Goal: Information Seeking & Learning: Compare options

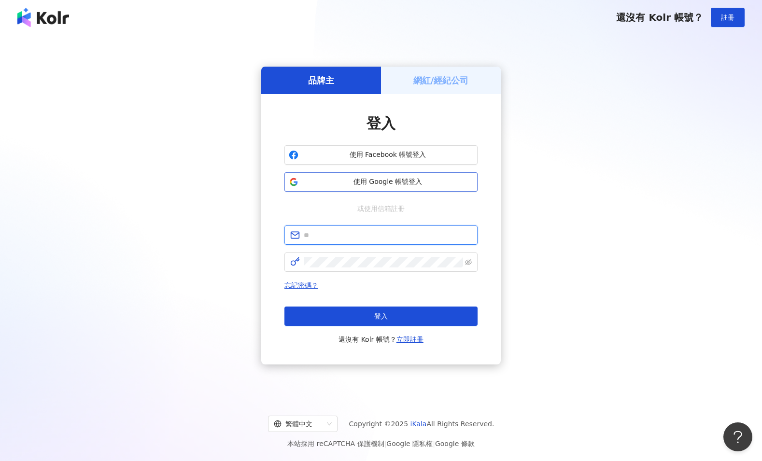
type input "**********"
click at [399, 179] on span "使用 Google 帳號登入" at bounding box center [387, 182] width 171 height 10
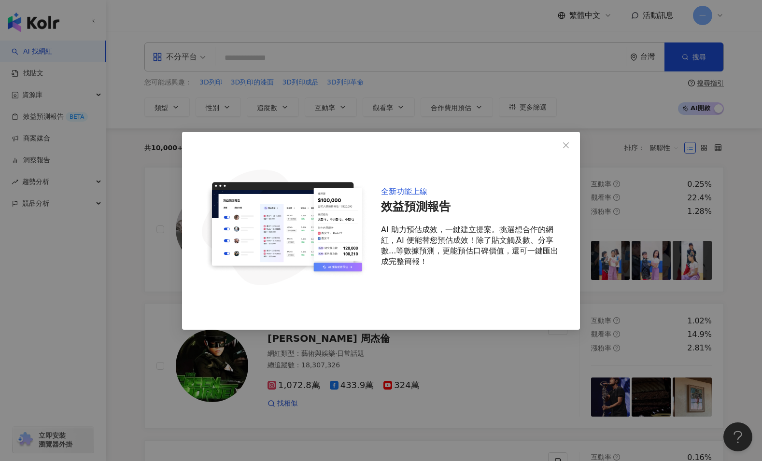
click at [464, 410] on div "全新功能上線 效益預測報告 AI 助力預估成效，一鍵建立提案。挑選想合作的網紅，AI 便能替您預估成效！除了貼文觸及數、分享數...等數據預測，更能預估口碑價…" at bounding box center [381, 230] width 762 height 461
click at [572, 142] on span "Close" at bounding box center [565, 146] width 19 height 8
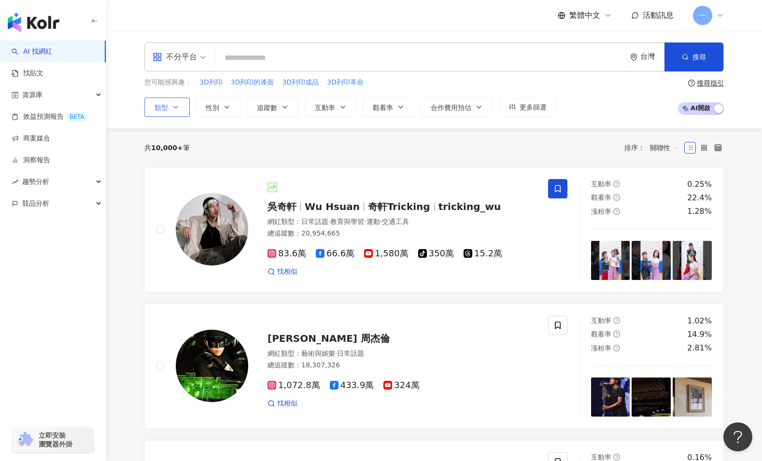
click at [159, 110] on span "類型" at bounding box center [162, 108] width 14 height 8
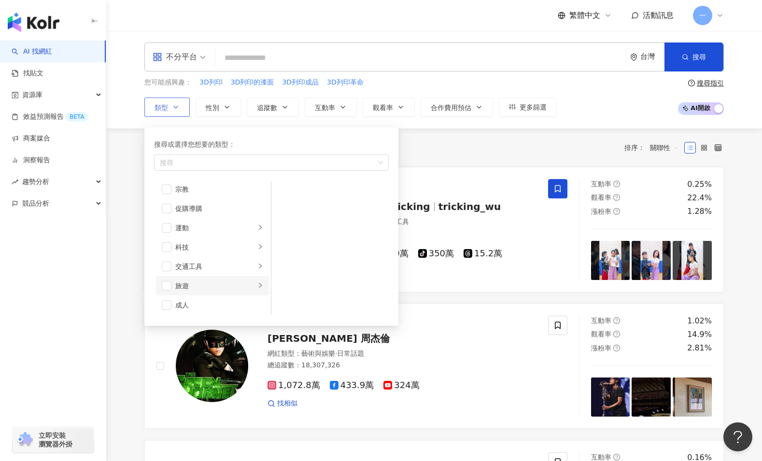
scroll to position [335, 0]
click at [206, 166] on div "button" at bounding box center [266, 162] width 221 height 7
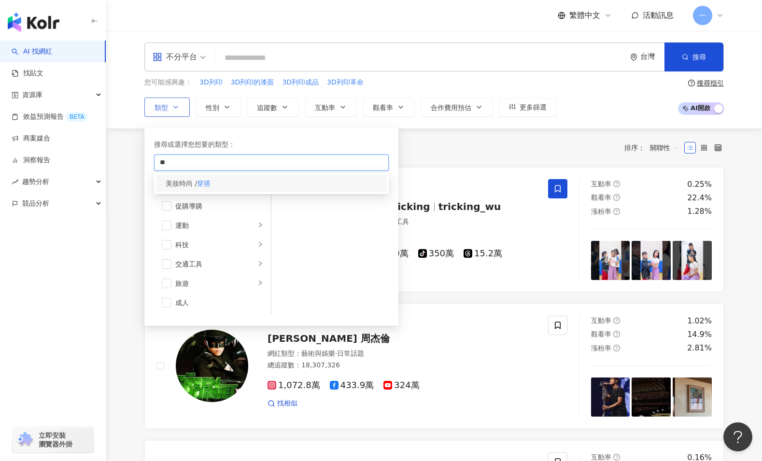
type input "**"
click at [211, 180] on mark "穿搭" at bounding box center [204, 184] width 14 height 8
click at [515, 149] on div "共 10,000+ 筆 排序： 關聯性" at bounding box center [434, 147] width 580 height 15
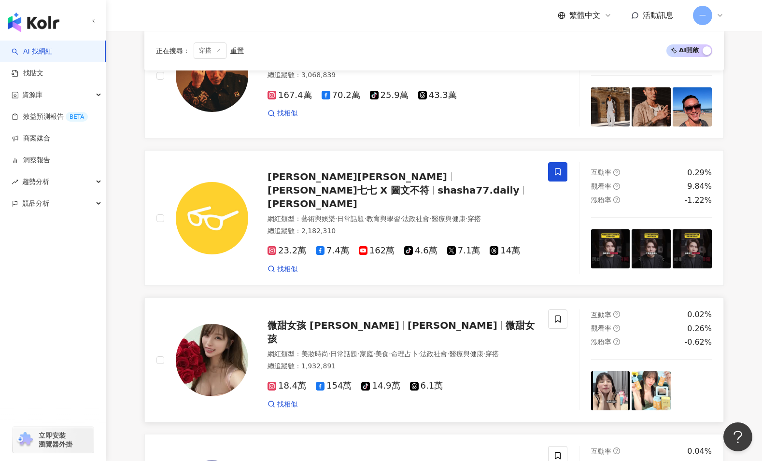
scroll to position [1168, 0]
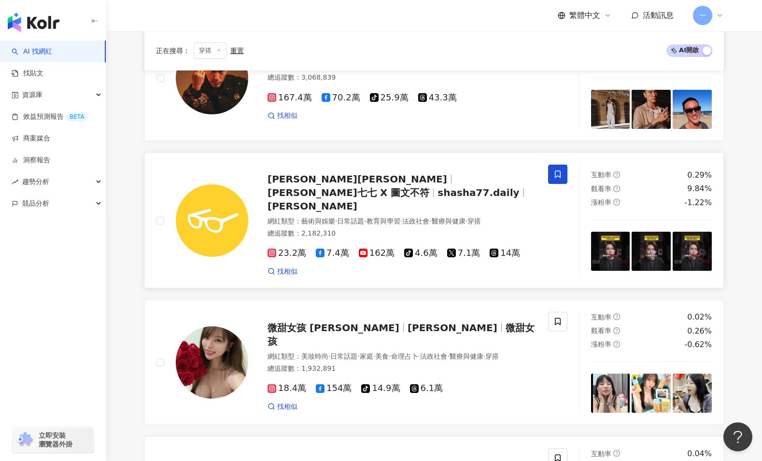
click at [337, 187] on span "志祺七七 X 圖文不符" at bounding box center [349, 193] width 162 height 12
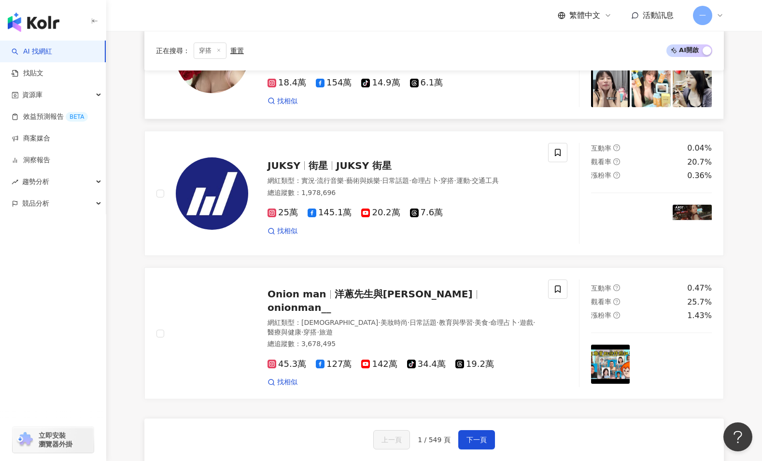
scroll to position [1547, 0]
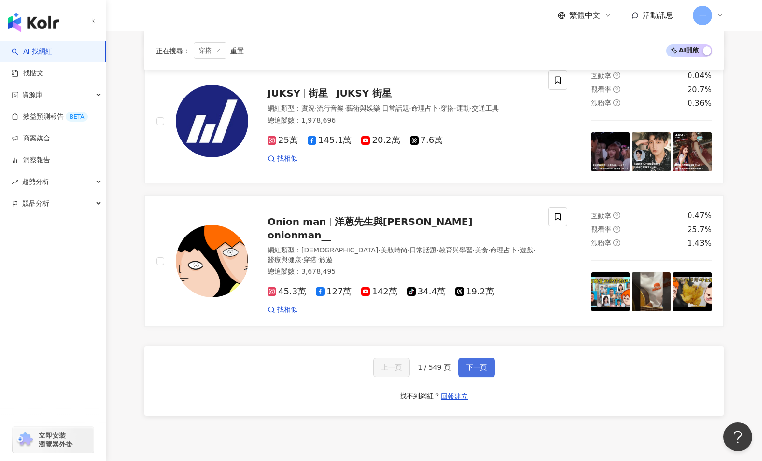
click at [473, 364] on span "下一頁" at bounding box center [477, 368] width 20 height 8
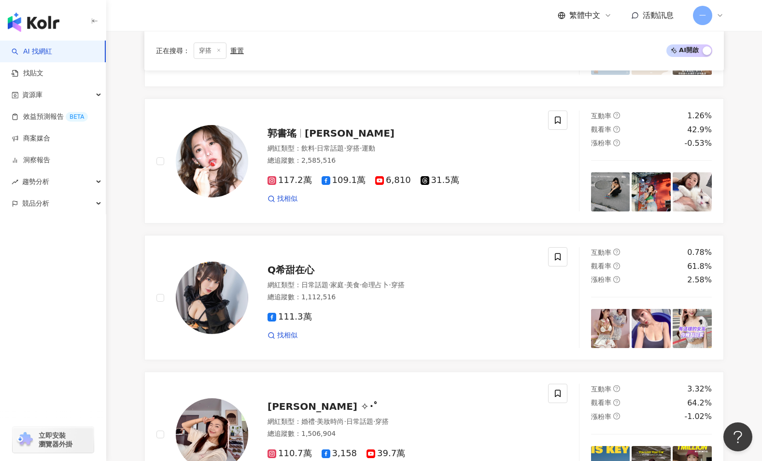
scroll to position [1520, 0]
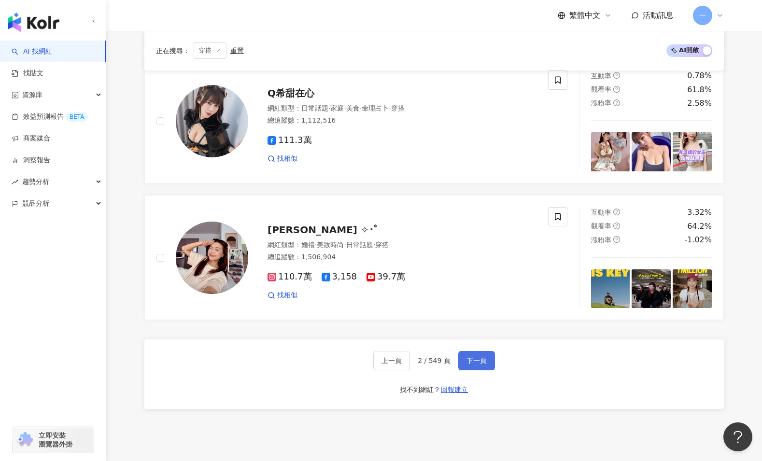
click at [476, 363] on span "下一頁" at bounding box center [477, 361] width 20 height 8
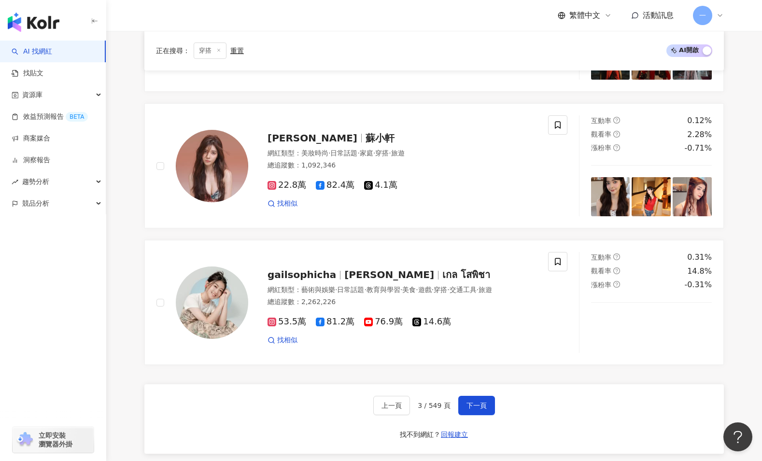
scroll to position [1509, 0]
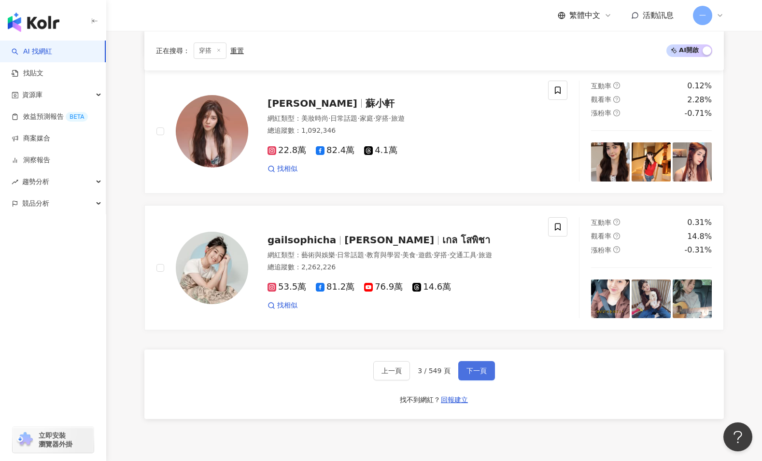
click at [469, 377] on button "下一頁" at bounding box center [476, 370] width 37 height 19
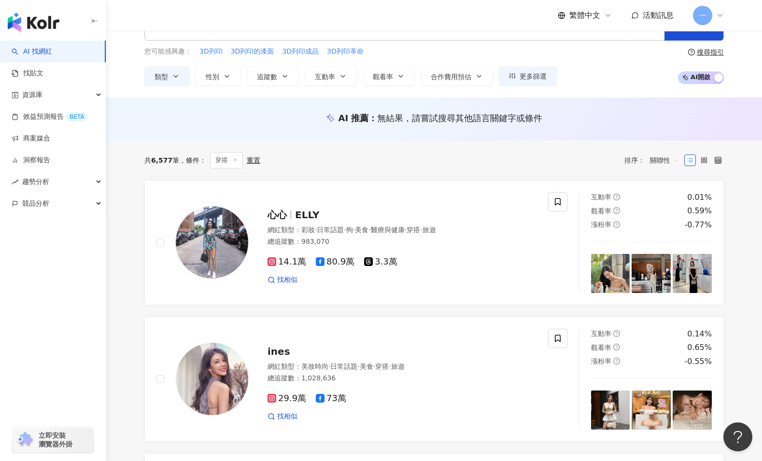
scroll to position [0, 0]
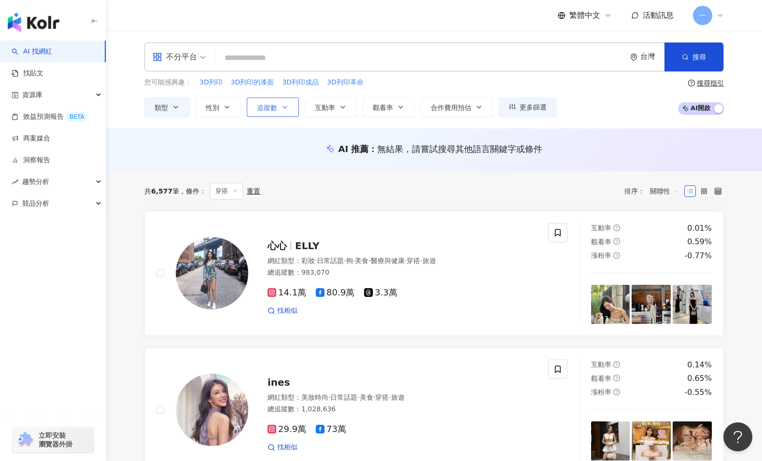
click at [268, 116] on button "追蹤數" at bounding box center [273, 107] width 52 height 19
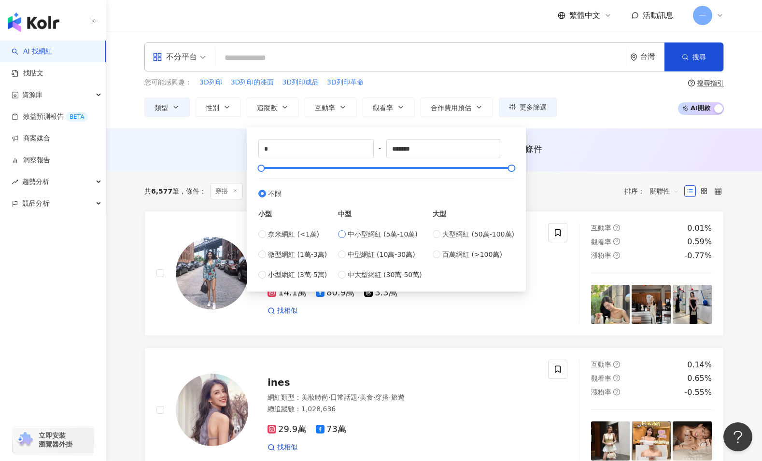
click at [396, 234] on span "中小型網紅 (5萬-10萬)" at bounding box center [383, 234] width 70 height 11
type input "*****"
click at [590, 175] on div "共 6,577 筆 條件 ： 穿搭 重置 排序： 關聯性" at bounding box center [434, 191] width 580 height 40
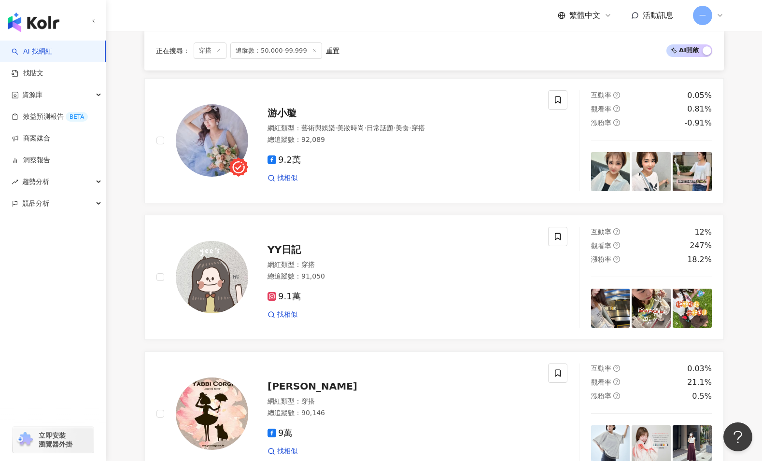
scroll to position [1039, 0]
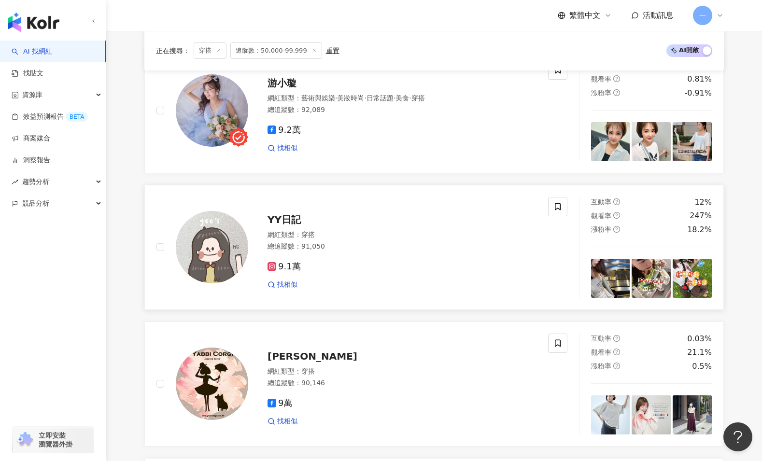
click at [293, 230] on div "網紅類型 ： 穿搭" at bounding box center [402, 235] width 269 height 10
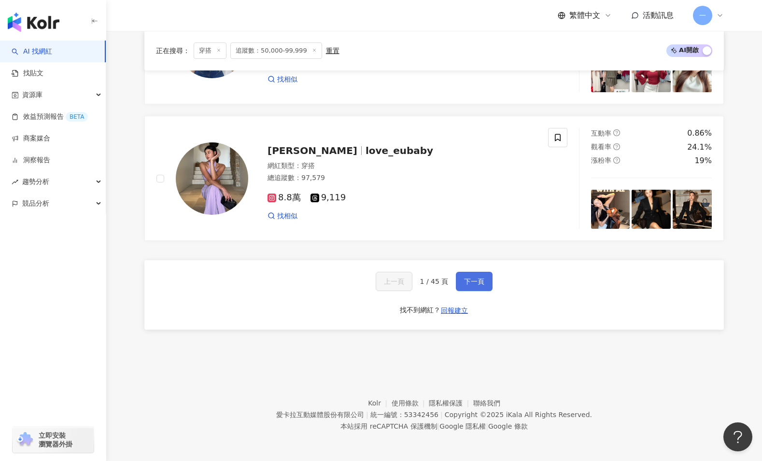
click at [475, 279] on span "下一頁" at bounding box center [474, 282] width 20 height 8
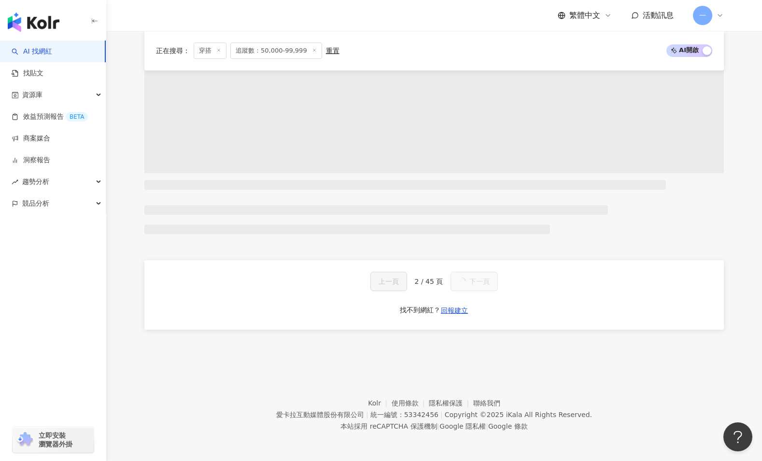
scroll to position [1820, 0]
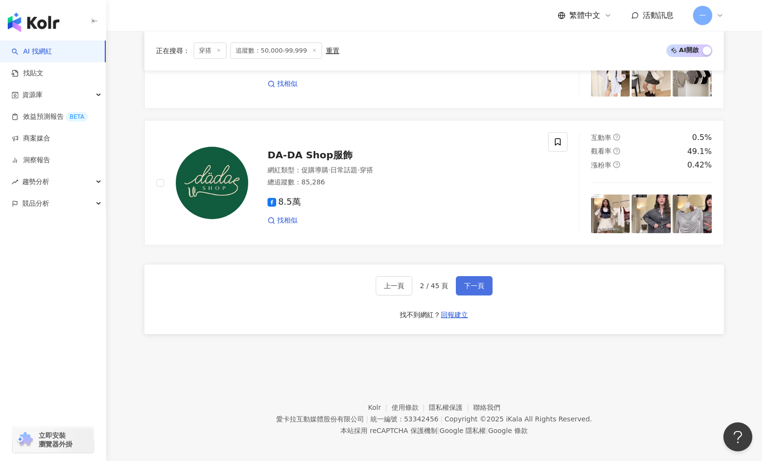
click at [465, 284] on span "下一頁" at bounding box center [474, 286] width 20 height 8
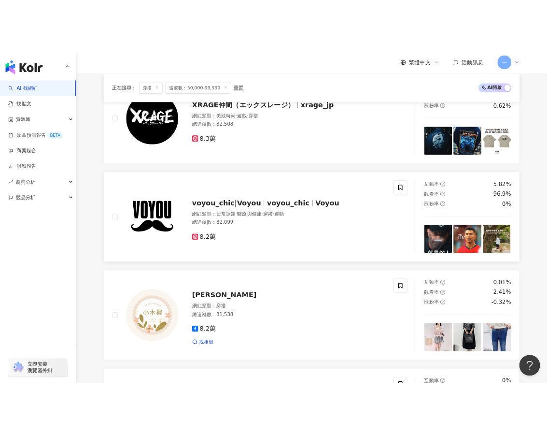
scroll to position [1148, 0]
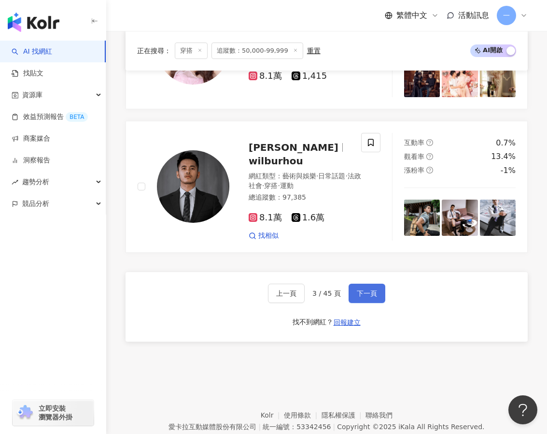
click at [364, 284] on button "下一頁" at bounding box center [367, 293] width 37 height 19
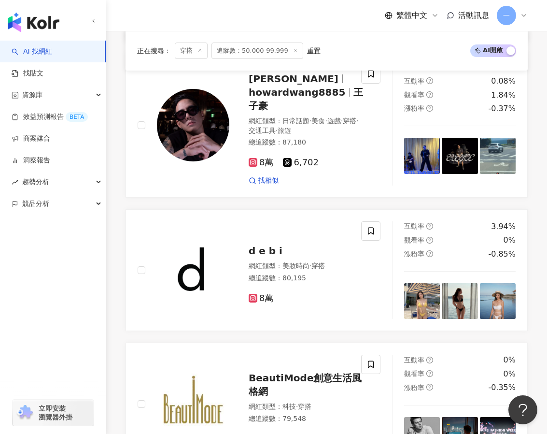
scroll to position [950, 0]
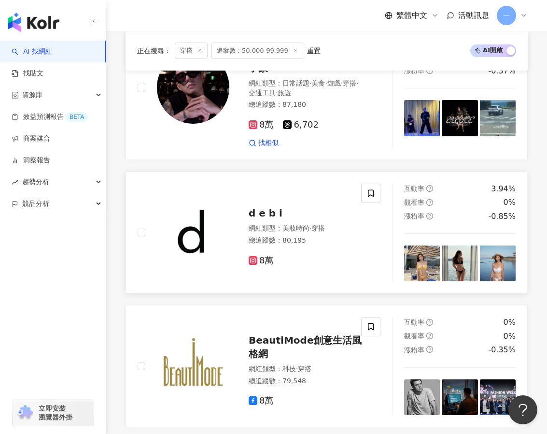
click at [263, 262] on span "8萬" at bounding box center [261, 261] width 25 height 10
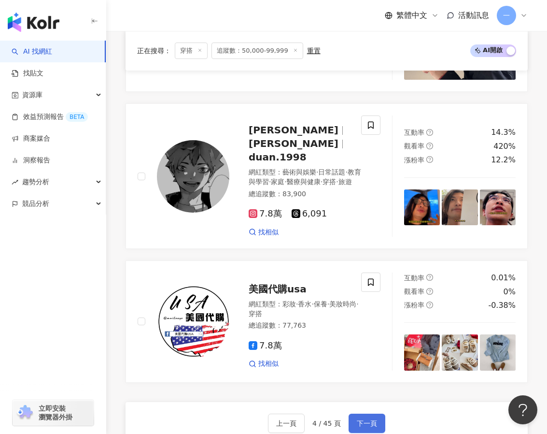
click at [363, 419] on span "下一頁" at bounding box center [367, 423] width 20 height 8
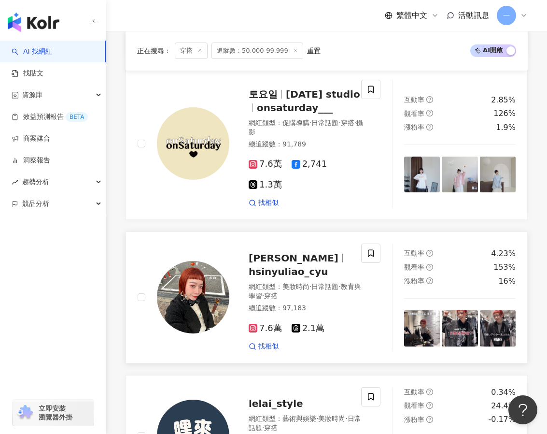
scroll to position [1420, 0]
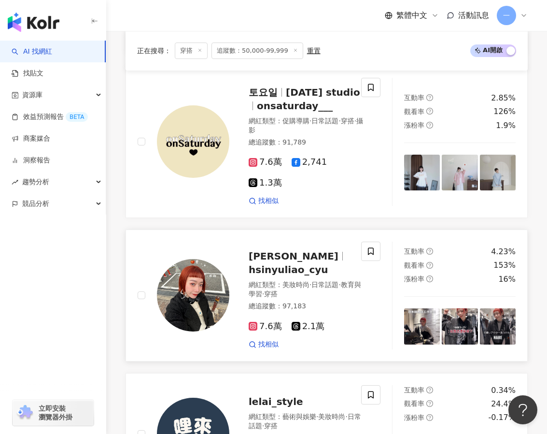
click at [260, 321] on span "7.6萬" at bounding box center [265, 326] width 33 height 10
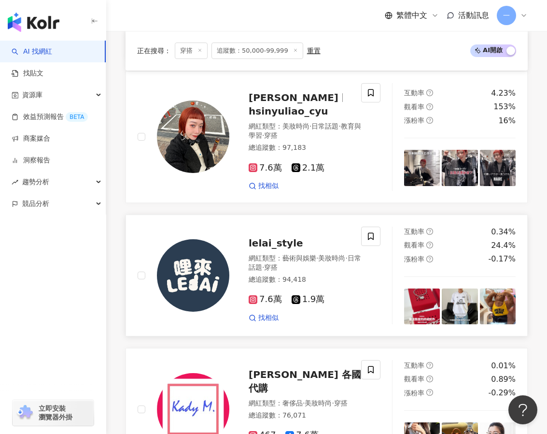
click at [265, 294] on span "7.6萬" at bounding box center [265, 299] width 33 height 10
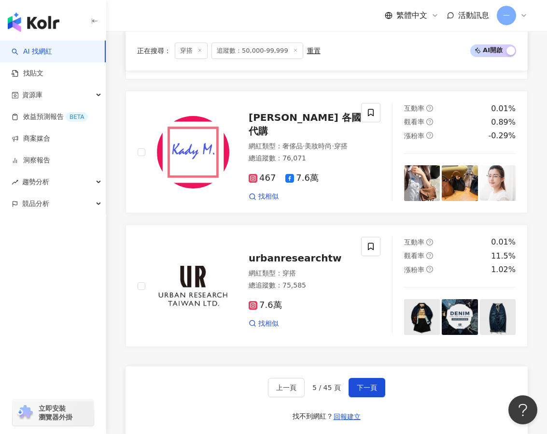
scroll to position [1934, 0]
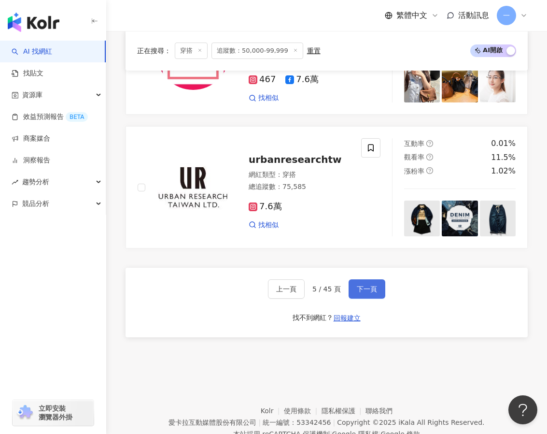
click at [362, 279] on button "下一頁" at bounding box center [367, 288] width 37 height 19
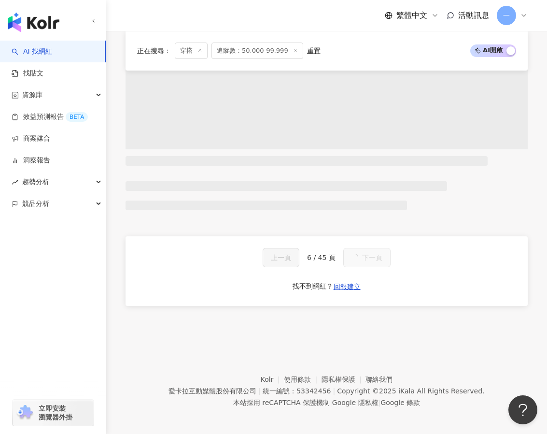
scroll to position [1868, 0]
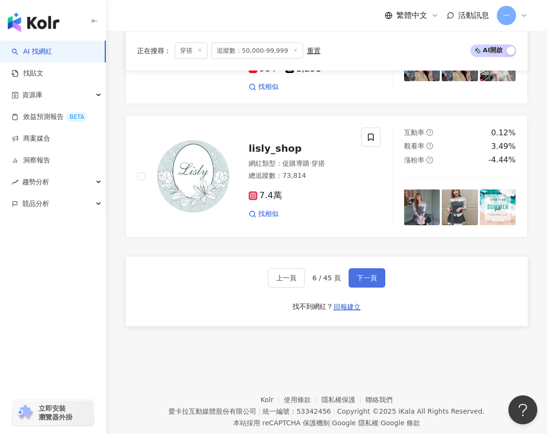
click at [369, 274] on span "下一頁" at bounding box center [367, 278] width 20 height 8
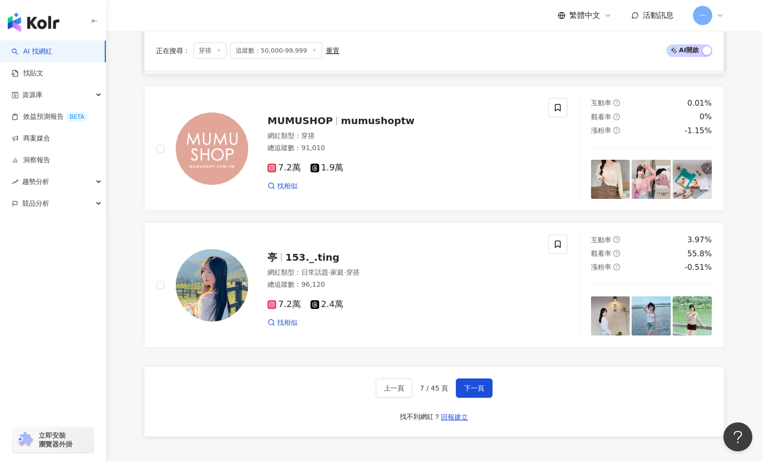
scroll to position [1356, 0]
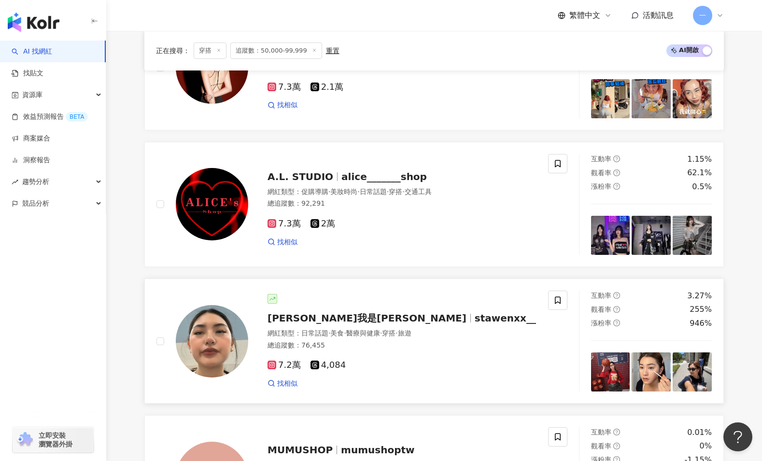
click at [292, 369] on span "7.2萬" at bounding box center [284, 365] width 33 height 10
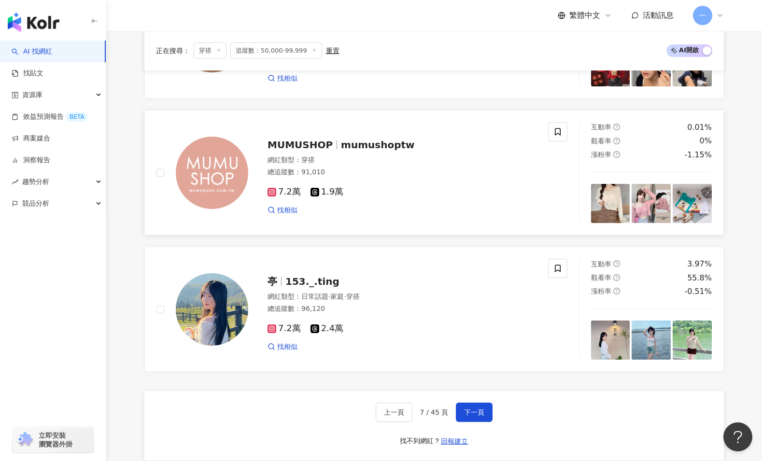
scroll to position [1668, 0]
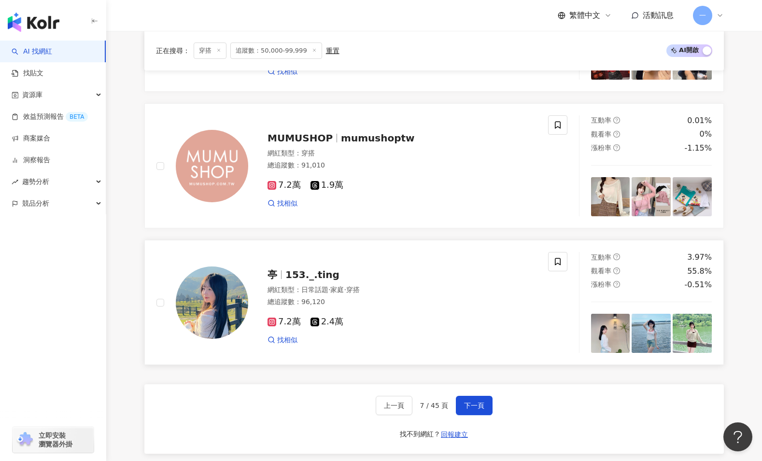
click at [292, 324] on span "7.2萬" at bounding box center [284, 322] width 33 height 10
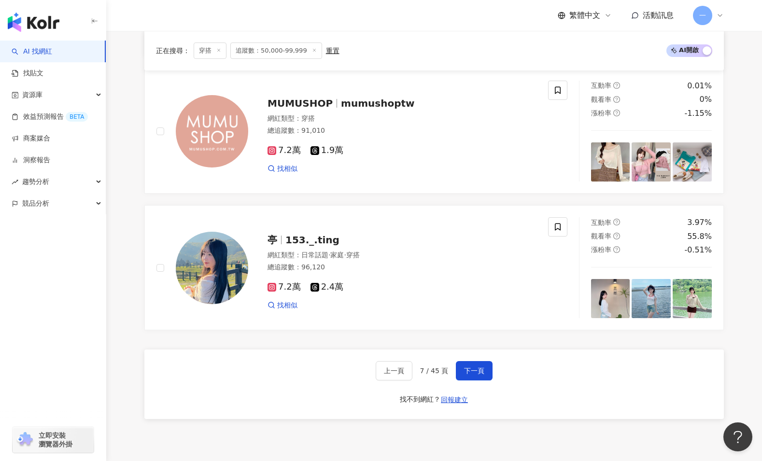
scroll to position [1746, 0]
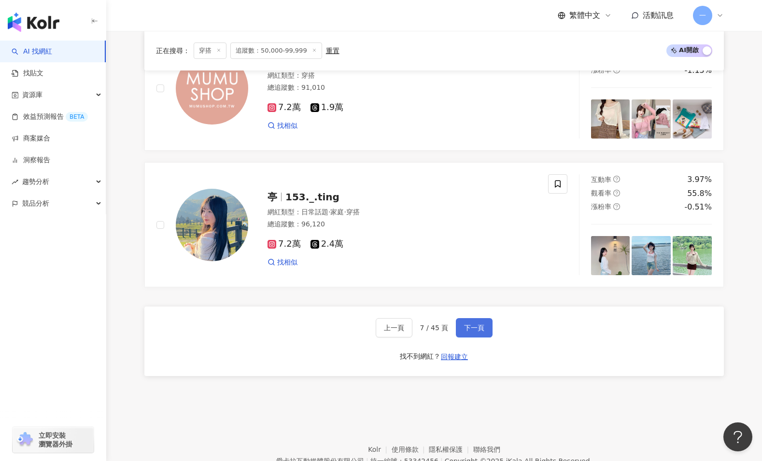
click at [474, 334] on button "下一頁" at bounding box center [474, 327] width 37 height 19
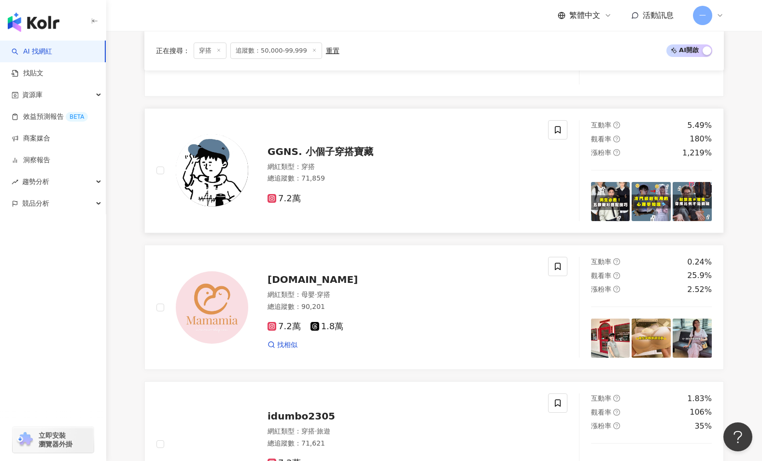
scroll to position [869, 0]
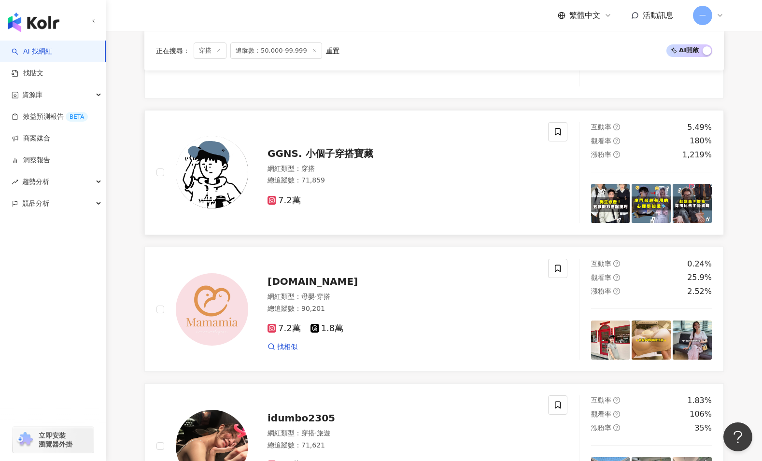
click at [296, 199] on span "7.2萬" at bounding box center [284, 201] width 33 height 10
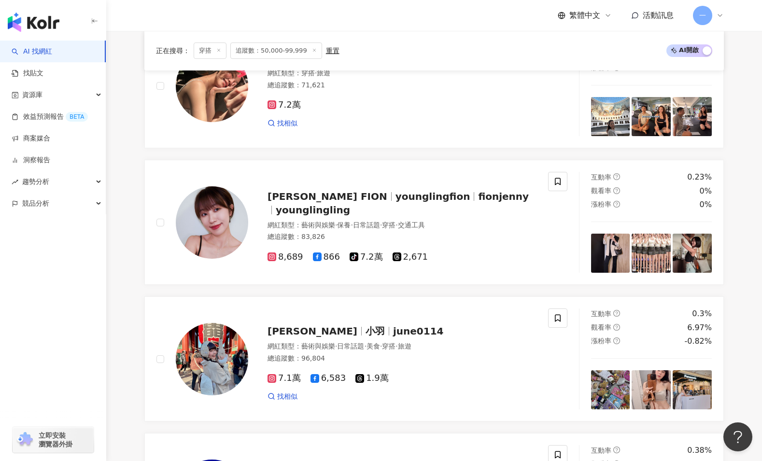
scroll to position [1425, 0]
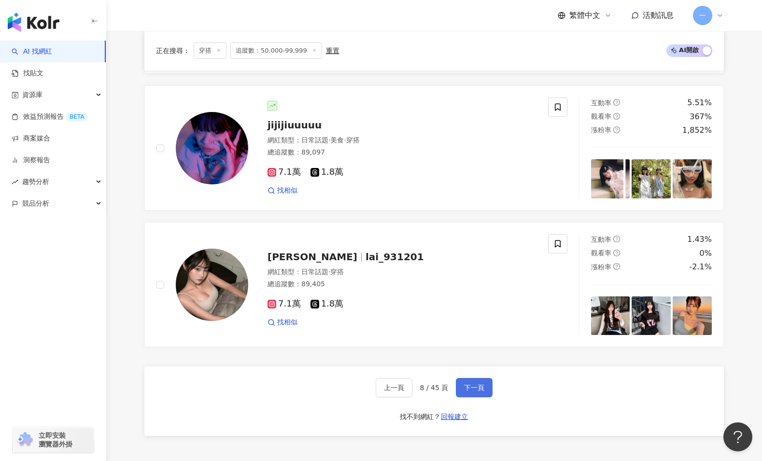
click at [477, 396] on button "下一頁" at bounding box center [474, 387] width 37 height 19
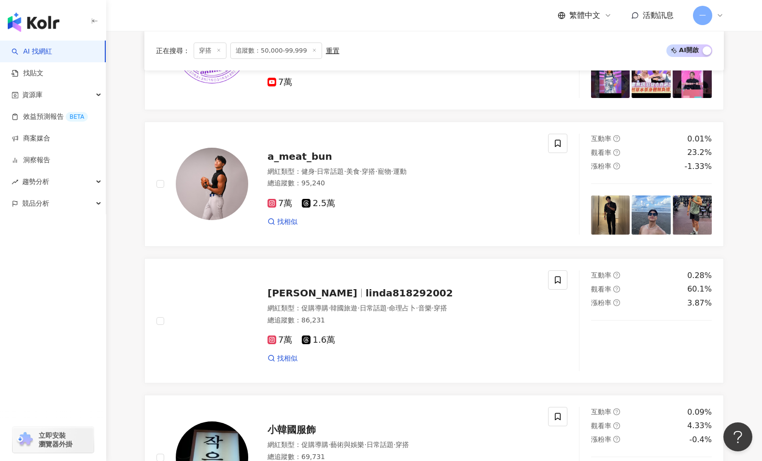
scroll to position [1334, 0]
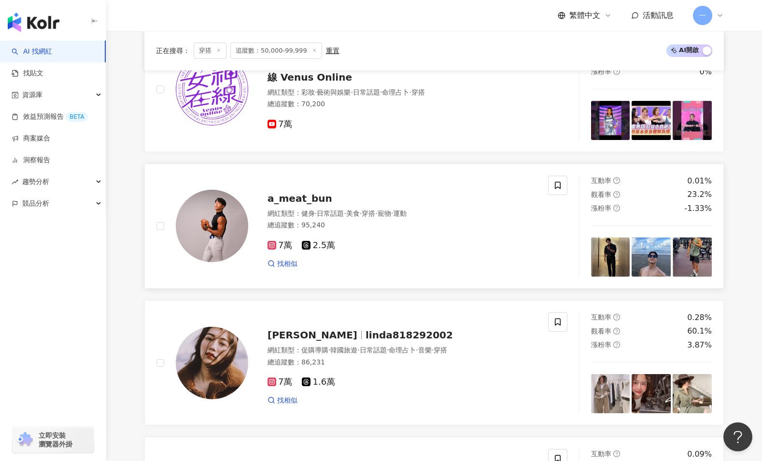
click at [287, 250] on span "7萬" at bounding box center [280, 246] width 25 height 10
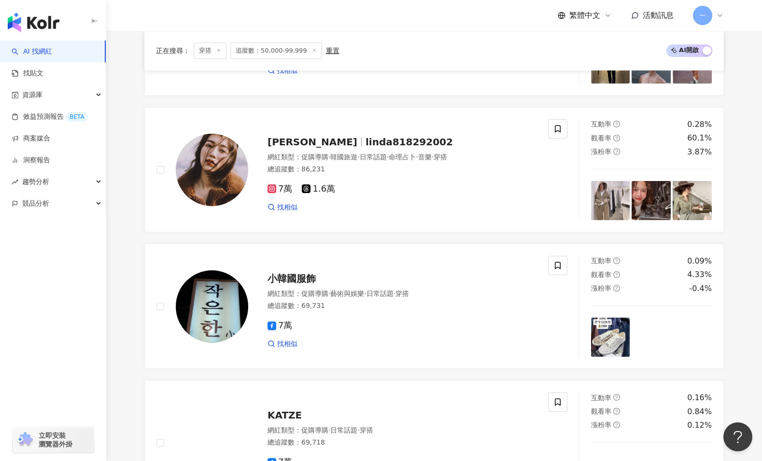
scroll to position [1792, 0]
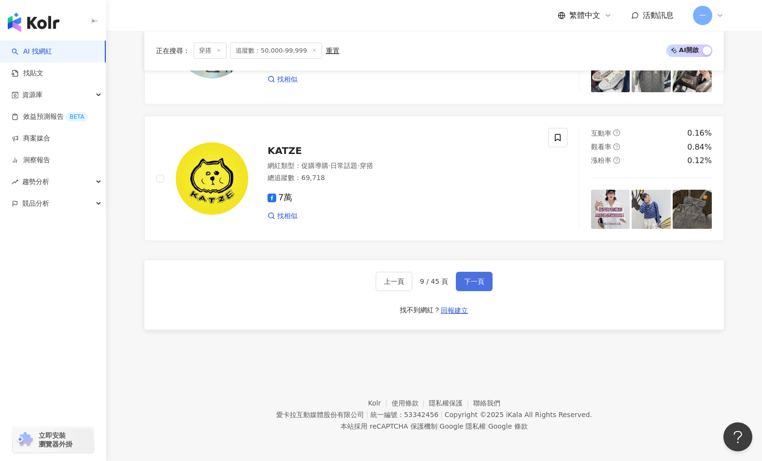
click at [470, 281] on span "下一頁" at bounding box center [474, 282] width 20 height 8
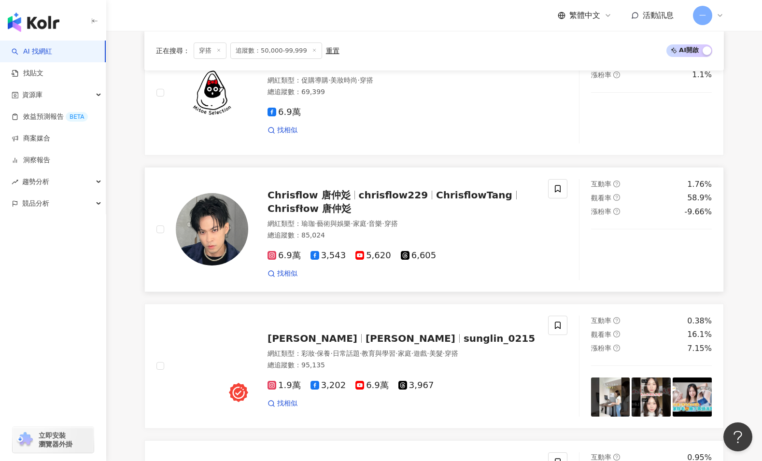
scroll to position [587, 0]
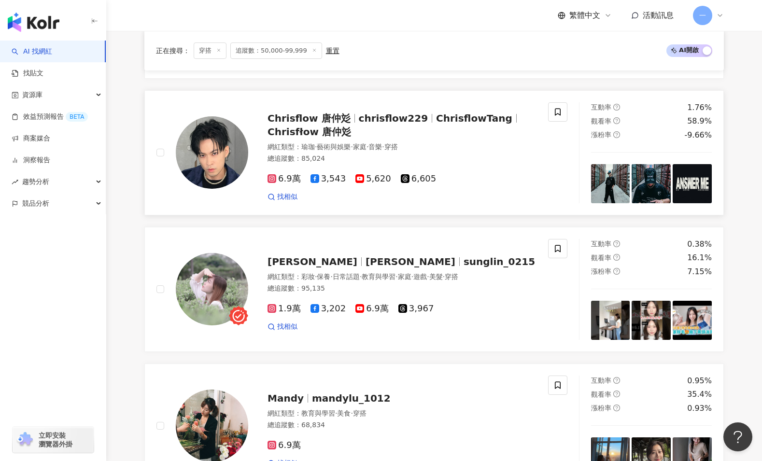
click at [282, 183] on span "6.9萬" at bounding box center [284, 179] width 33 height 10
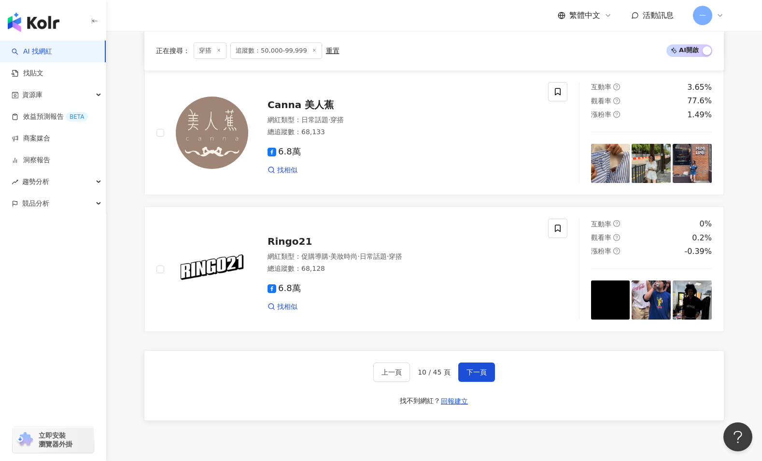
scroll to position [1743, 0]
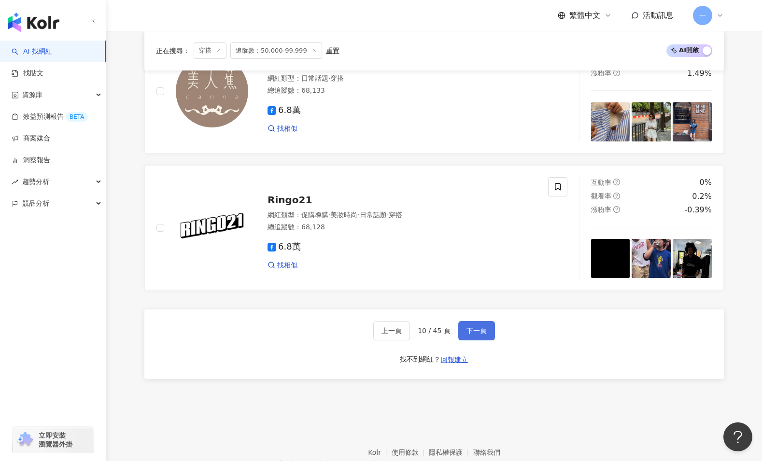
click at [469, 323] on button "下一頁" at bounding box center [476, 330] width 37 height 19
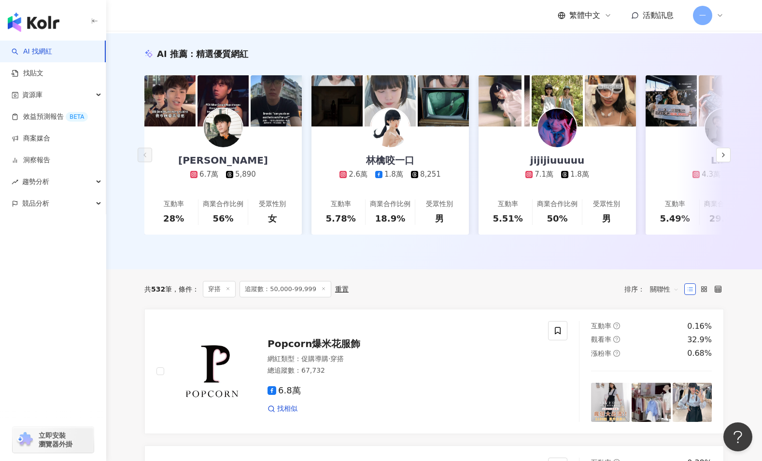
scroll to position [0, 0]
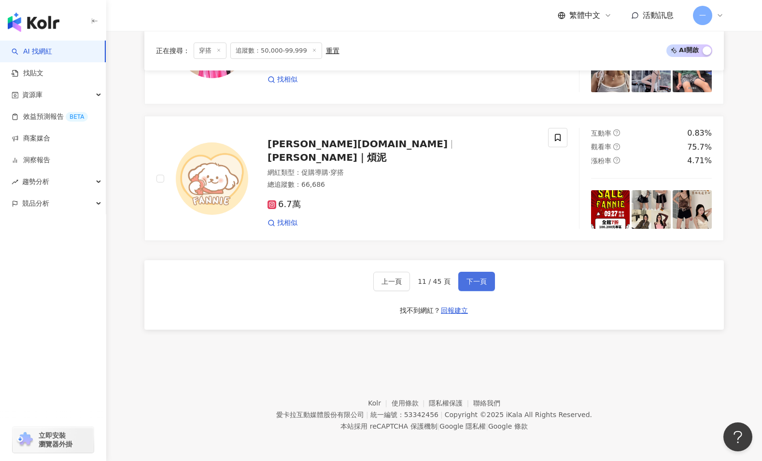
click at [470, 275] on button "下一頁" at bounding box center [476, 281] width 37 height 19
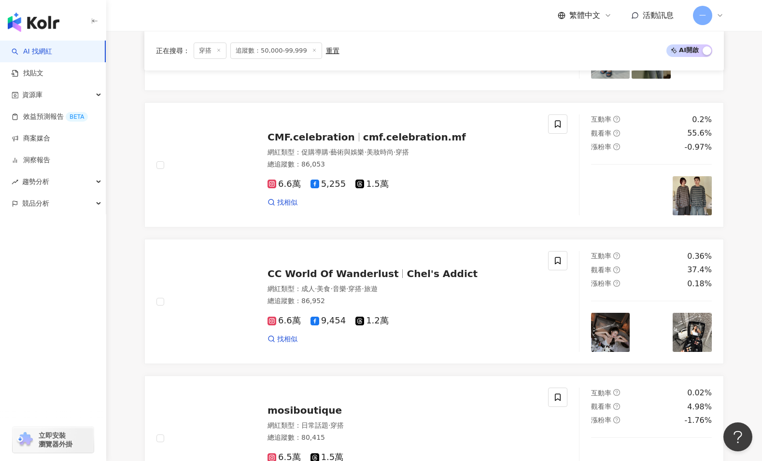
scroll to position [1538, 0]
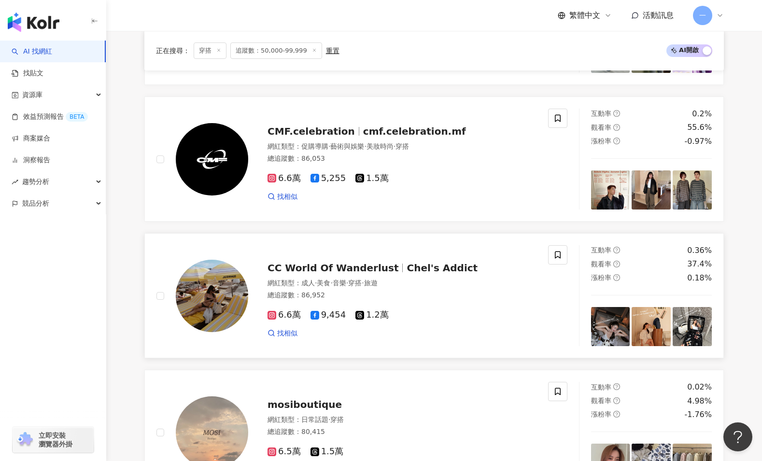
click at [285, 319] on span "6.6萬" at bounding box center [284, 315] width 33 height 10
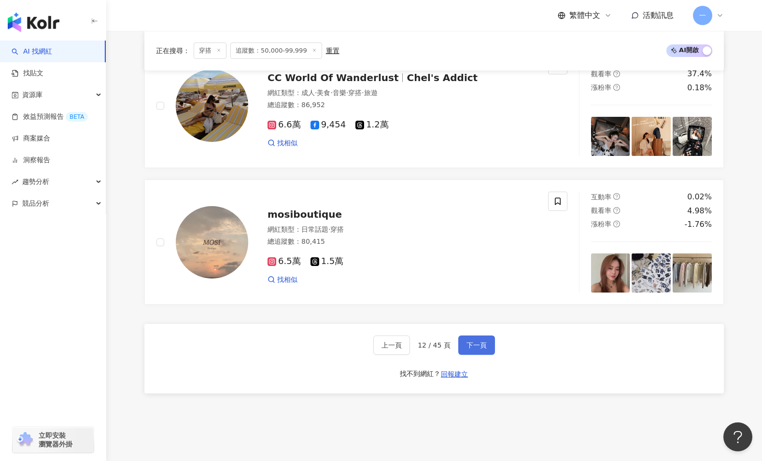
click at [463, 344] on button "下一頁" at bounding box center [476, 345] width 37 height 19
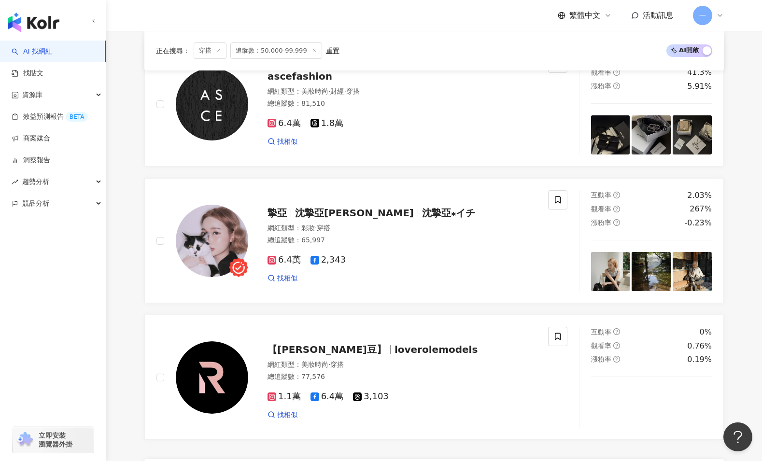
scroll to position [1792, 0]
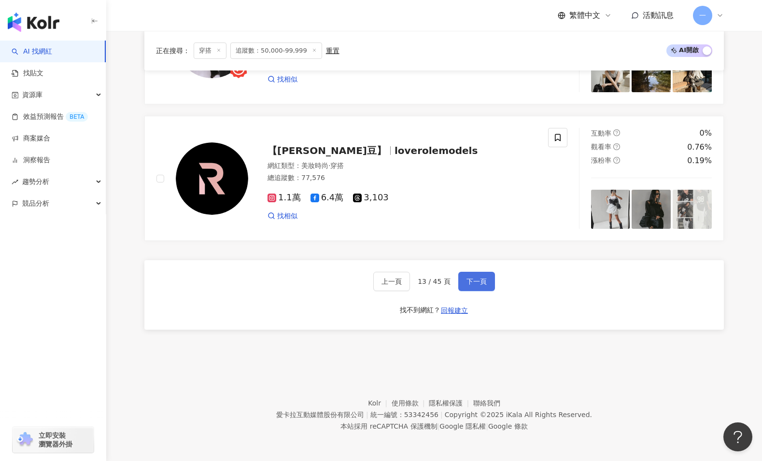
click at [482, 279] on span "下一頁" at bounding box center [477, 282] width 20 height 8
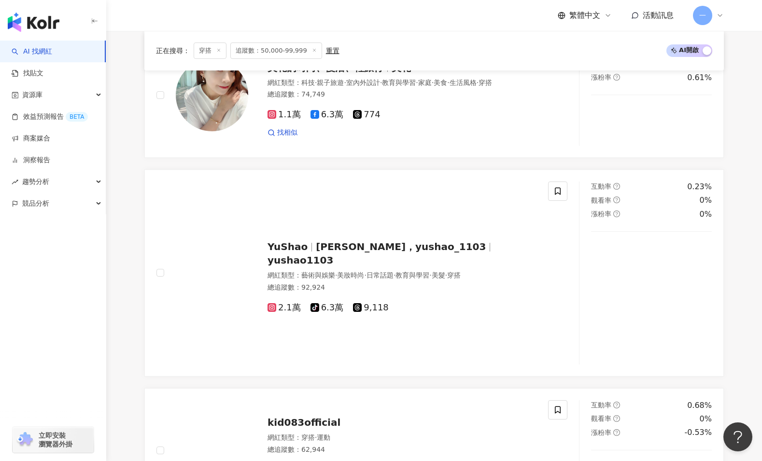
scroll to position [932, 0]
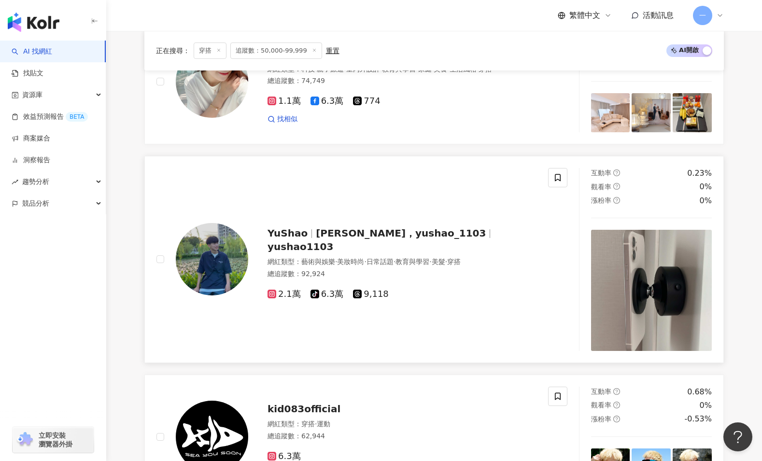
click at [287, 290] on span "2.1萬" at bounding box center [284, 294] width 33 height 10
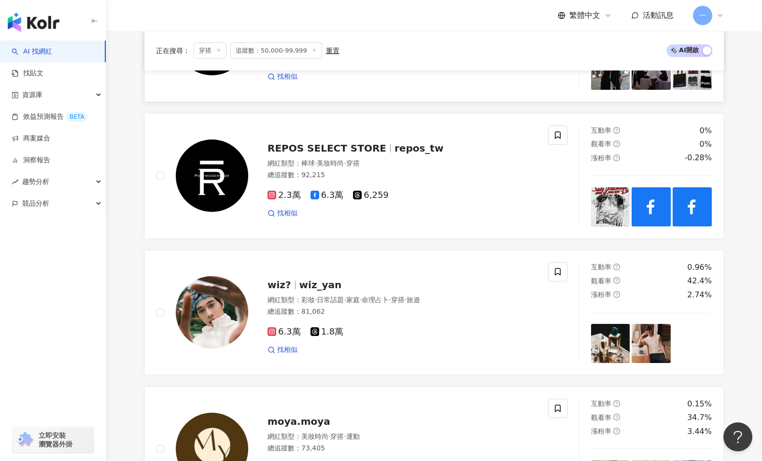
scroll to position [1505, 0]
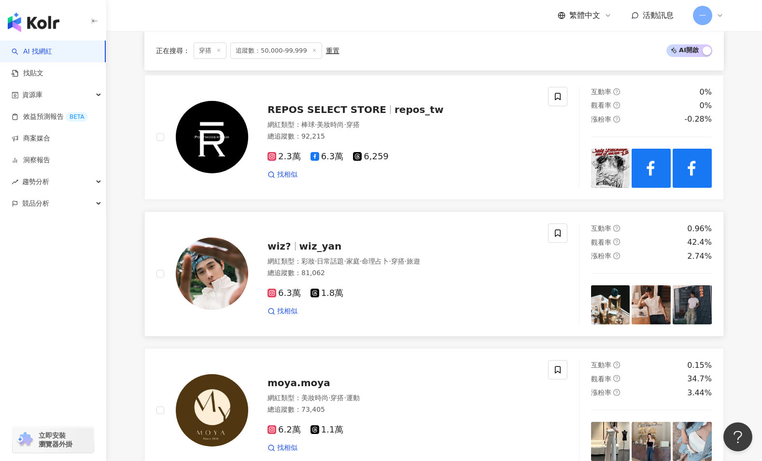
click at [275, 295] on icon at bounding box center [272, 293] width 9 height 9
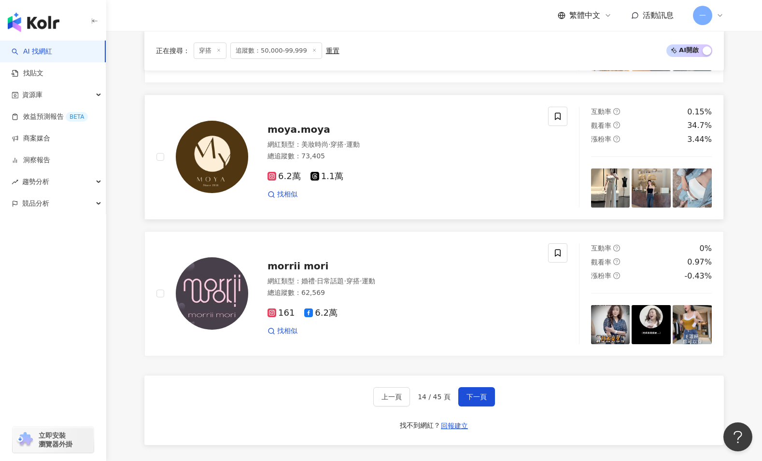
scroll to position [1841, 0]
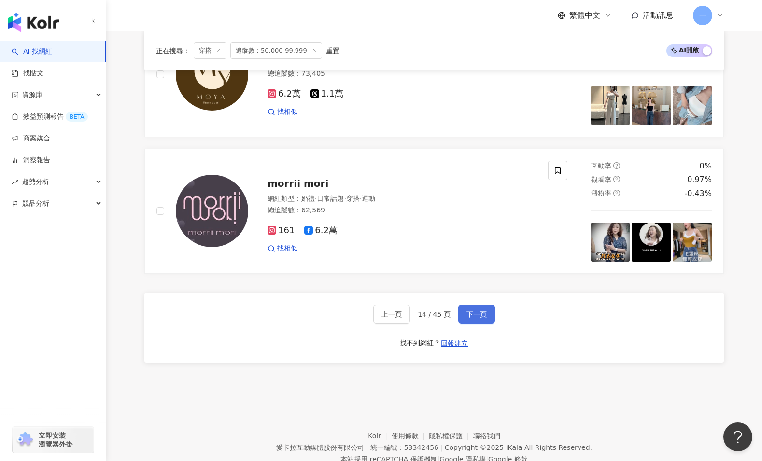
click at [487, 317] on button "下一頁" at bounding box center [476, 314] width 37 height 19
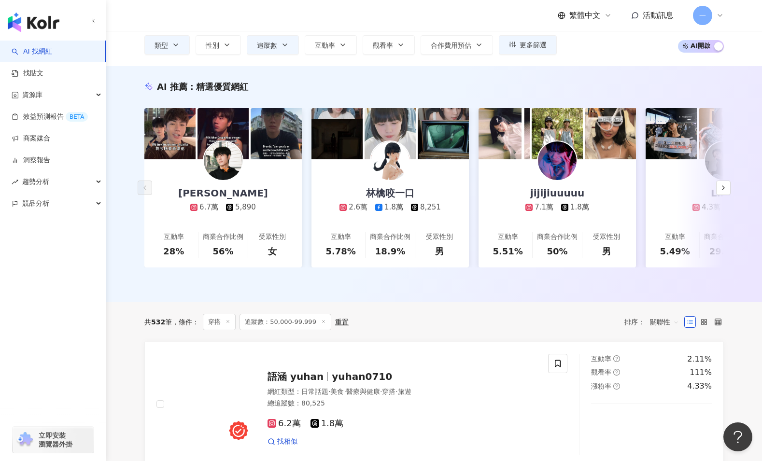
scroll to position [0, 0]
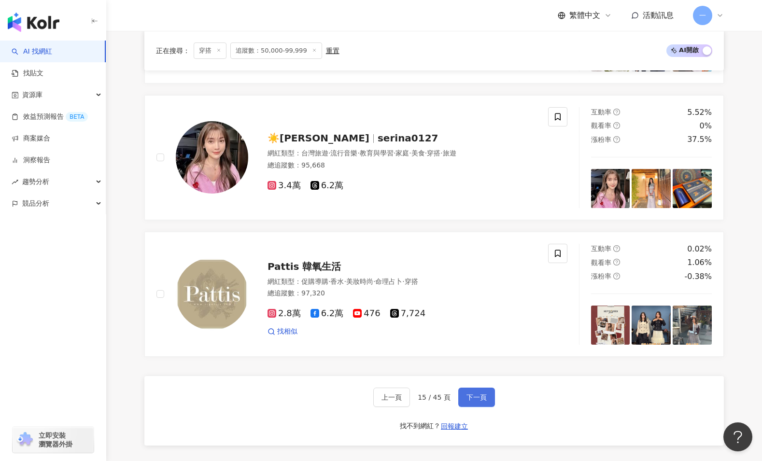
click at [480, 397] on span "下一頁" at bounding box center [477, 398] width 20 height 8
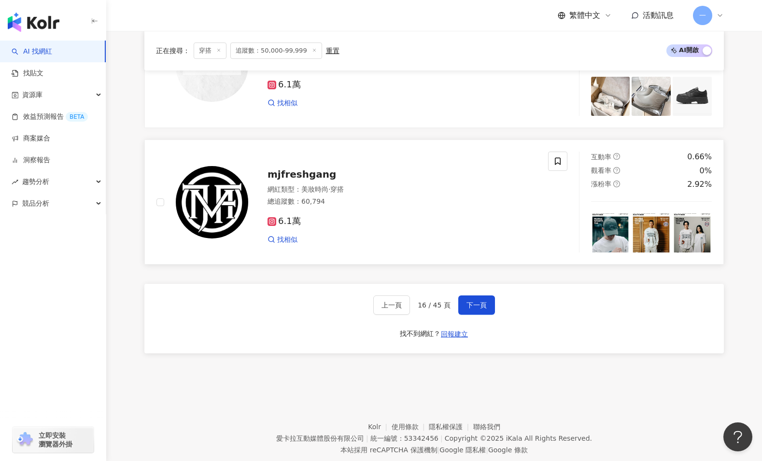
scroll to position [1782, 0]
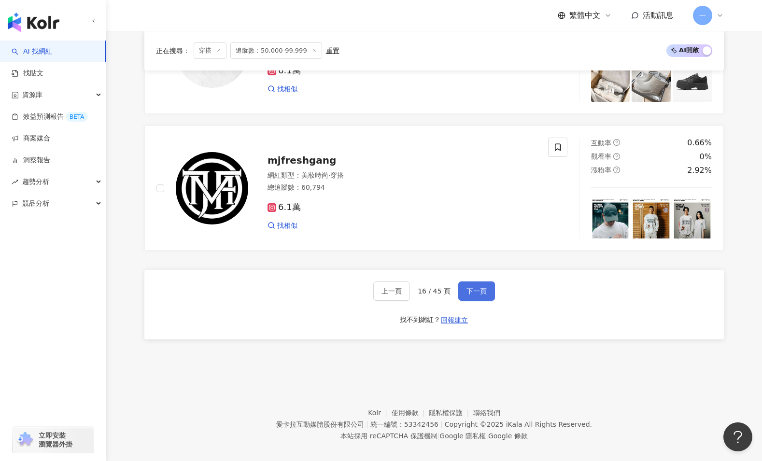
click at [458, 287] on button "下一頁" at bounding box center [476, 291] width 37 height 19
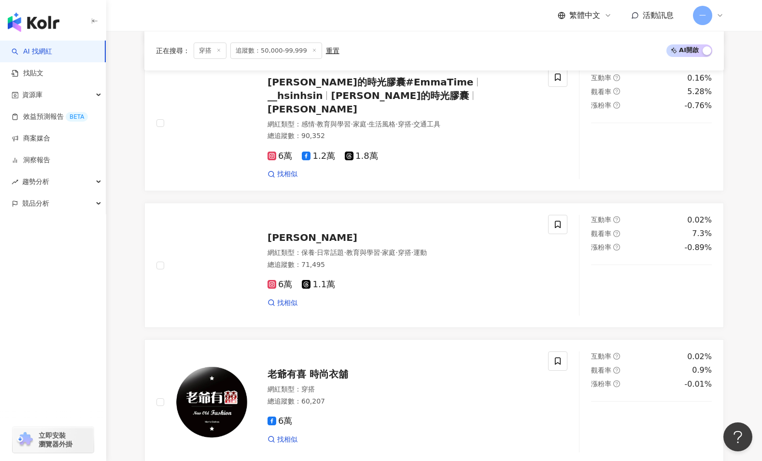
scroll to position [897, 0]
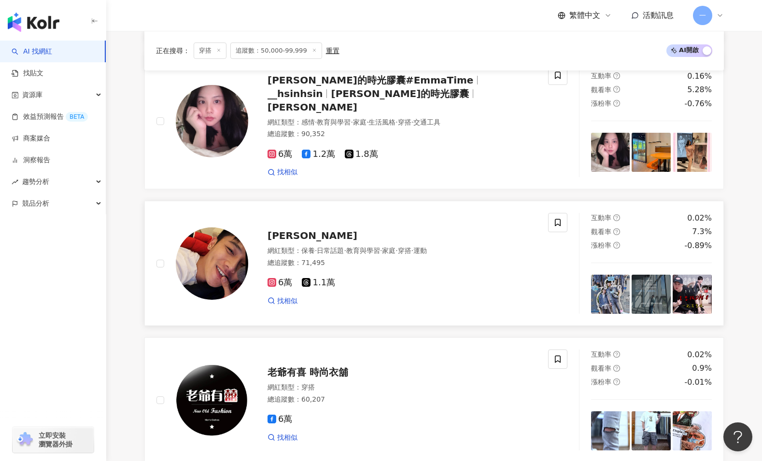
click at [284, 278] on span "6萬" at bounding box center [280, 283] width 25 height 10
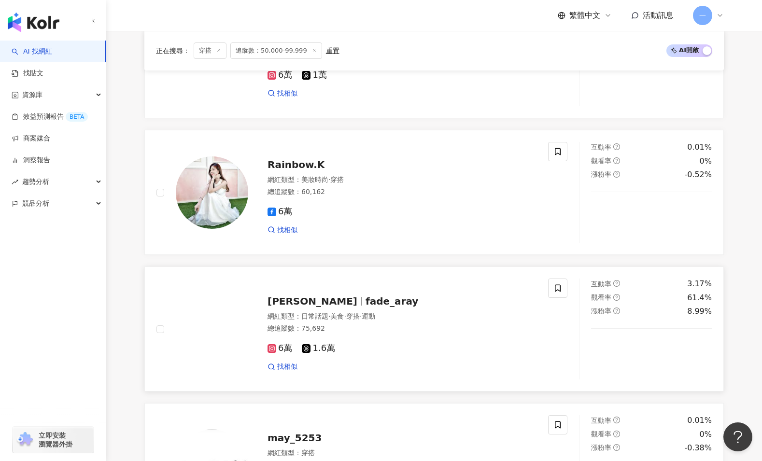
scroll to position [1402, 0]
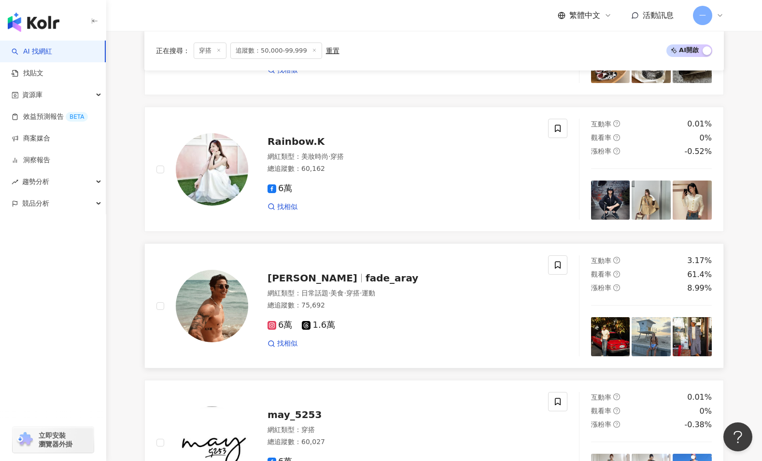
click at [284, 320] on span "6萬" at bounding box center [280, 325] width 25 height 10
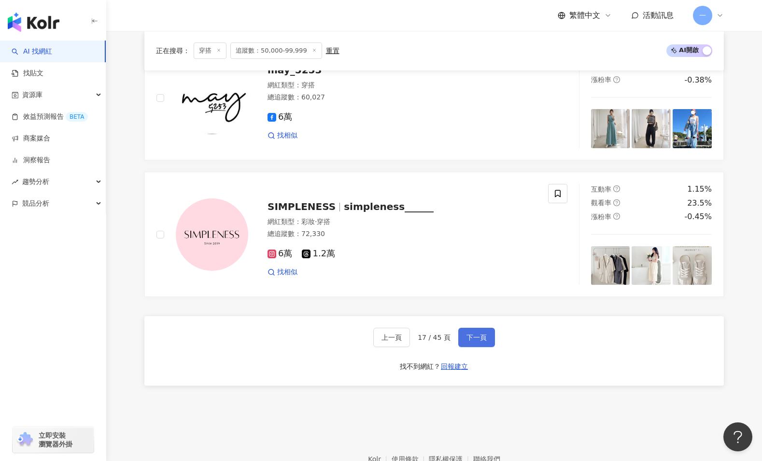
click at [469, 332] on button "下一頁" at bounding box center [476, 337] width 37 height 19
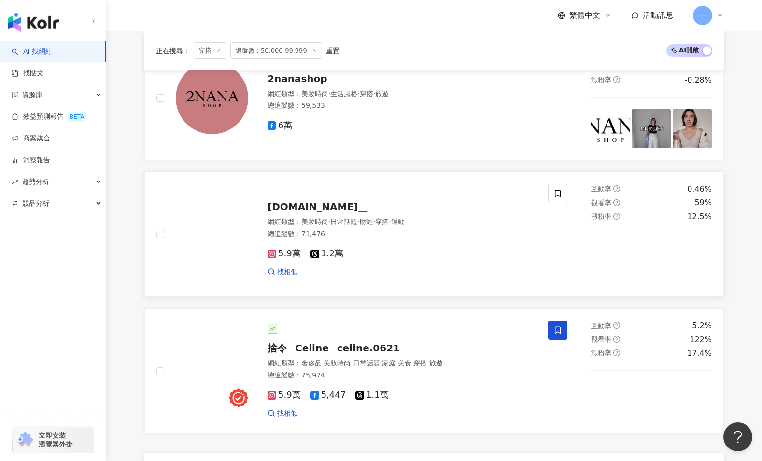
scroll to position [1741, 0]
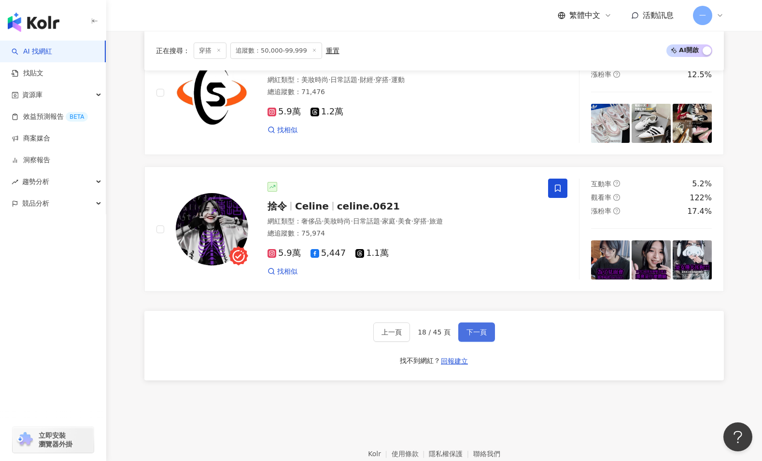
click at [469, 331] on span "下一頁" at bounding box center [477, 332] width 20 height 8
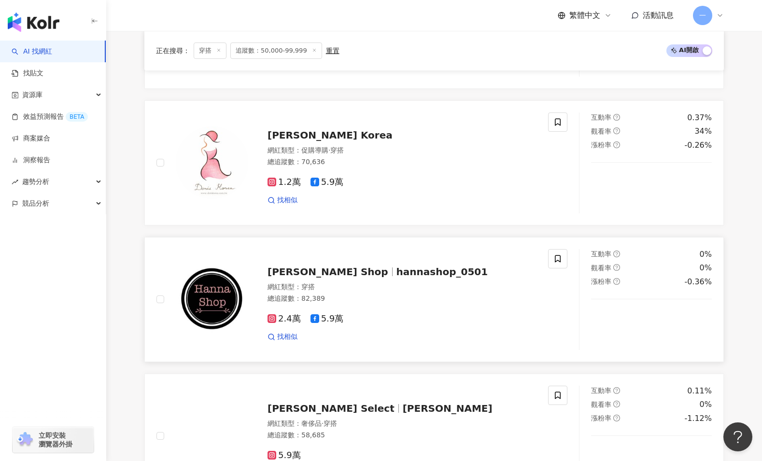
scroll to position [383, 0]
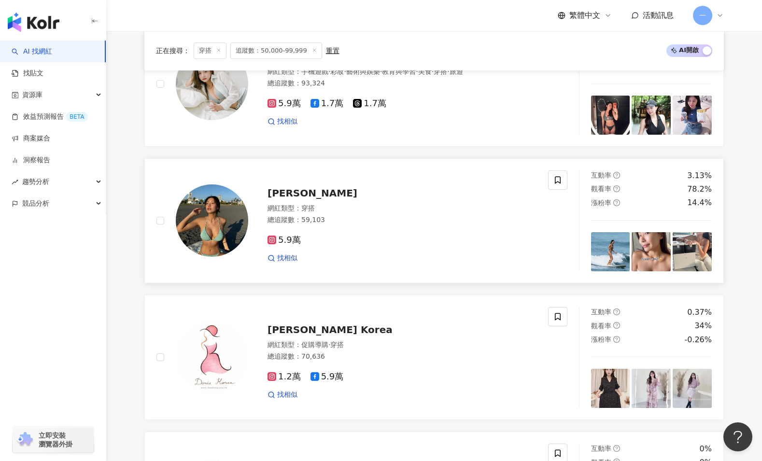
click at [273, 241] on icon at bounding box center [272, 240] width 5 height 5
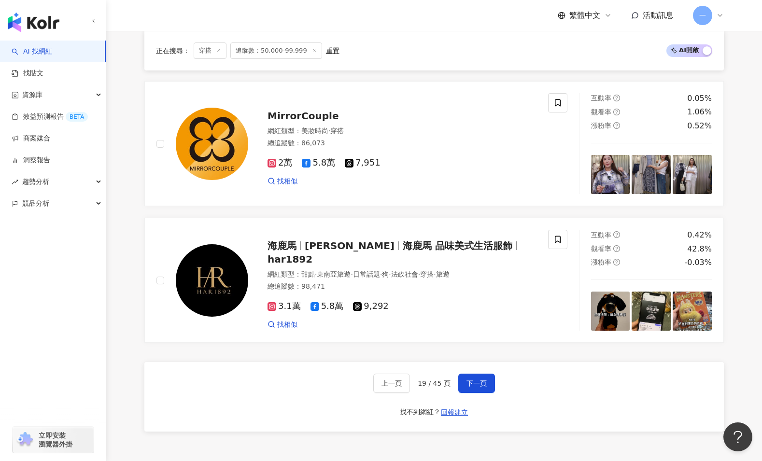
scroll to position [1792, 0]
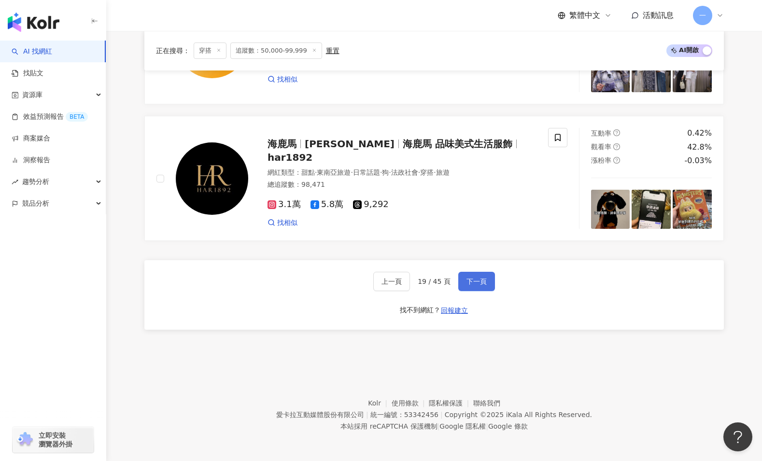
click at [470, 276] on button "下一頁" at bounding box center [476, 281] width 37 height 19
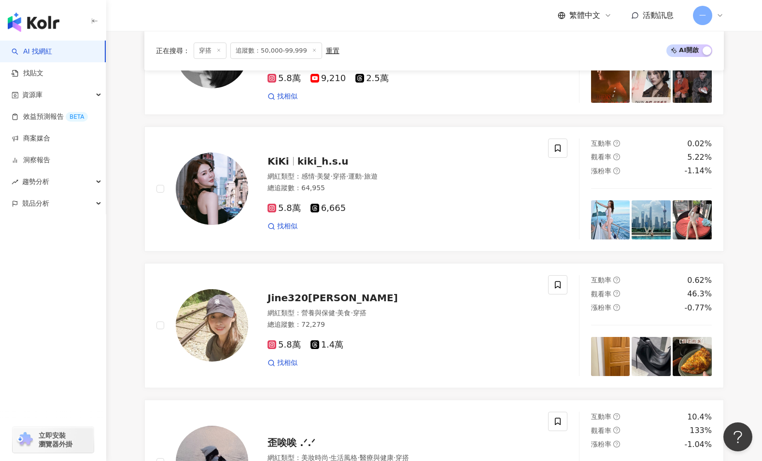
scroll to position [483, 0]
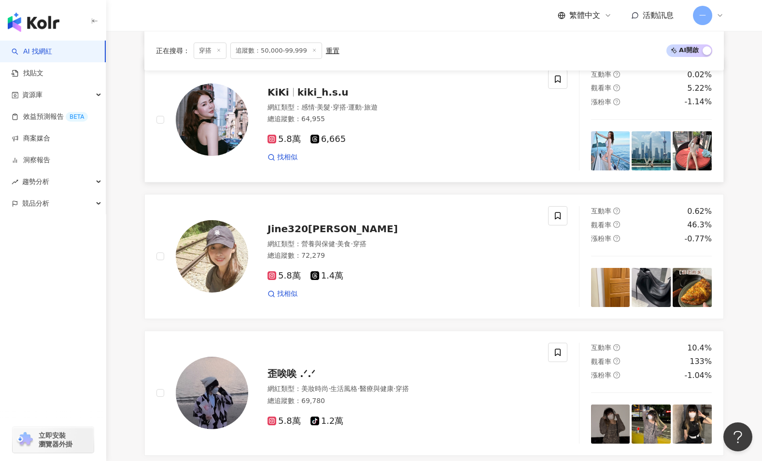
click at [285, 136] on span "5.8萬" at bounding box center [284, 139] width 33 height 10
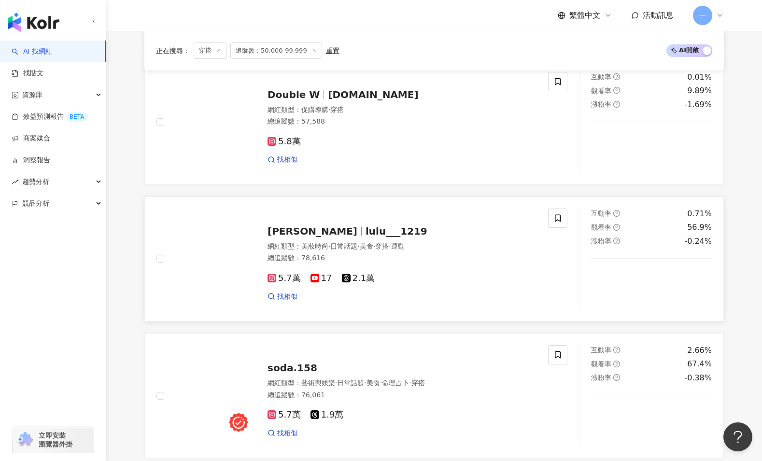
scroll to position [1328, 0]
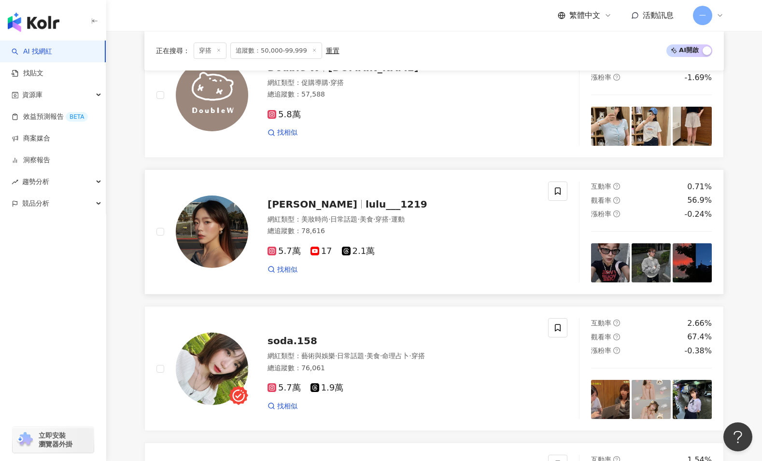
click at [288, 256] on span "5.7萬" at bounding box center [284, 251] width 33 height 10
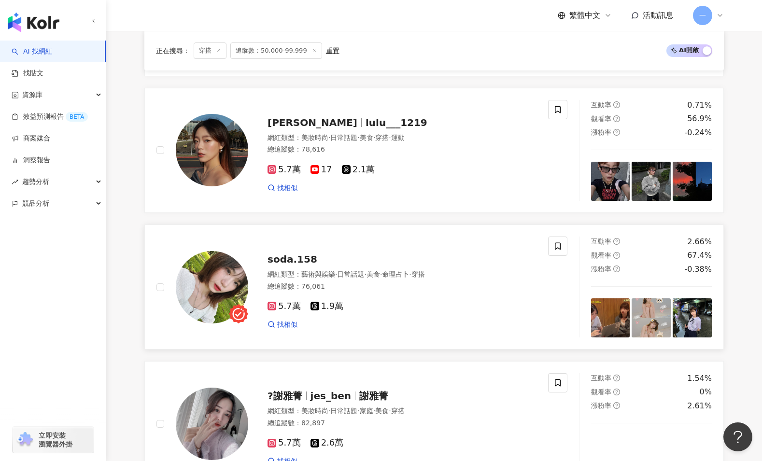
scroll to position [1483, 0]
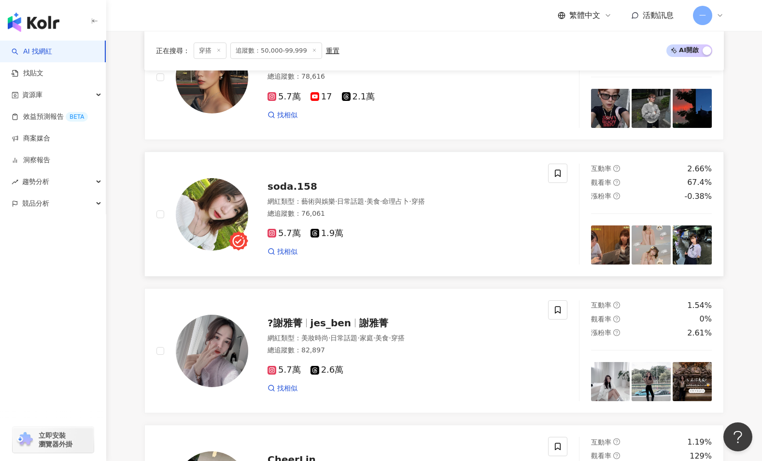
click at [281, 236] on span "5.7萬" at bounding box center [284, 233] width 33 height 10
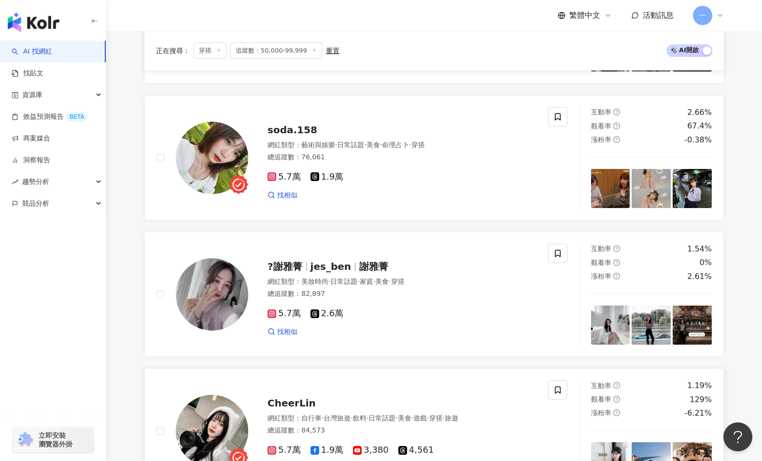
scroll to position [1688, 0]
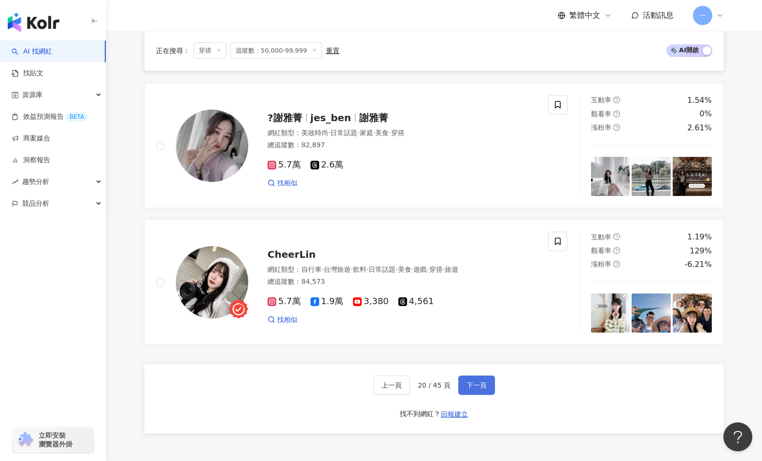
click at [480, 387] on span "下一頁" at bounding box center [477, 386] width 20 height 8
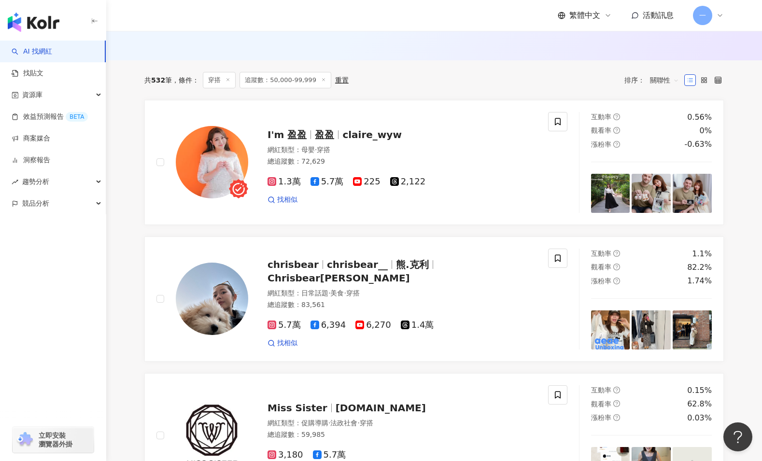
scroll to position [302, 0]
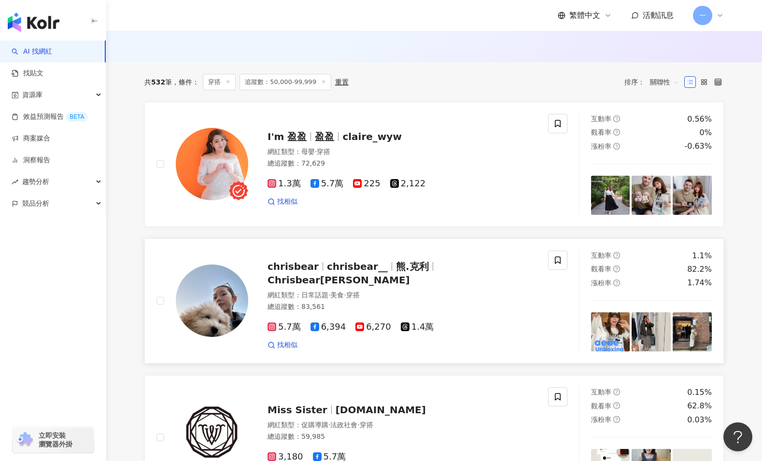
click at [271, 324] on rect at bounding box center [272, 327] width 7 height 7
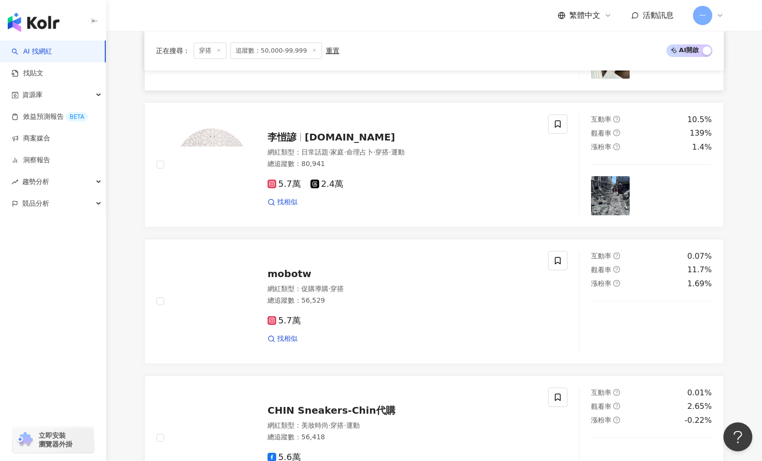
scroll to position [865, 0]
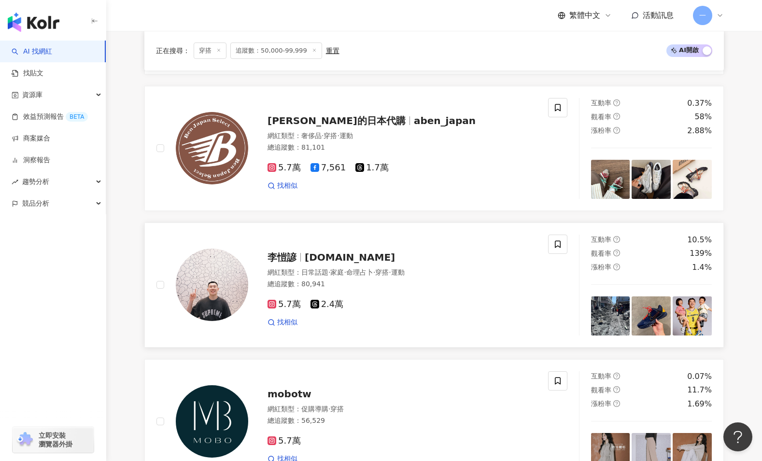
click at [275, 304] on icon at bounding box center [272, 304] width 9 height 9
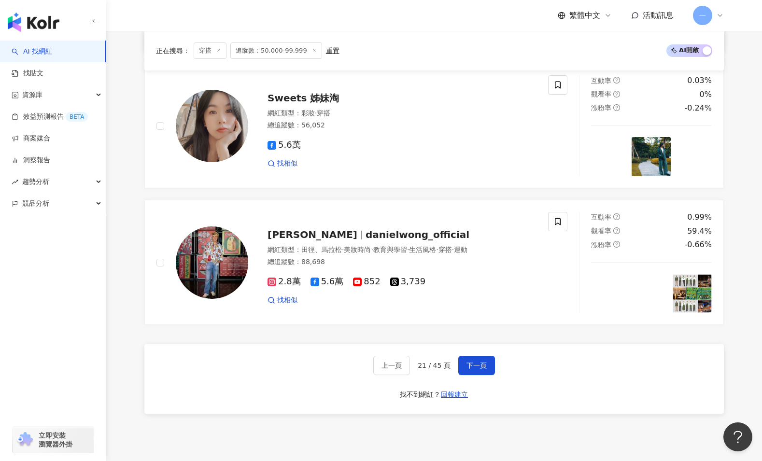
scroll to position [1792, 0]
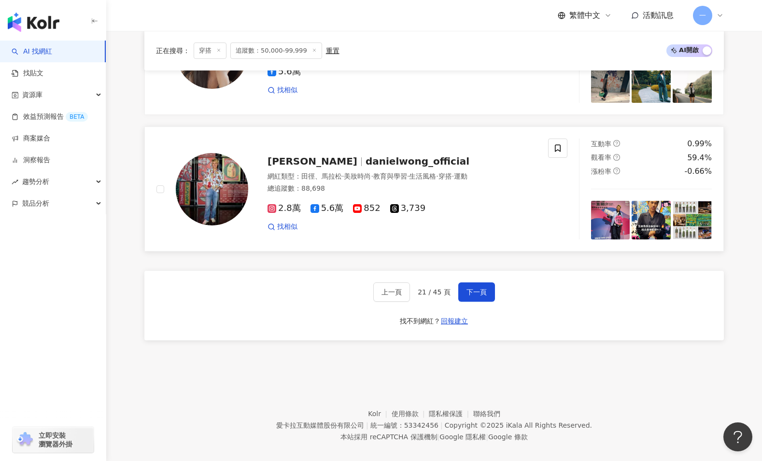
click at [282, 203] on span "2.8萬" at bounding box center [284, 208] width 33 height 10
click at [487, 283] on button "下一頁" at bounding box center [476, 292] width 37 height 19
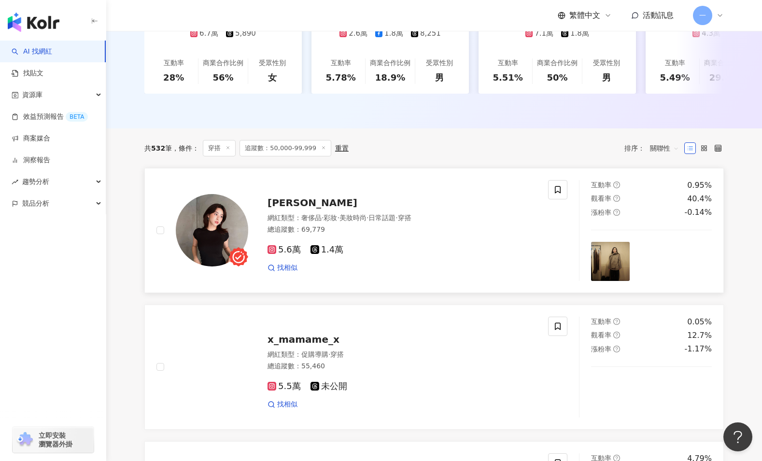
scroll to position [237, 0]
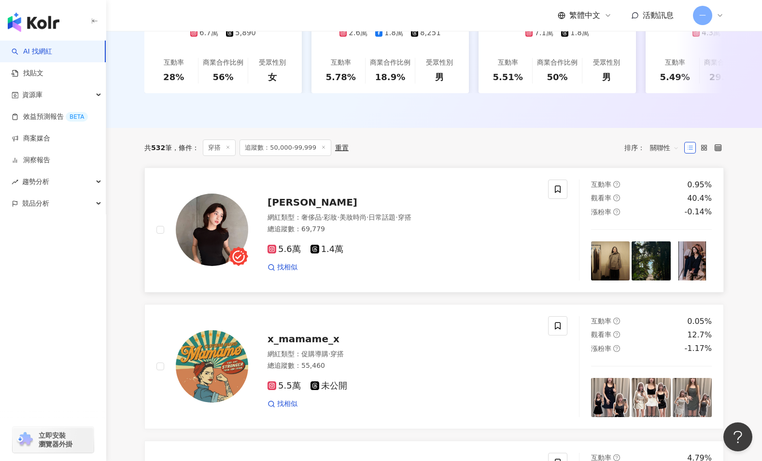
click at [288, 251] on span "5.6萬" at bounding box center [284, 249] width 33 height 10
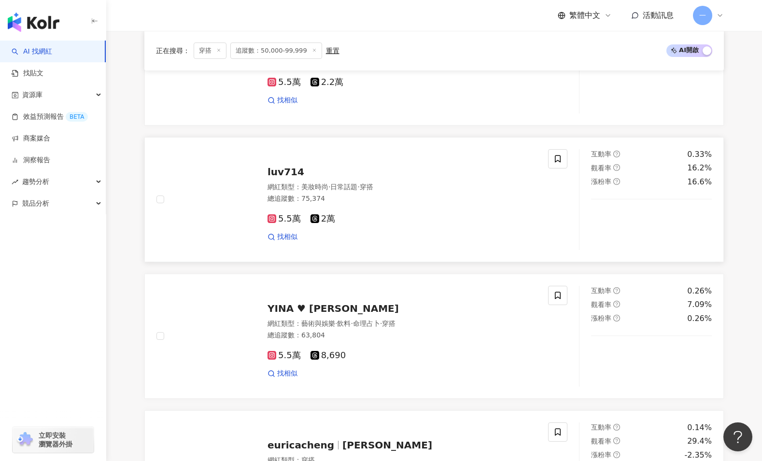
scroll to position [784, 0]
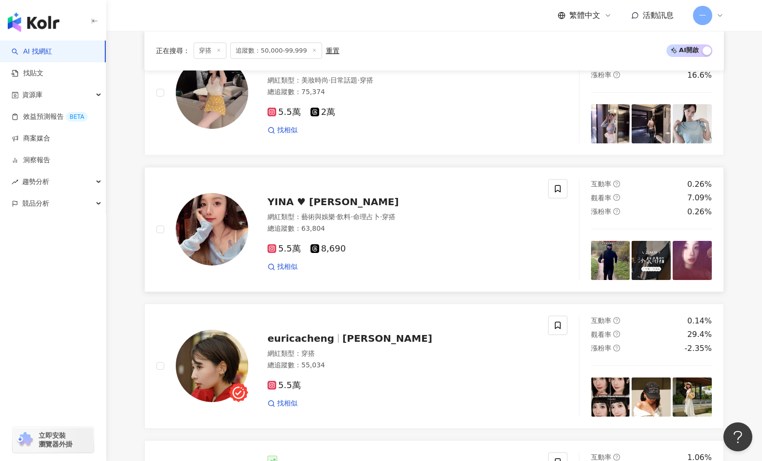
click at [291, 249] on span "5.5萬" at bounding box center [284, 249] width 33 height 10
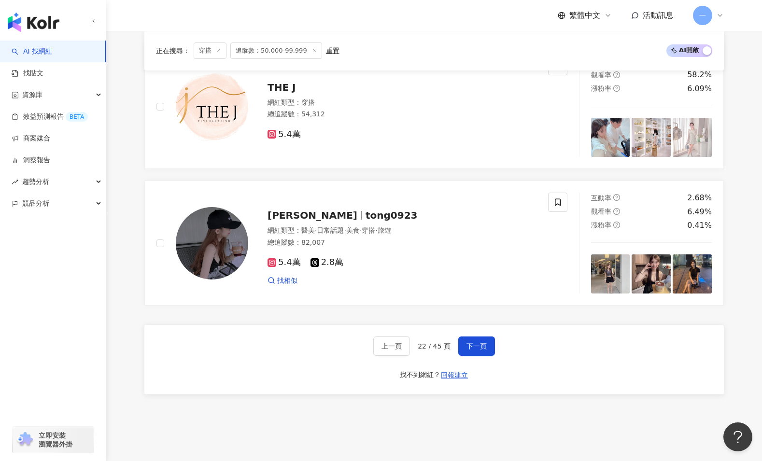
scroll to position [1728, 0]
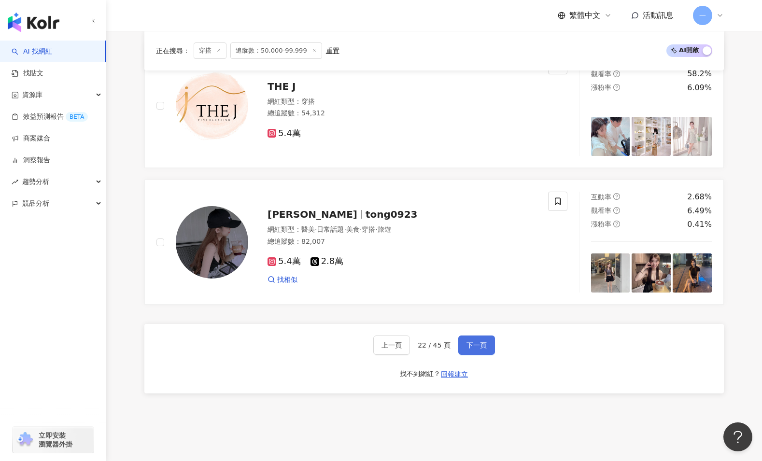
click at [472, 349] on span "下一頁" at bounding box center [477, 345] width 20 height 8
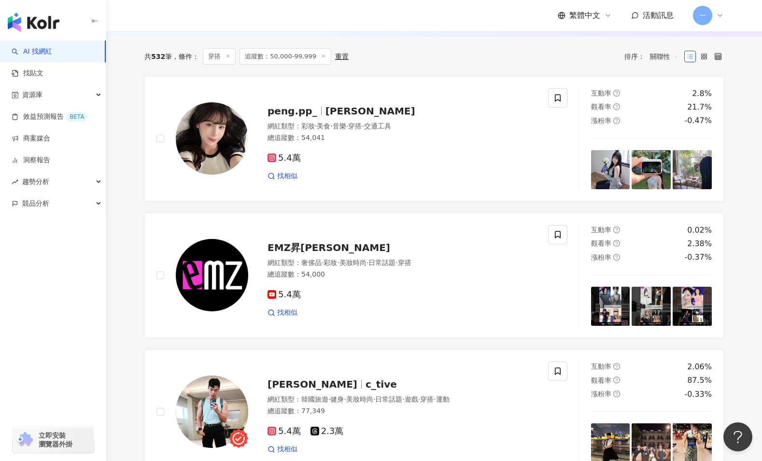
scroll to position [319, 0]
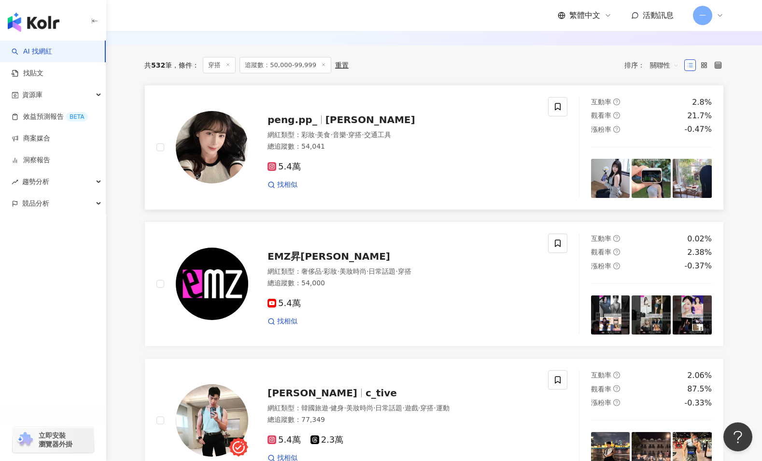
click at [282, 163] on span "5.4萬" at bounding box center [284, 167] width 33 height 10
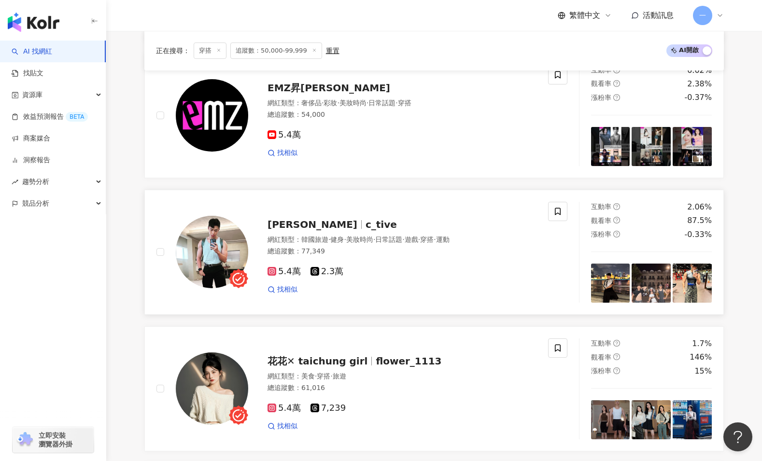
click at [284, 276] on span "5.4萬" at bounding box center [284, 272] width 33 height 10
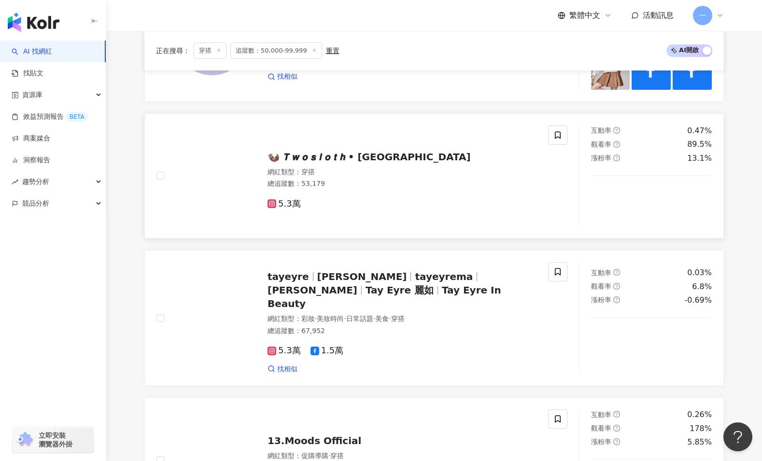
scroll to position [1620, 0]
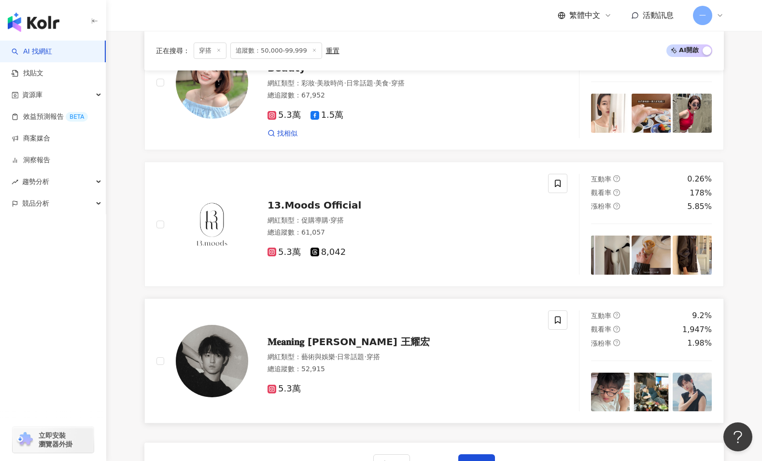
click at [282, 384] on span "5.3萬" at bounding box center [284, 389] width 33 height 10
click at [468, 460] on span "下一頁" at bounding box center [477, 464] width 20 height 8
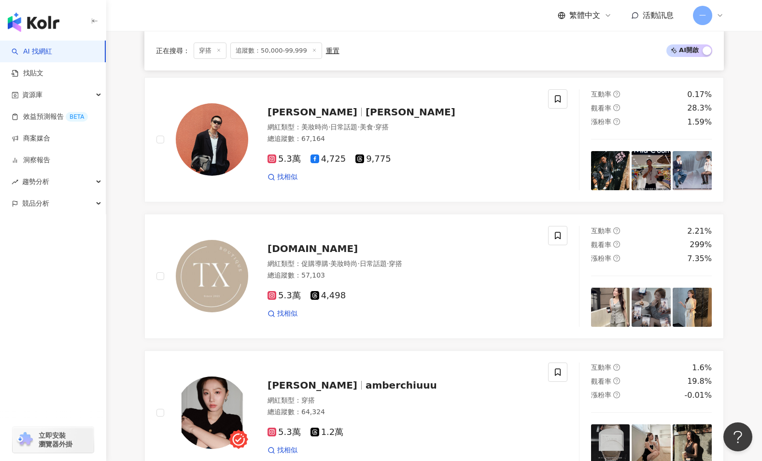
scroll to position [615, 0]
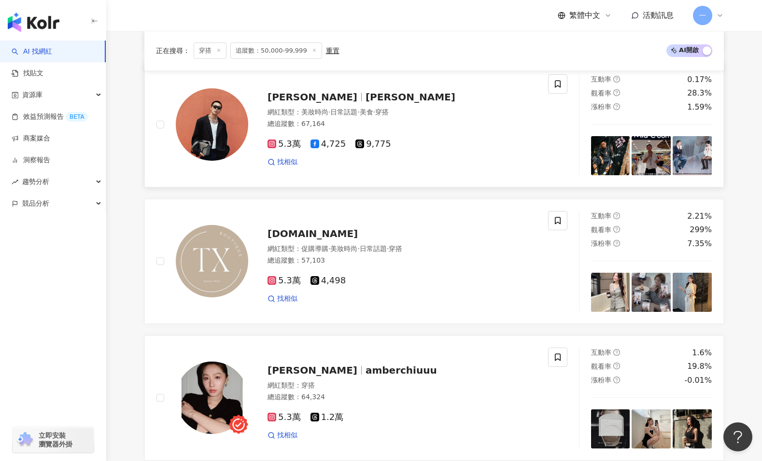
click at [291, 146] on span "5.3萬" at bounding box center [284, 144] width 33 height 10
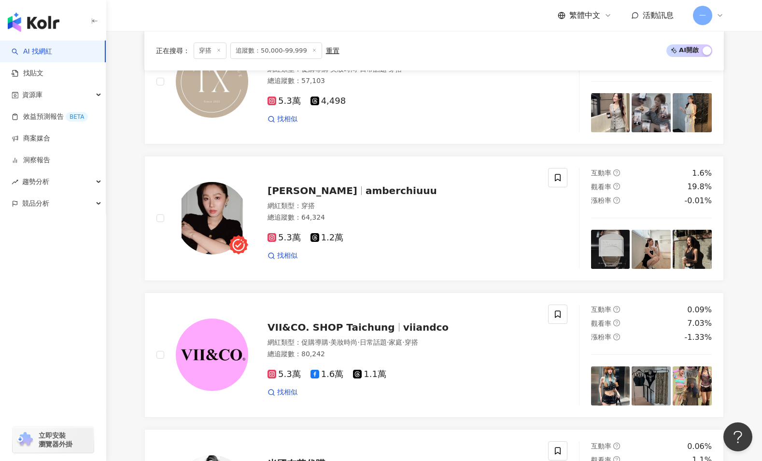
scroll to position [797, 0]
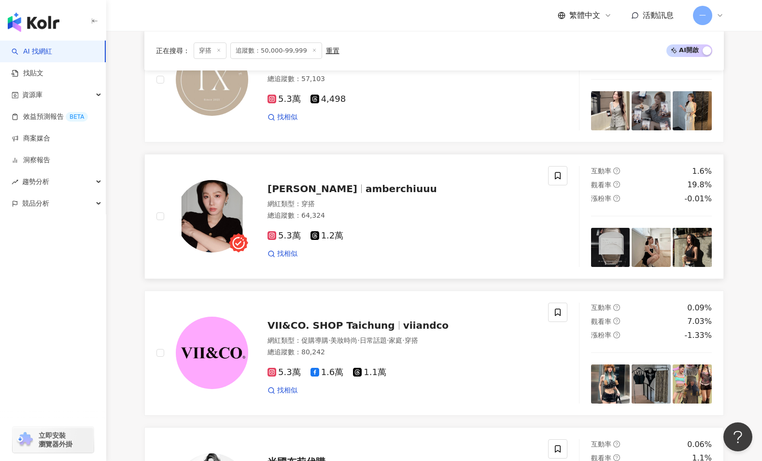
click at [285, 236] on span "5.3萬" at bounding box center [284, 236] width 33 height 10
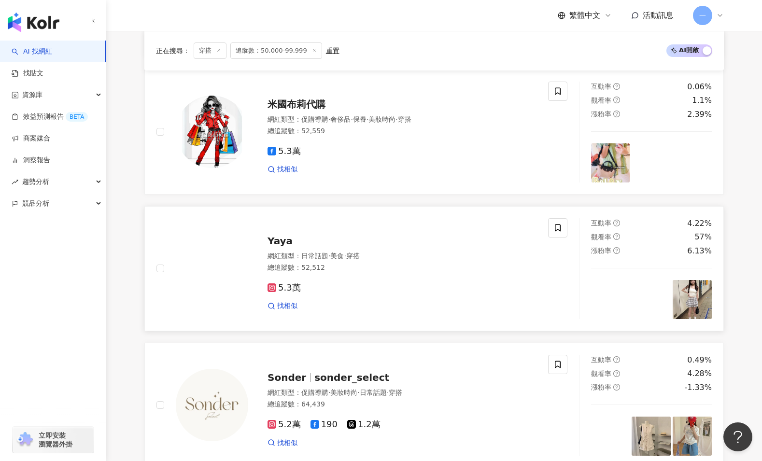
scroll to position [1164, 0]
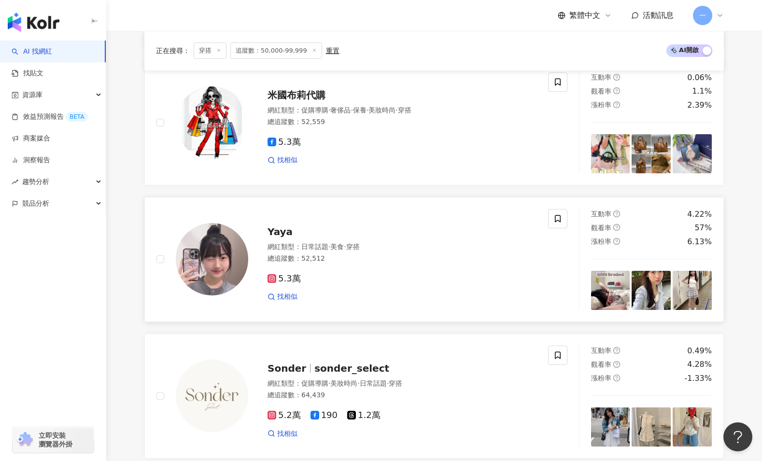
click at [295, 279] on span "5.3萬" at bounding box center [284, 279] width 33 height 10
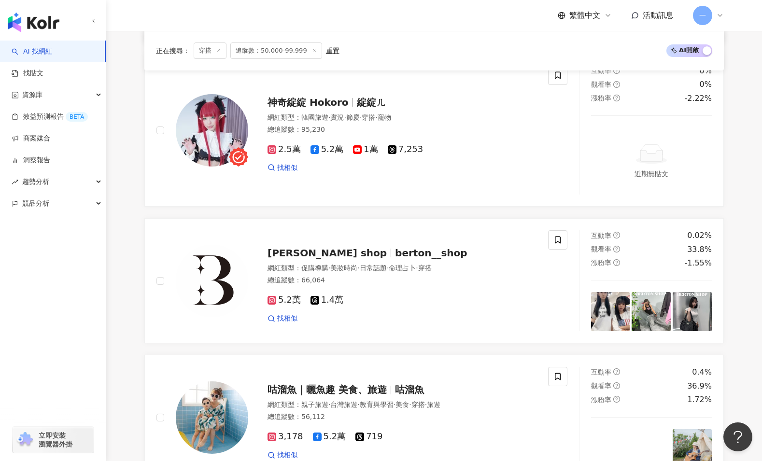
scroll to position [1669, 0]
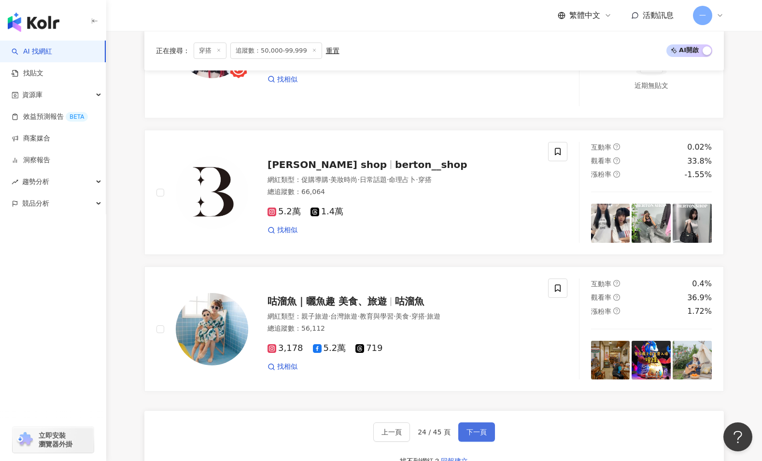
click at [473, 429] on span "下一頁" at bounding box center [477, 432] width 20 height 8
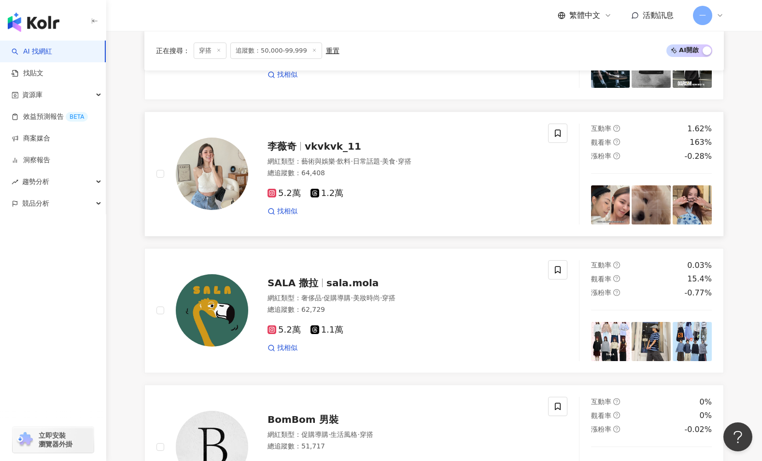
scroll to position [1066, 0]
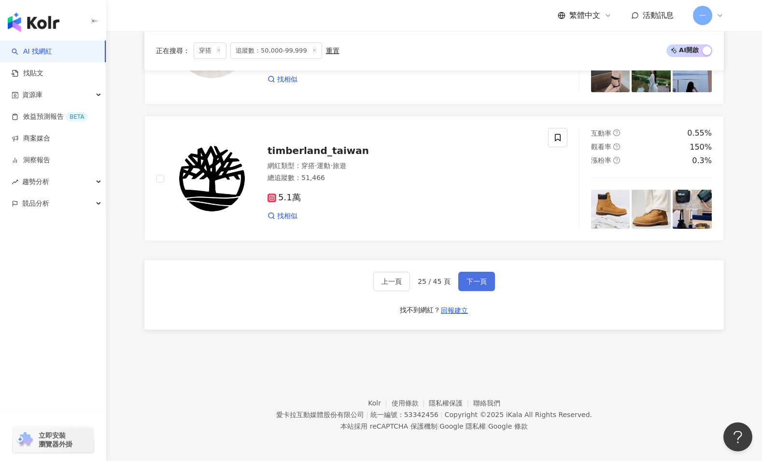
click at [474, 286] on button "下一頁" at bounding box center [476, 281] width 37 height 19
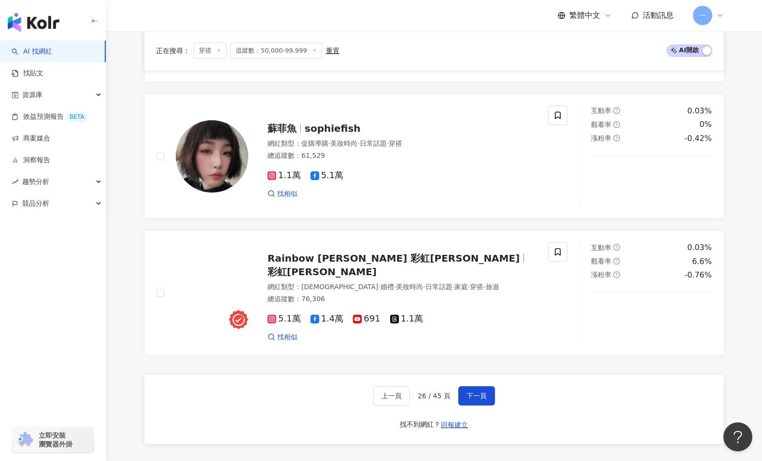
scroll to position [1690, 0]
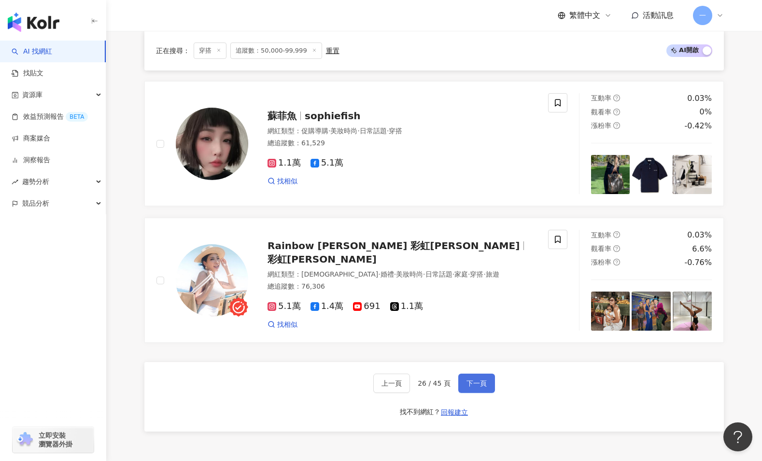
click at [484, 380] on span "下一頁" at bounding box center [477, 384] width 20 height 8
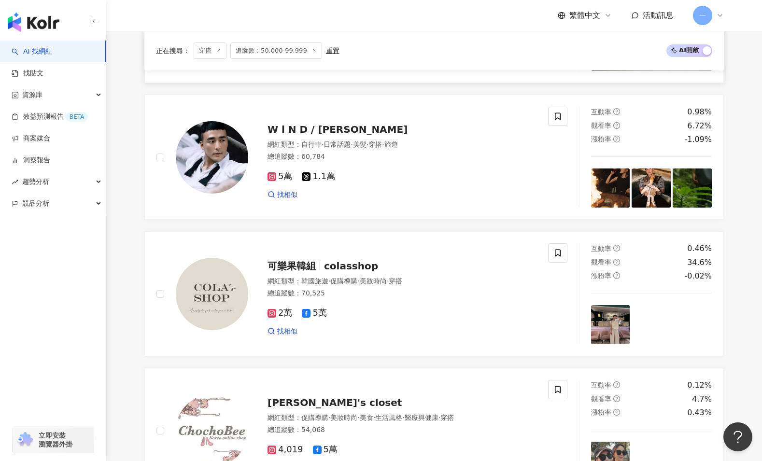
scroll to position [1662, 0]
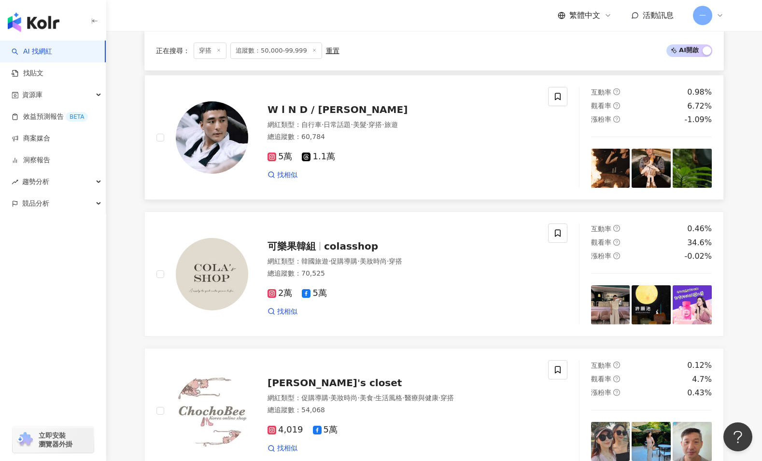
click at [277, 156] on span "5萬" at bounding box center [280, 157] width 25 height 10
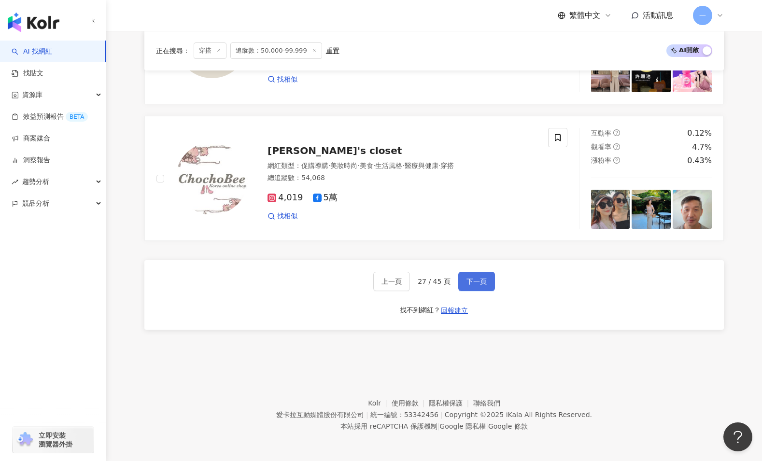
click at [476, 282] on span "下一頁" at bounding box center [477, 282] width 20 height 8
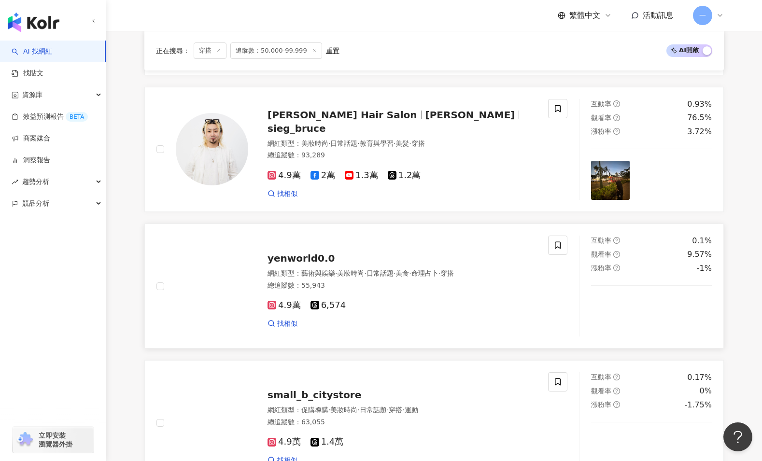
scroll to position [1395, 0]
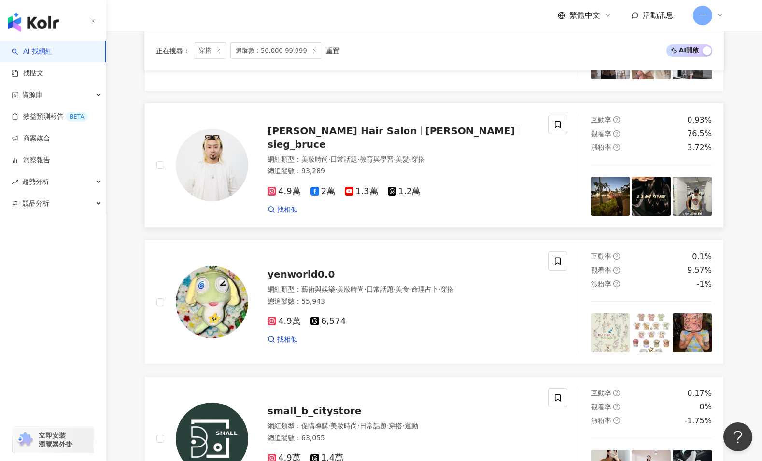
click at [285, 186] on span "4.9萬" at bounding box center [284, 191] width 33 height 10
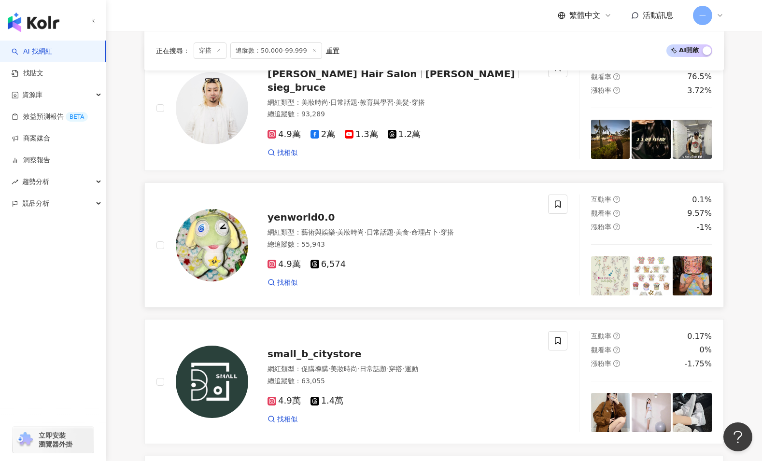
scroll to position [1752, 0]
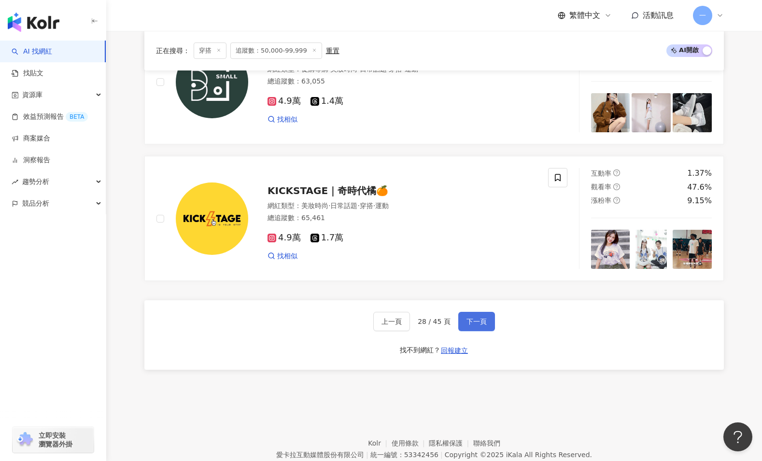
click at [469, 319] on span "下一頁" at bounding box center [477, 322] width 20 height 8
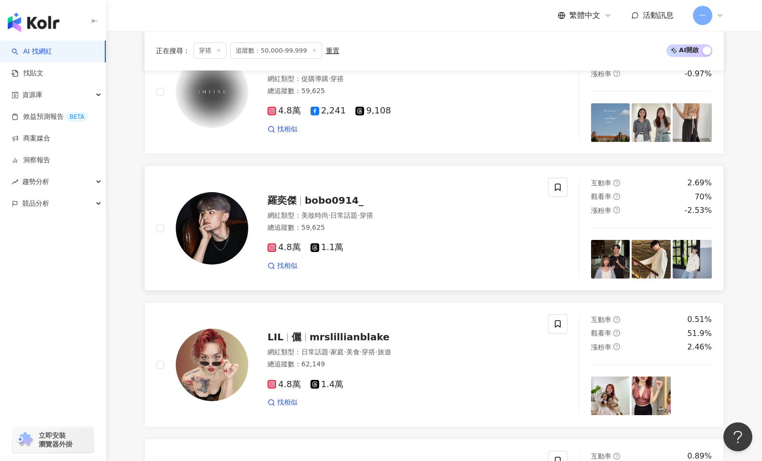
scroll to position [919, 0]
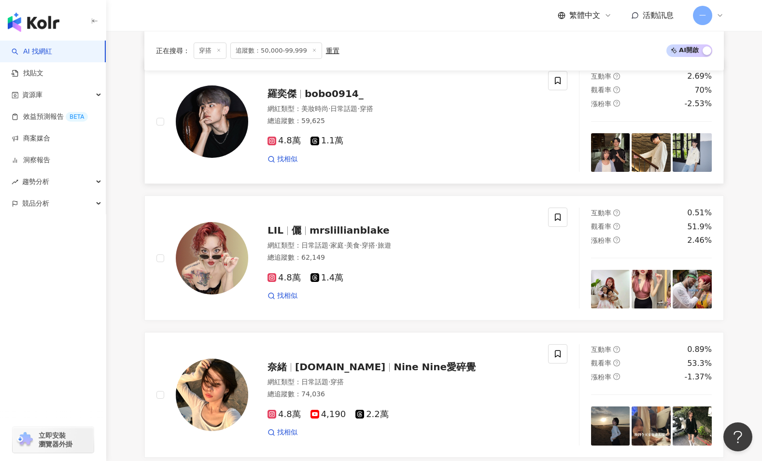
click at [276, 140] on icon at bounding box center [272, 141] width 9 height 9
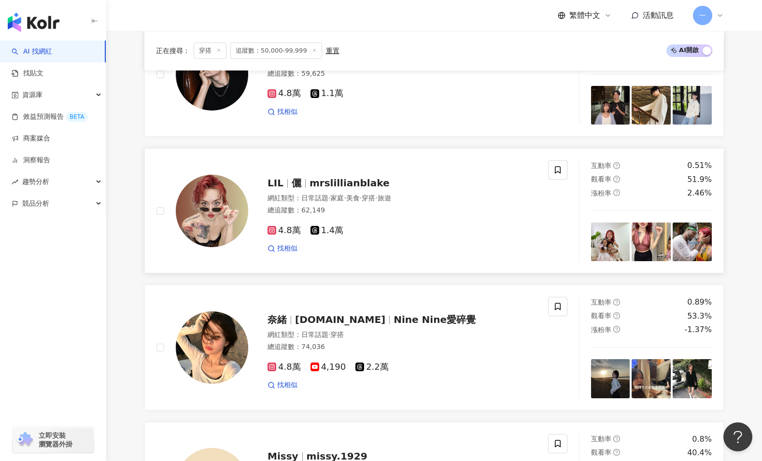
scroll to position [1093, 0]
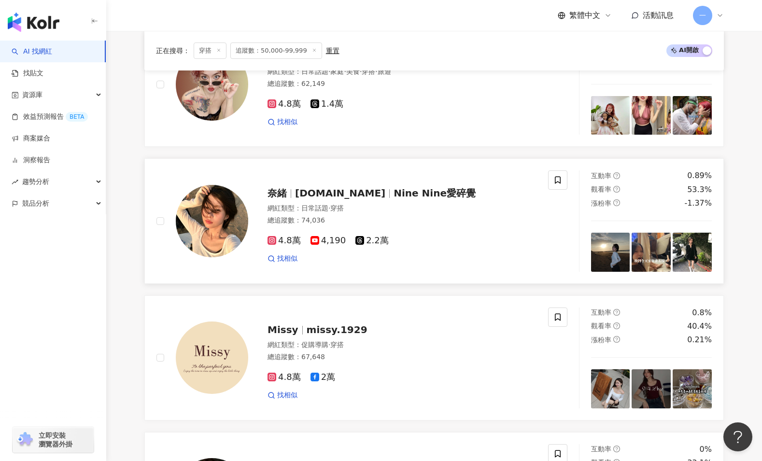
click at [293, 243] on span "4.8萬" at bounding box center [284, 241] width 33 height 10
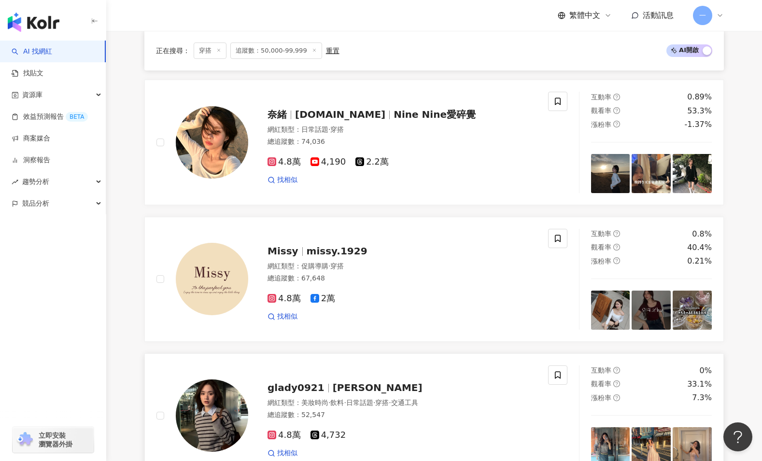
scroll to position [1283, 0]
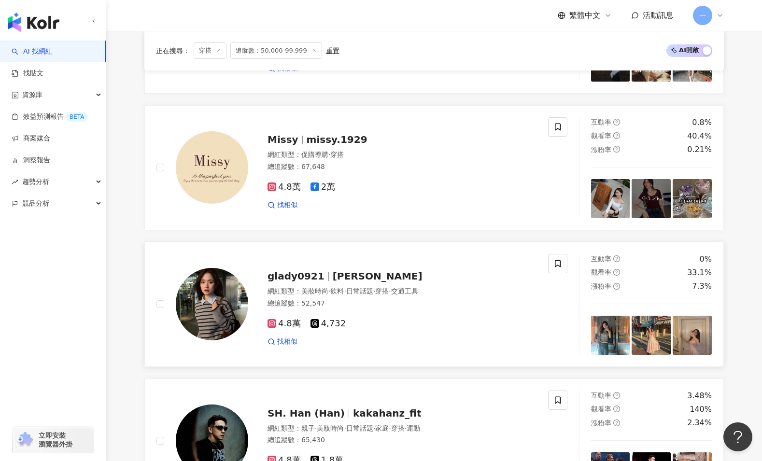
click at [292, 324] on span "4.8萬" at bounding box center [284, 324] width 33 height 10
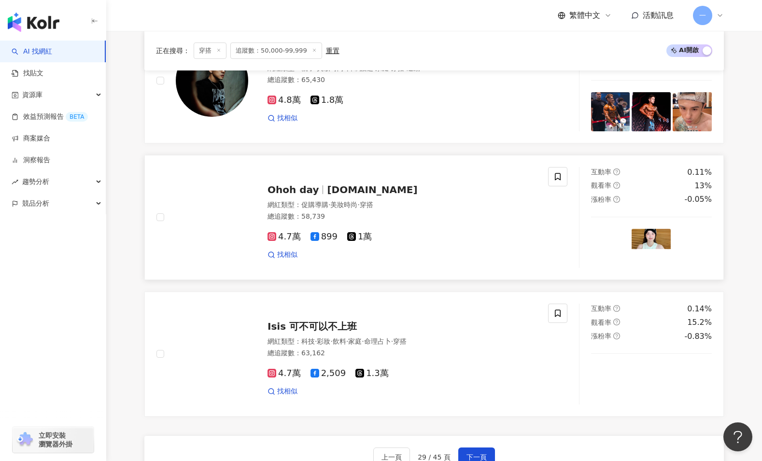
scroll to position [1756, 0]
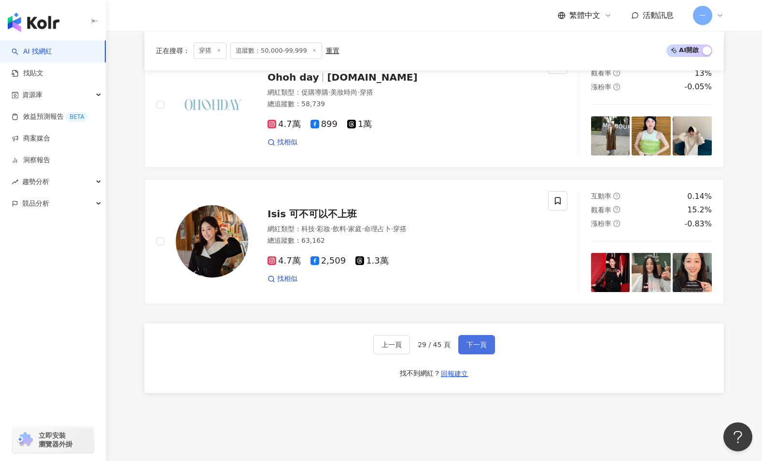
click at [474, 346] on span "下一頁" at bounding box center [477, 345] width 20 height 8
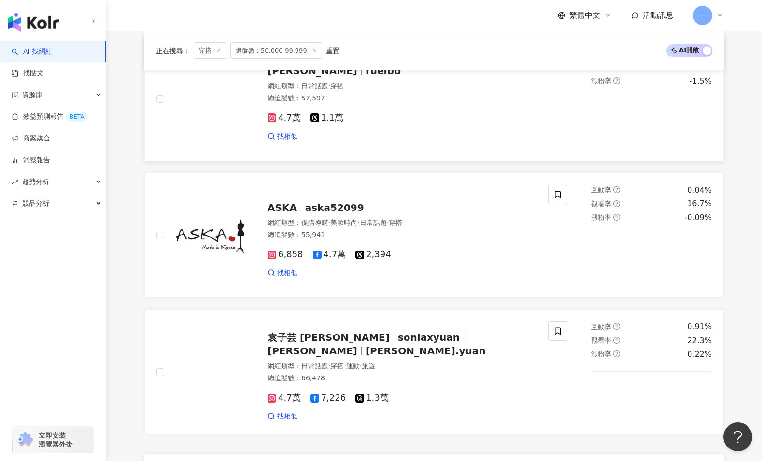
scroll to position [1768, 0]
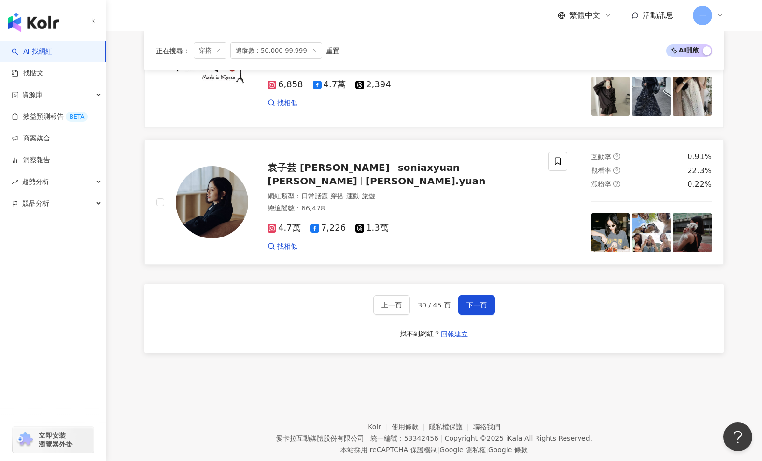
click at [289, 228] on span "4.7萬" at bounding box center [284, 228] width 33 height 10
click at [469, 303] on span "下一頁" at bounding box center [477, 305] width 20 height 8
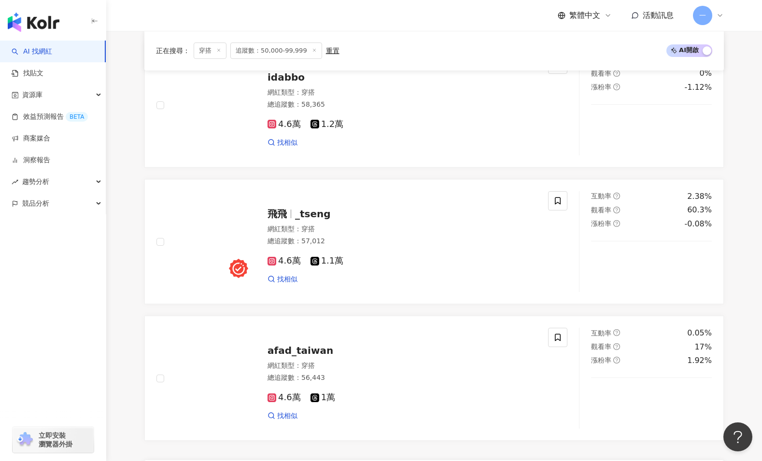
scroll to position [1639, 0]
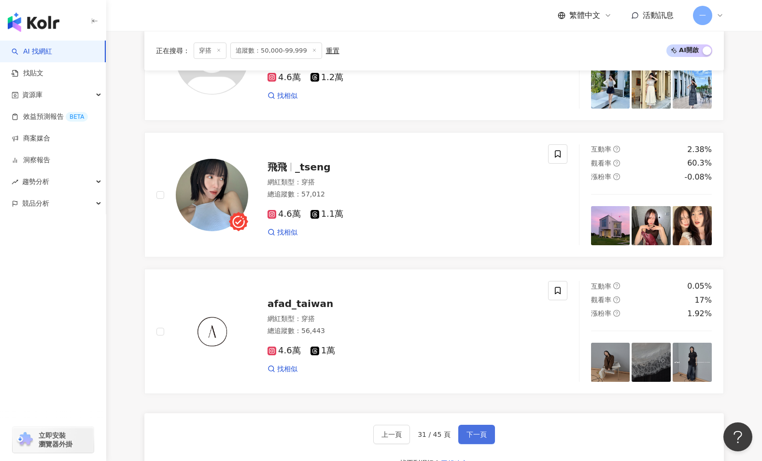
click at [483, 429] on button "下一頁" at bounding box center [476, 434] width 37 height 19
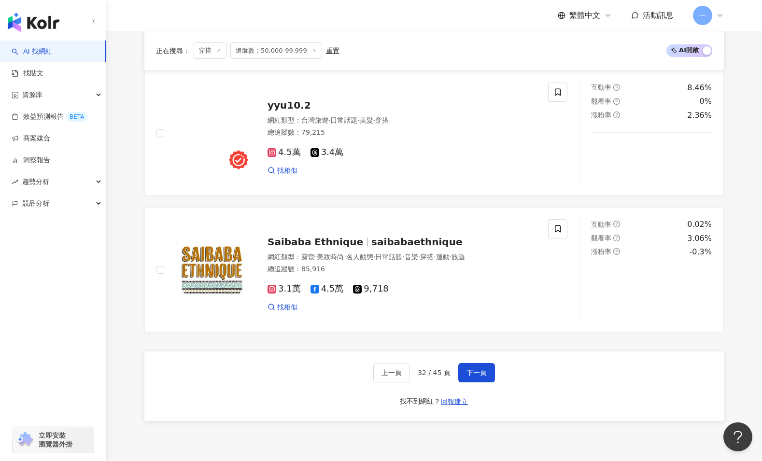
scroll to position [1792, 0]
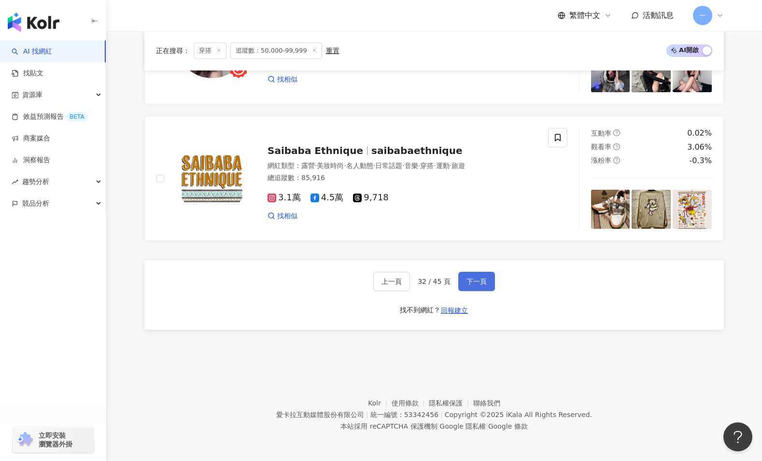
click at [474, 285] on span "下一頁" at bounding box center [477, 282] width 20 height 8
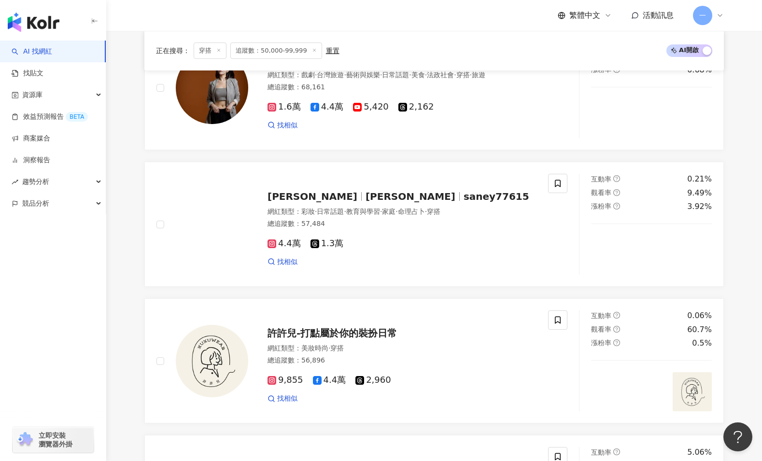
scroll to position [1576, 0]
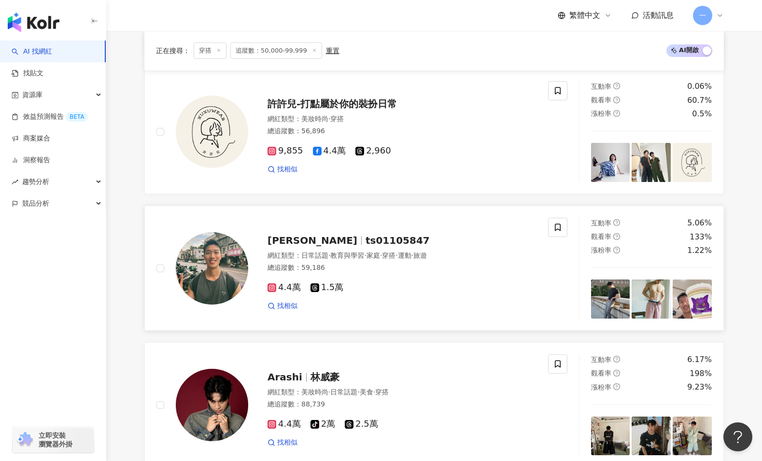
click at [291, 283] on span "4.4萬" at bounding box center [284, 288] width 33 height 10
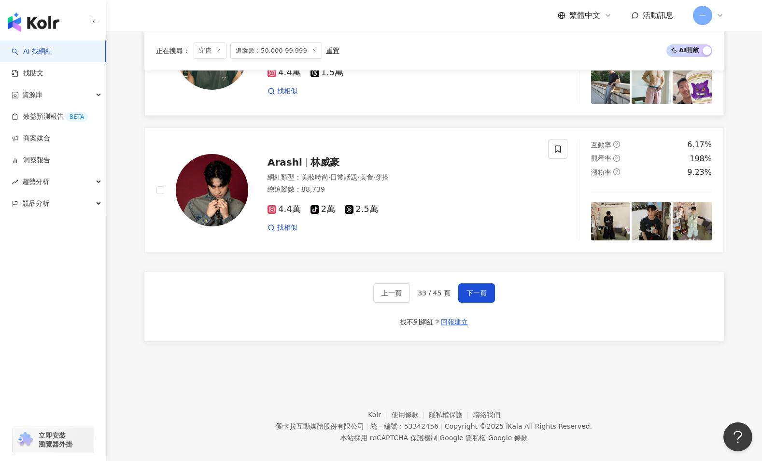
scroll to position [1792, 0]
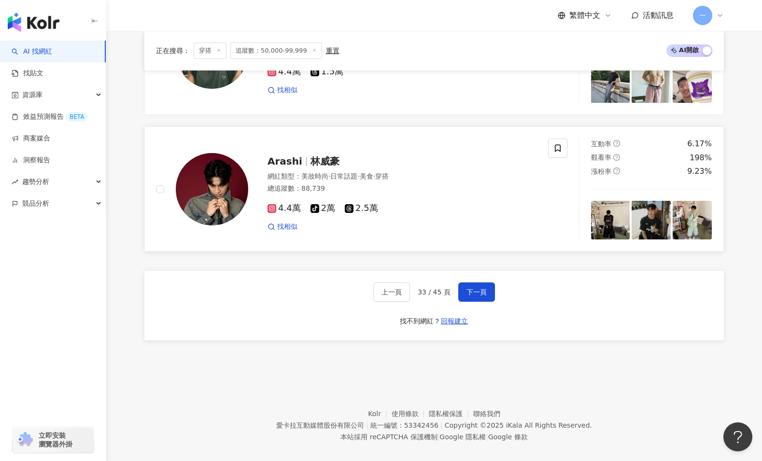
click at [321, 156] on span "林威豪" at bounding box center [325, 162] width 29 height 12
click at [487, 283] on button "下一頁" at bounding box center [476, 292] width 37 height 19
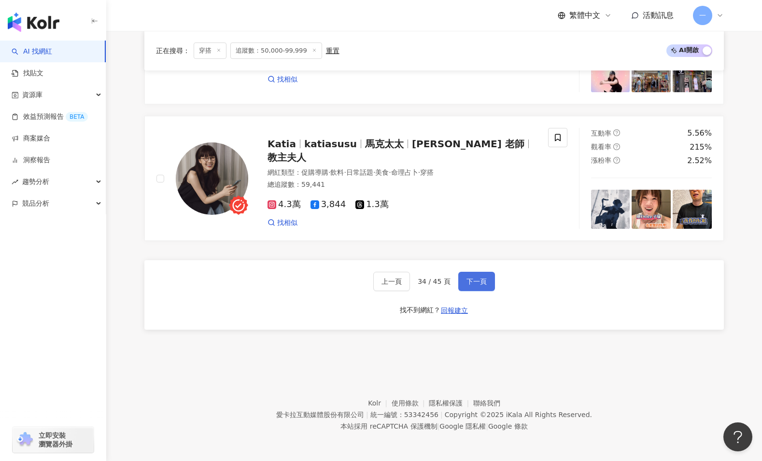
click at [474, 284] on span "下一頁" at bounding box center [477, 282] width 20 height 8
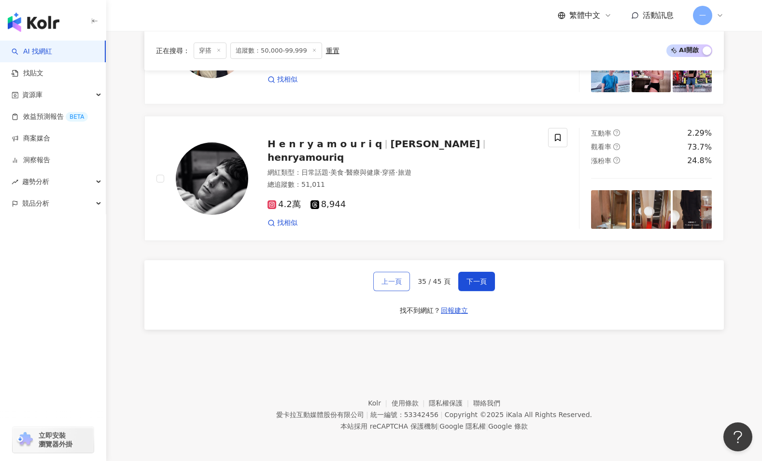
click at [395, 284] on span "上一頁" at bounding box center [392, 282] width 20 height 8
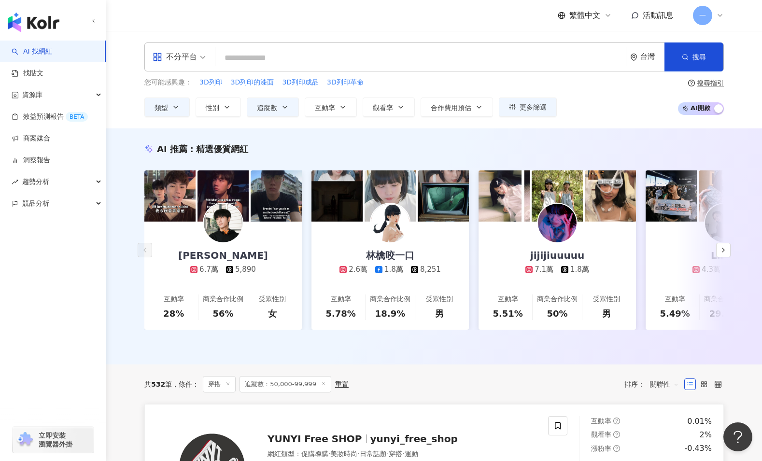
scroll to position [158, 0]
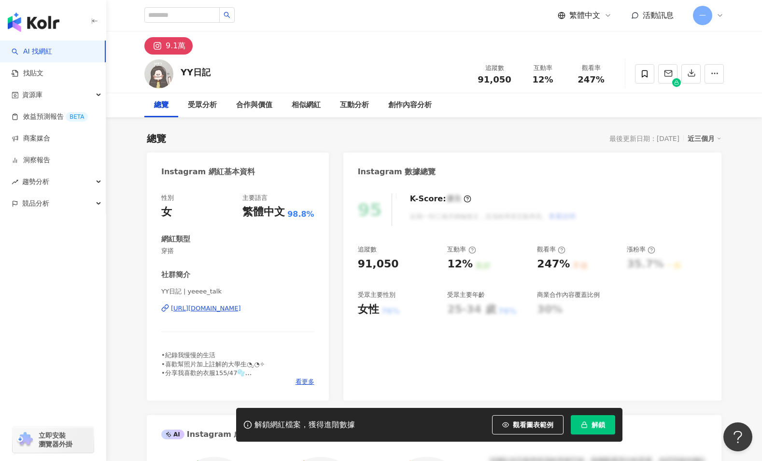
click at [240, 310] on div "https://www.instagram.com/yeeee_talk/" at bounding box center [206, 308] width 70 height 9
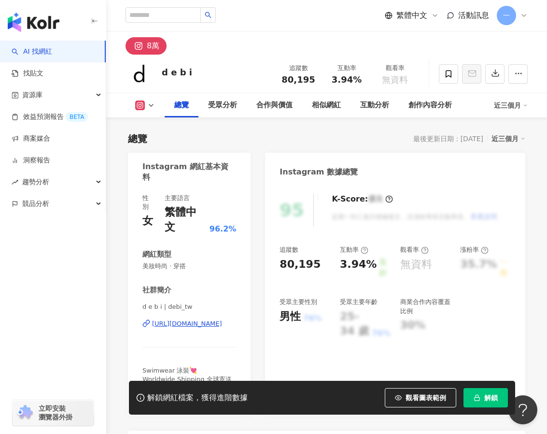
scroll to position [107, 0]
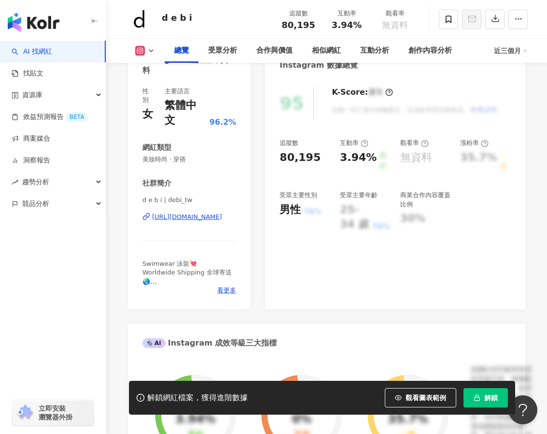
click at [184, 213] on div "https://www.instagram.com/debi_tw/" at bounding box center [187, 217] width 70 height 9
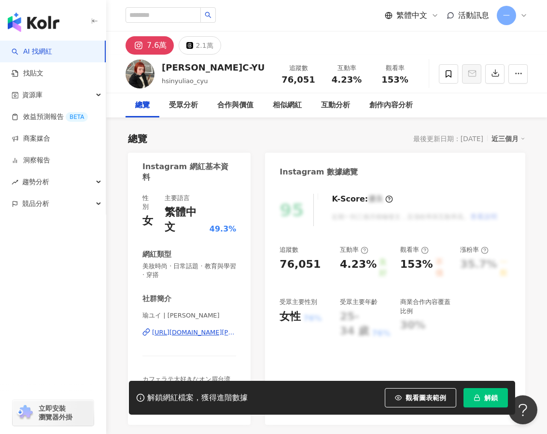
click at [191, 328] on div "https://www.instagram.com/hsinyu_yui/" at bounding box center [194, 332] width 84 height 9
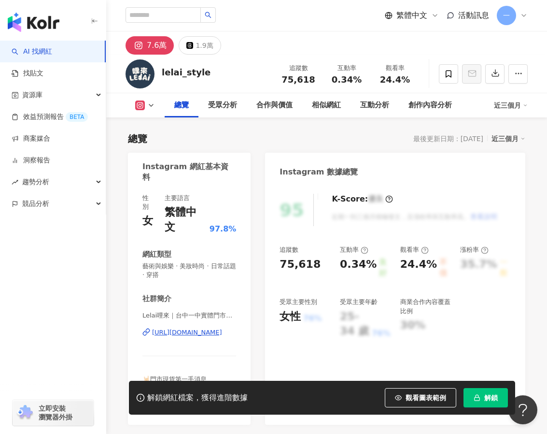
click at [182, 322] on div "Lelai哩來｜台中一中實體門市👍🏻 | lelai_style https://www.instagram.com/lelai_style/" at bounding box center [189, 339] width 94 height 57
click at [185, 328] on div "https://www.instagram.com/lelai_style/" at bounding box center [187, 332] width 70 height 9
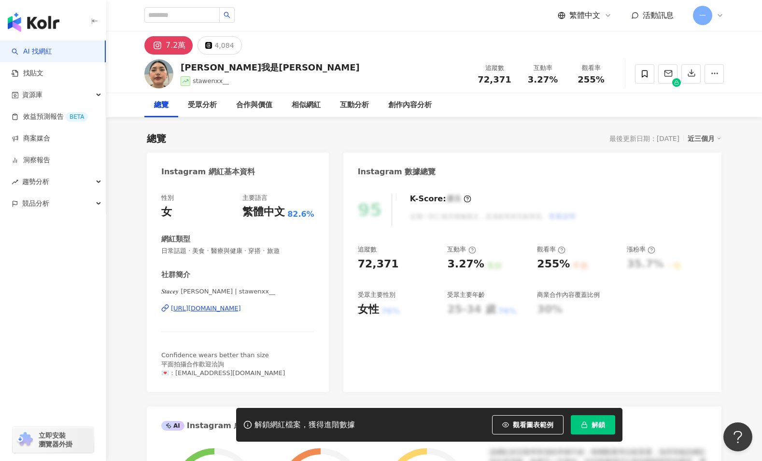
click at [238, 312] on div "https://www.instagram.com/stawenxx__/" at bounding box center [206, 308] width 70 height 9
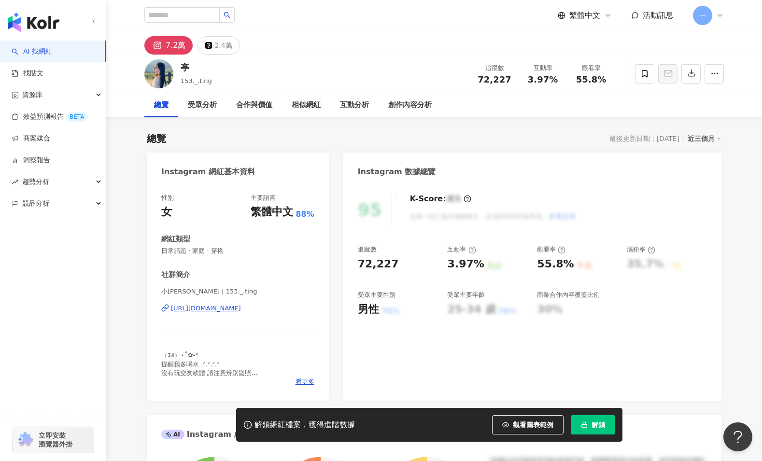
click at [224, 310] on div "https://www.instagram.com/153._.ting/" at bounding box center [206, 308] width 70 height 9
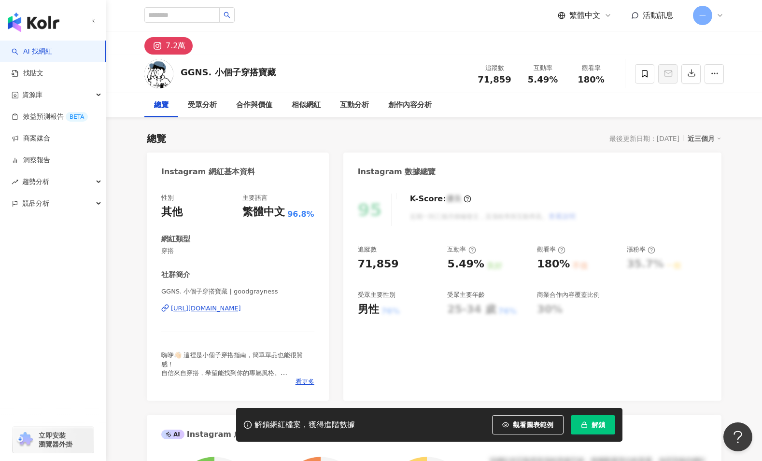
click at [214, 311] on div "[URL][DOMAIN_NAME]" at bounding box center [206, 308] width 70 height 9
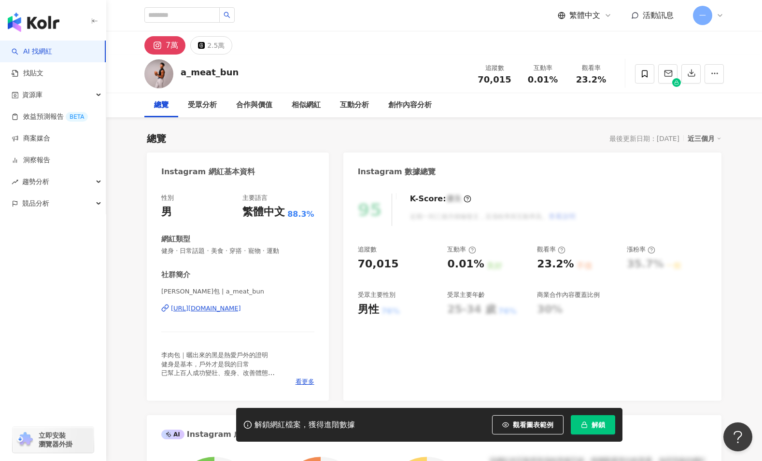
click at [216, 308] on div "https://www.instagram.com/a_meat_bun/" at bounding box center [206, 308] width 70 height 9
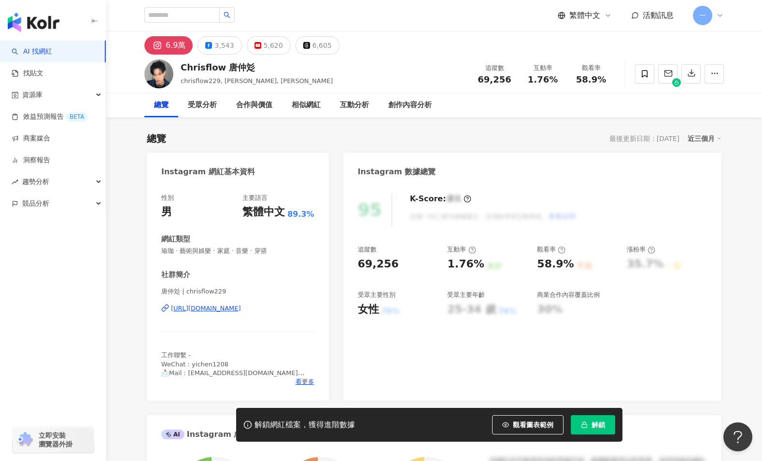
click at [241, 311] on div "https://www.instagram.com/chrisflow229/" at bounding box center [206, 308] width 70 height 9
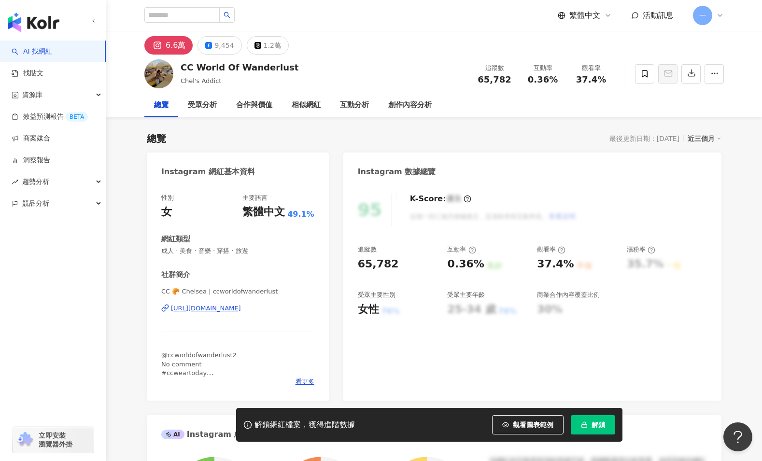
click at [241, 310] on div "[URL][DOMAIN_NAME]" at bounding box center [206, 308] width 70 height 9
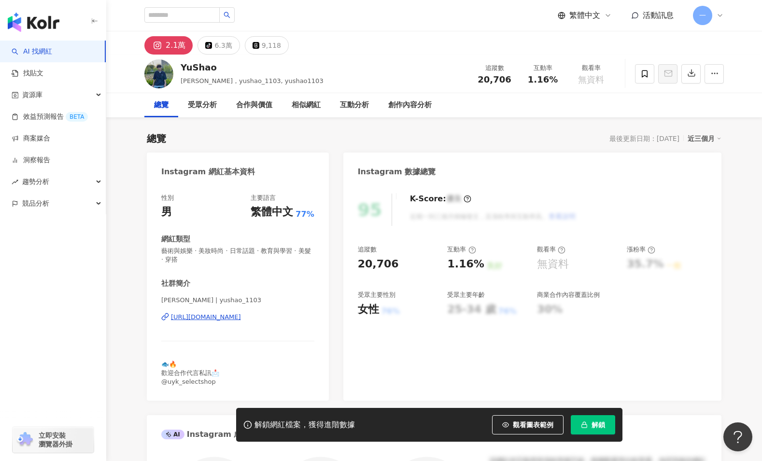
click at [223, 319] on div "https://www.instagram.com/yushao_1103/" at bounding box center [206, 317] width 70 height 9
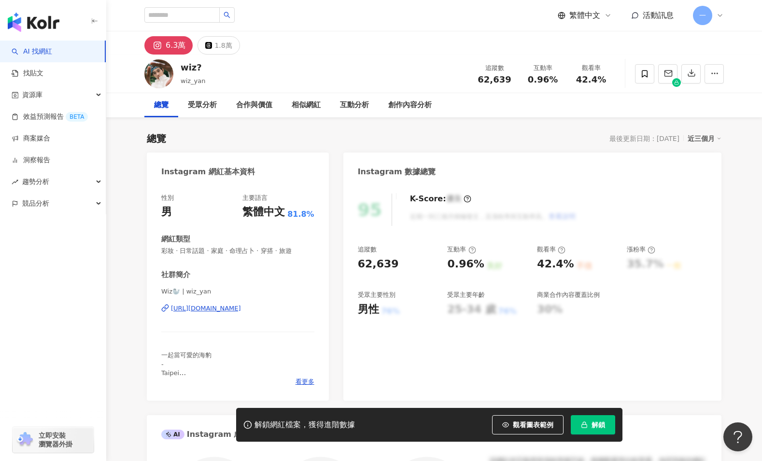
click at [240, 309] on div "[URL][DOMAIN_NAME]" at bounding box center [206, 308] width 70 height 9
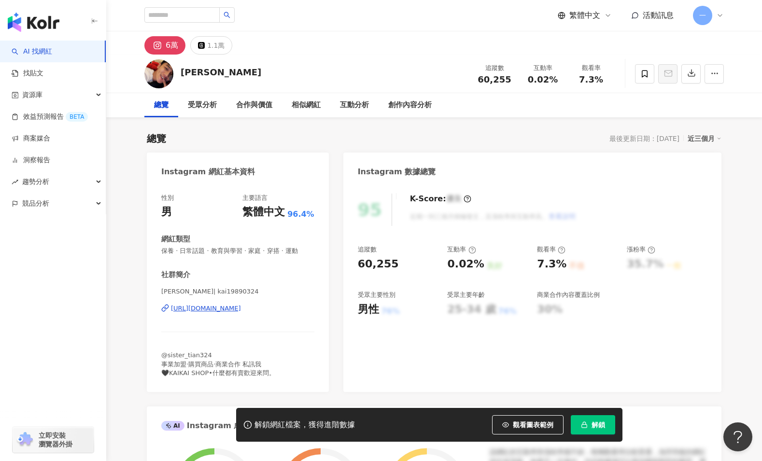
click at [241, 310] on div "https://www.instagram.com/kai19890324/" at bounding box center [206, 308] width 70 height 9
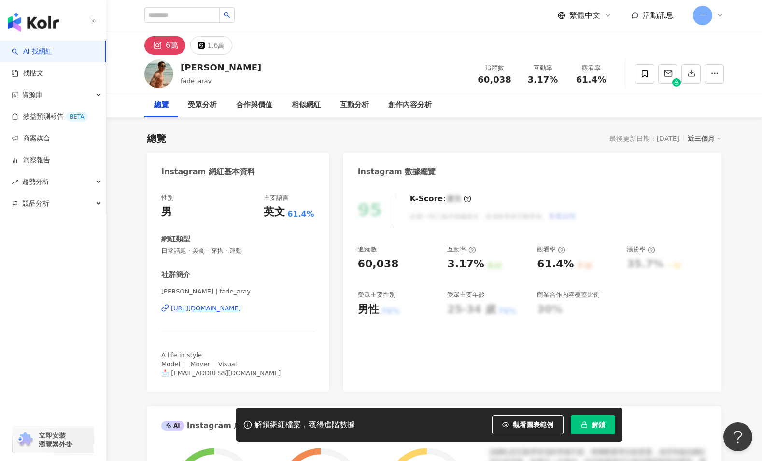
click at [233, 310] on div "[URL][DOMAIN_NAME]" at bounding box center [206, 308] width 70 height 9
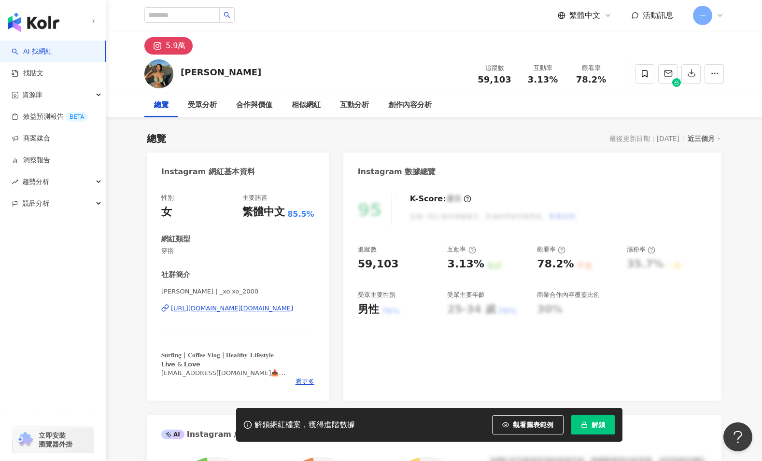
click at [278, 312] on div "https://www.instagram.com/_xo.xo_2000/" at bounding box center [232, 308] width 122 height 9
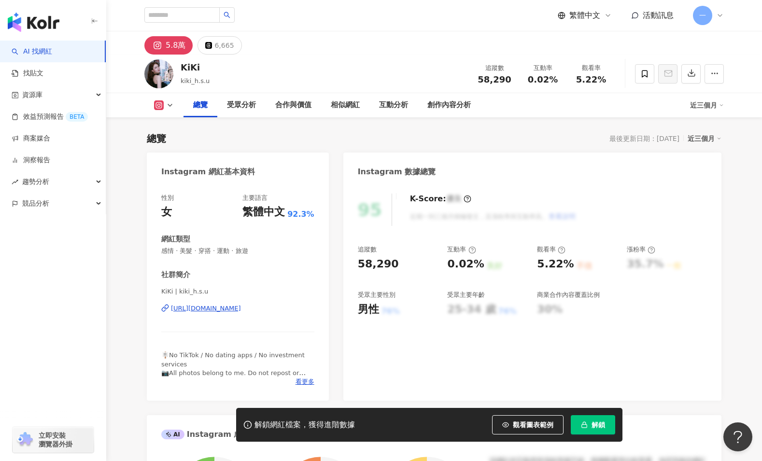
click at [232, 312] on div "https://www.instagram.com/kiki_h.s.u/" at bounding box center [206, 308] width 70 height 9
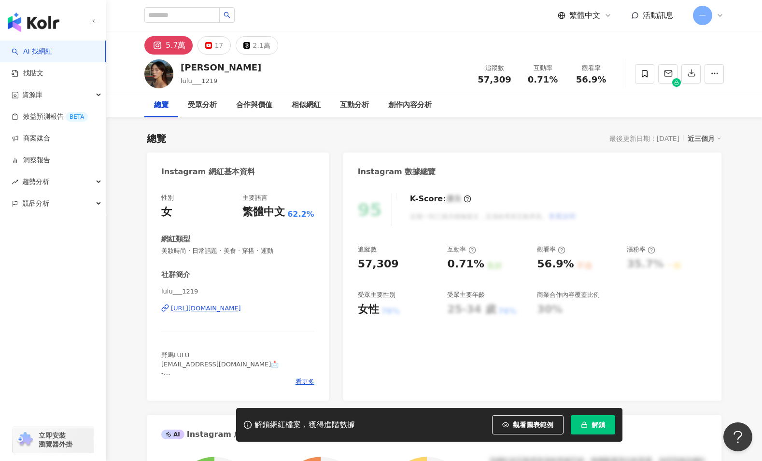
click at [234, 306] on div "https://www.instagram.com/lulu___1219/" at bounding box center [206, 308] width 70 height 9
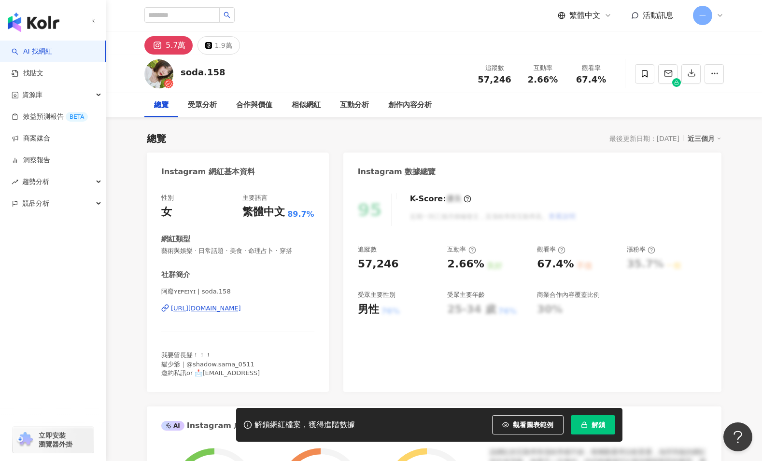
click at [227, 311] on div "https://www.instagram.com/soda.158/" at bounding box center [206, 308] width 70 height 9
click at [241, 309] on div "https://www.instagram.com/soda.158/" at bounding box center [206, 308] width 70 height 9
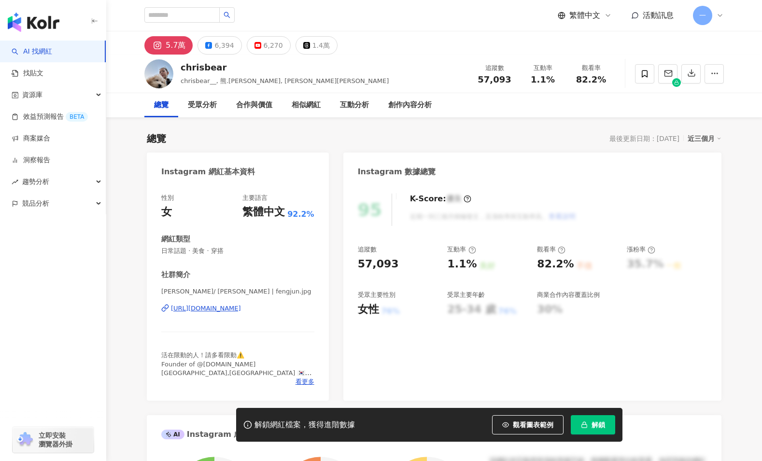
click at [195, 308] on div "https://www.instagram.com/fengjun.jpg/" at bounding box center [206, 308] width 70 height 9
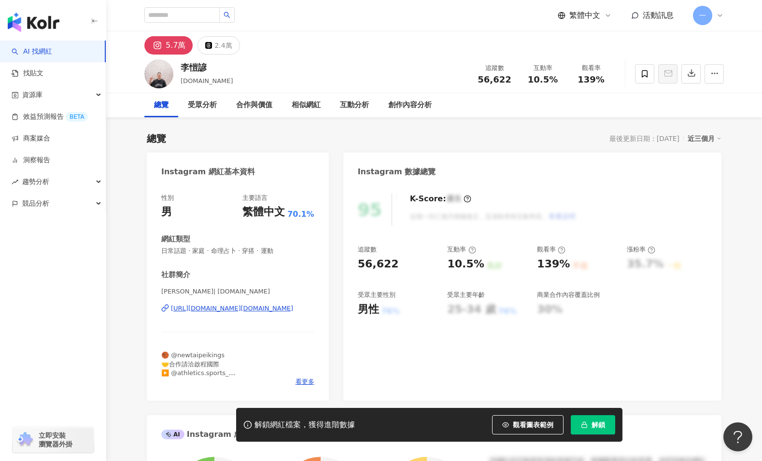
click at [252, 312] on div "[URL][DOMAIN_NAME][DOMAIN_NAME]" at bounding box center [232, 308] width 122 height 9
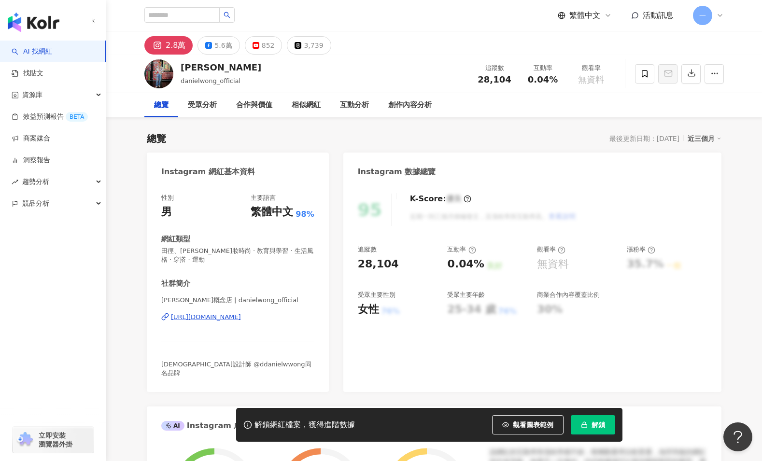
click at [228, 315] on div "https://www.instagram.com/danielwong_official/" at bounding box center [206, 317] width 70 height 9
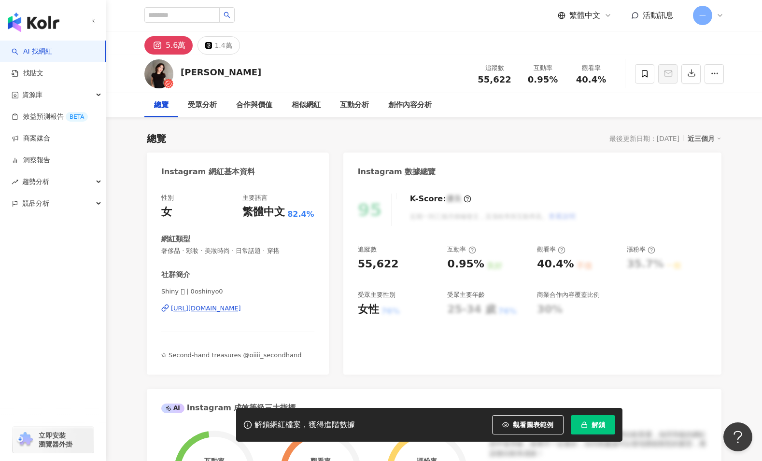
click at [241, 313] on div "https://www.instagram.com/0oshinyo0/" at bounding box center [206, 308] width 70 height 9
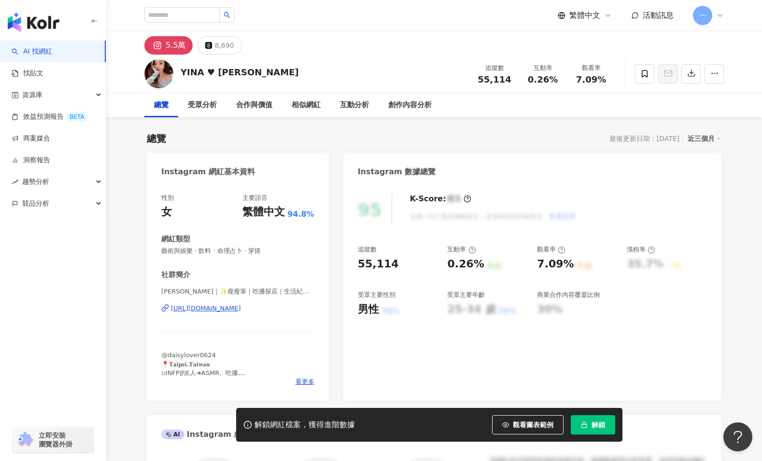
click at [223, 310] on div "[URL][DOMAIN_NAME]" at bounding box center [206, 308] width 70 height 9
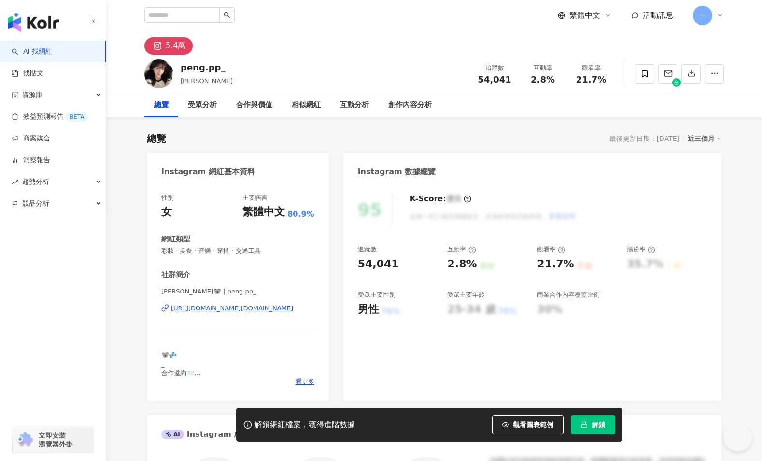
click at [219, 311] on div "[URL][DOMAIN_NAME][DOMAIN_NAME]" at bounding box center [232, 308] width 122 height 9
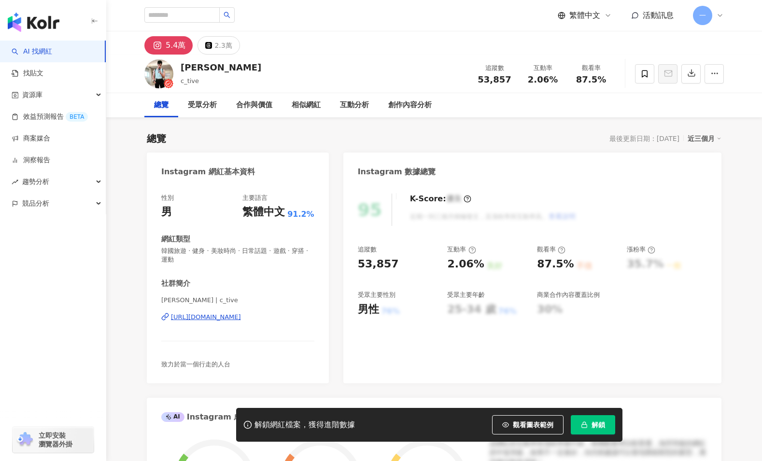
click at [241, 316] on div "https://www.instagram.com/c_tive/" at bounding box center [206, 317] width 70 height 9
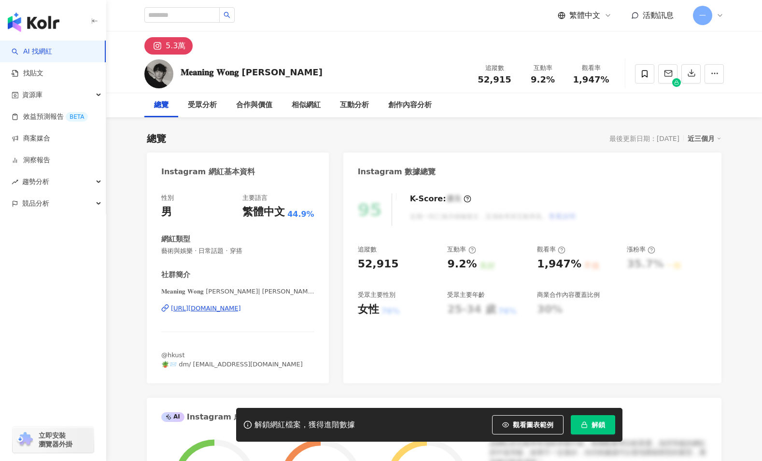
click at [241, 309] on div "[URL][DOMAIN_NAME]" at bounding box center [206, 308] width 70 height 9
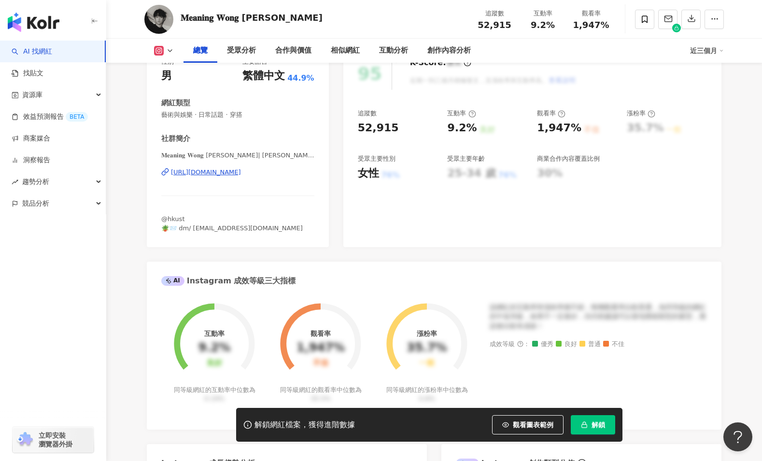
scroll to position [199, 0]
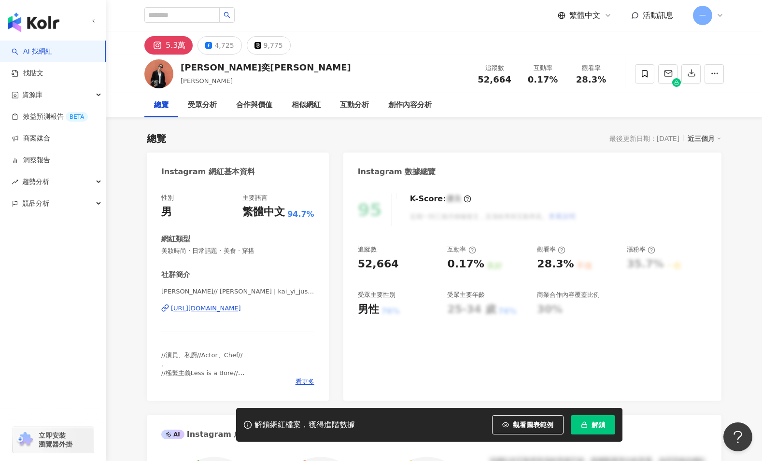
click at [237, 312] on div "https://www.instagram.com/kai_yi_justin/" at bounding box center [206, 308] width 70 height 9
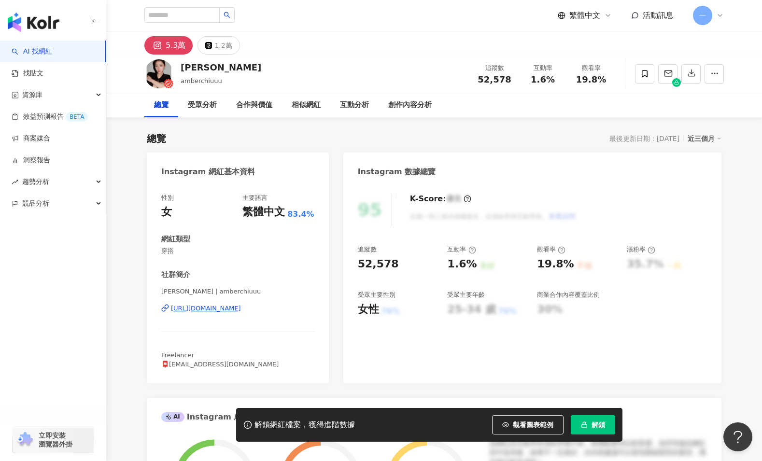
click at [216, 312] on div "https://www.instagram.com/amberchiuuu/" at bounding box center [206, 308] width 70 height 9
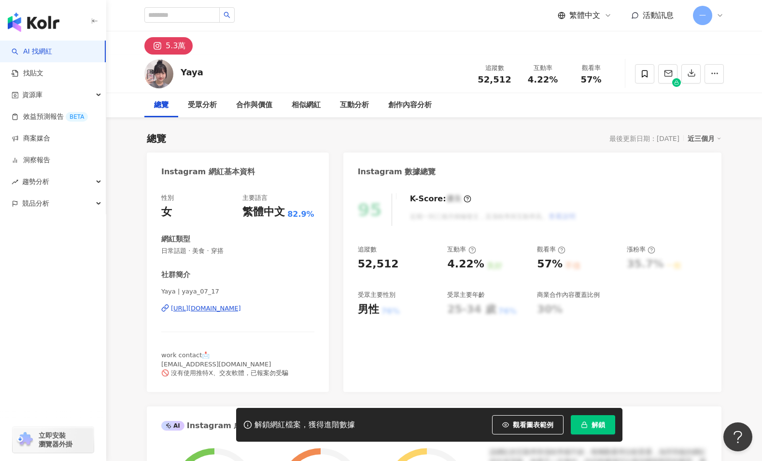
click at [241, 305] on div "[URL][DOMAIN_NAME]" at bounding box center [206, 308] width 70 height 9
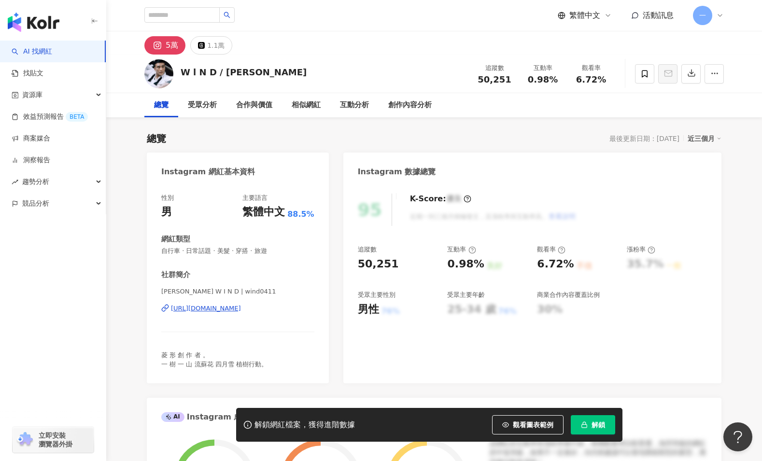
click at [241, 313] on div "https://www.instagram.com/wind0411/" at bounding box center [206, 308] width 70 height 9
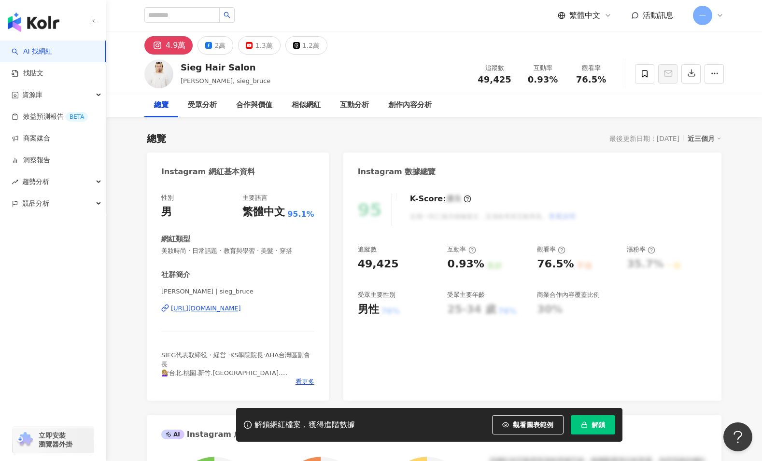
click at [241, 306] on div "https://www.instagram.com/sieg_bruce/" at bounding box center [206, 308] width 70 height 9
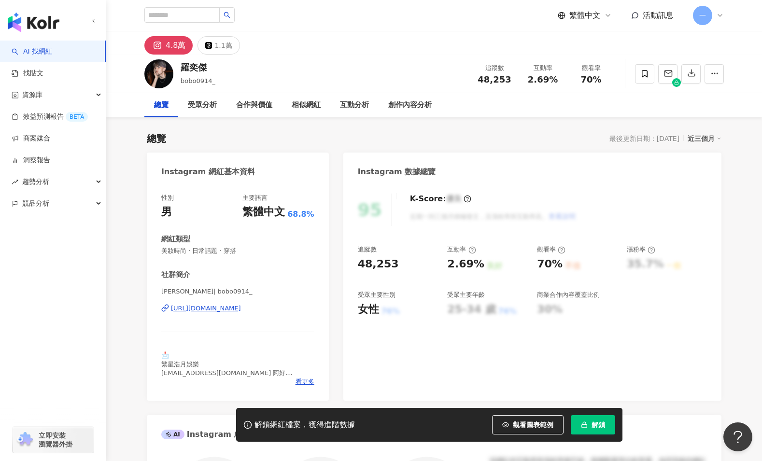
click at [241, 306] on div "https://www.instagram.com/bobo0914_/" at bounding box center [206, 308] width 70 height 9
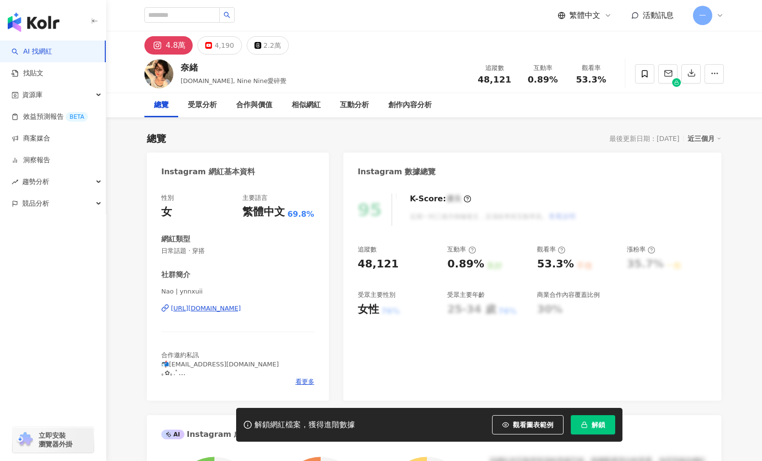
click at [215, 310] on div "https://www.instagram.com/ynnxuii/" at bounding box center [206, 308] width 70 height 9
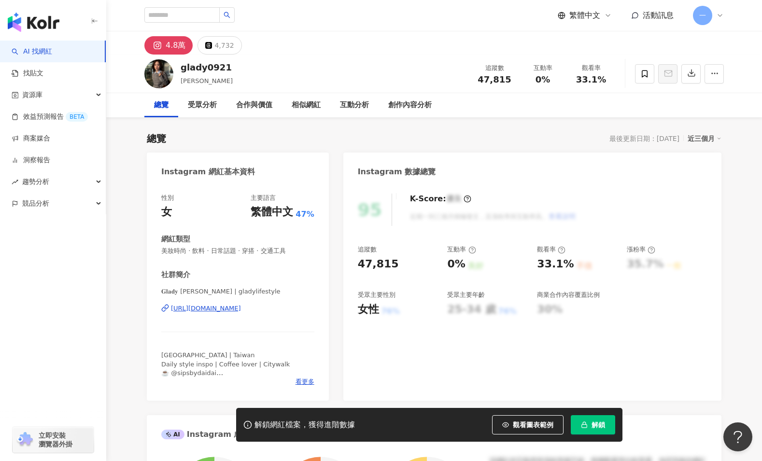
click at [241, 306] on div "[URL][DOMAIN_NAME]" at bounding box center [206, 308] width 70 height 9
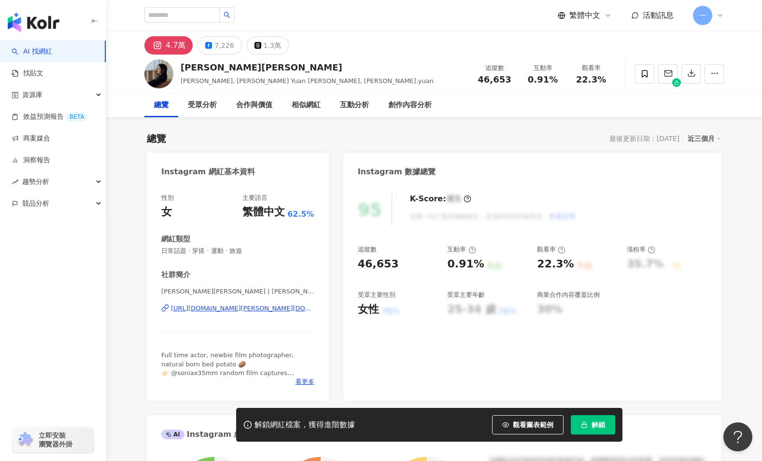
click at [261, 312] on div "https://www.instagram.com/sonia.yuan/" at bounding box center [242, 308] width 143 height 9
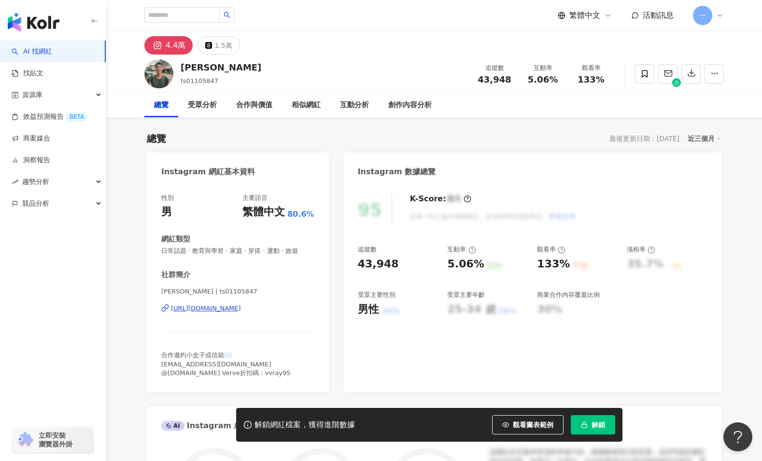
click at [234, 306] on div "[URL][DOMAIN_NAME]" at bounding box center [206, 308] width 70 height 9
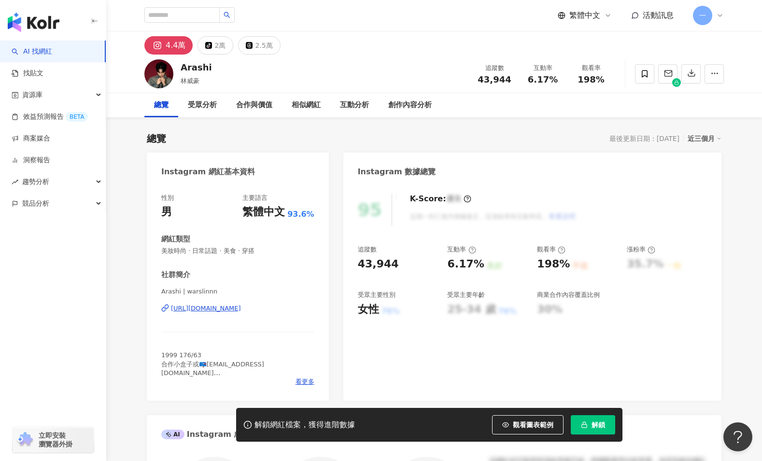
click at [241, 305] on div "https://www.instagram.com/warslinnn/" at bounding box center [206, 308] width 70 height 9
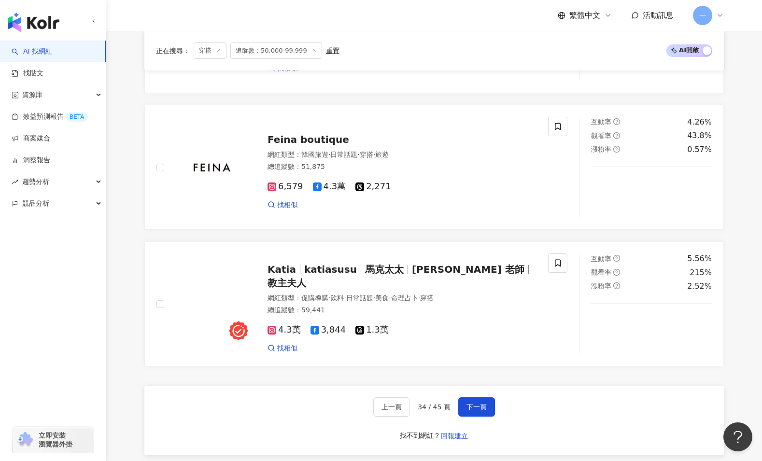
scroll to position [1706, 0]
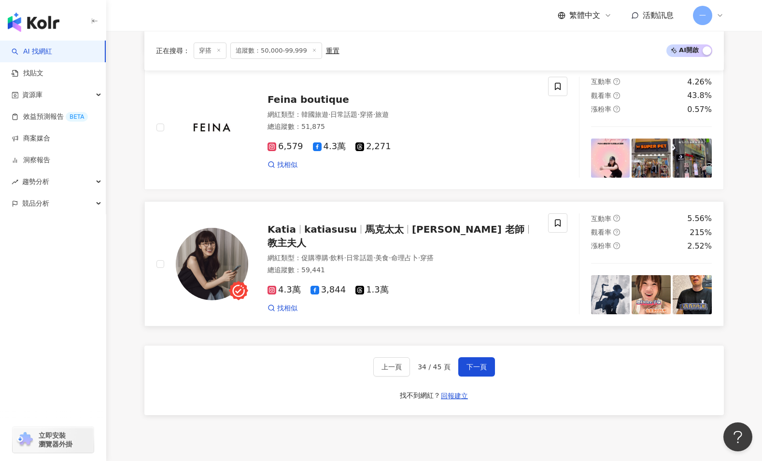
click at [440, 244] on div "Katia katiasusu 馬克太太 Katia 老師 教主夫人 網紅類型 ： 促購導購 · 飲料 · 日常話題 · 美食 · 命理占卜 · 穿搭 總追蹤…" at bounding box center [392, 264] width 288 height 98
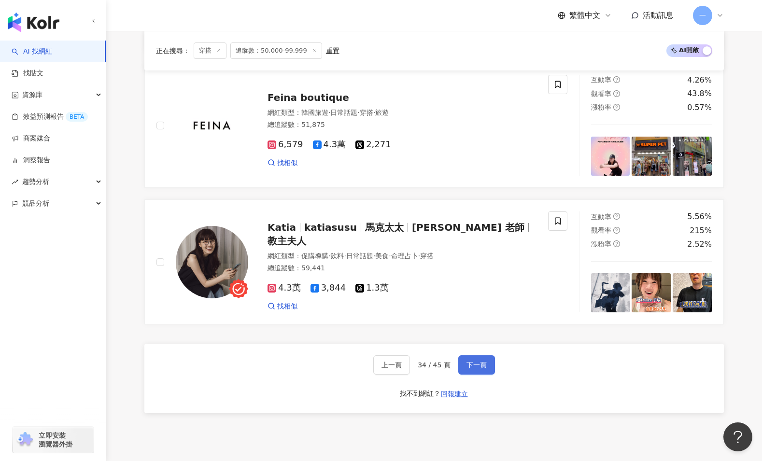
click at [477, 362] on span "下一頁" at bounding box center [477, 365] width 20 height 8
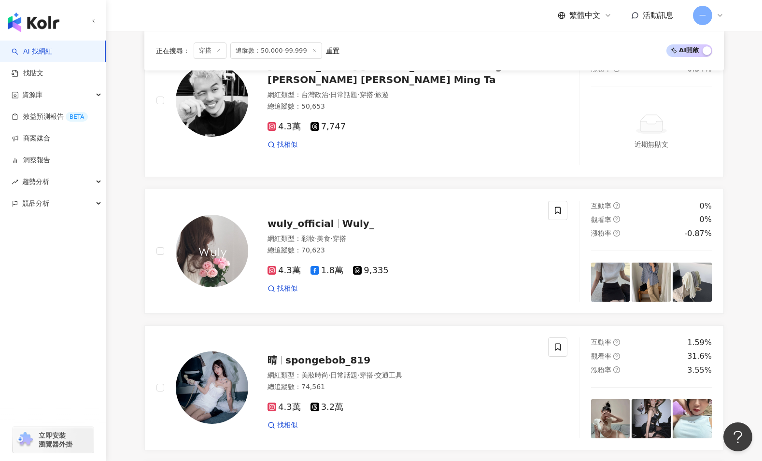
scroll to position [1736, 0]
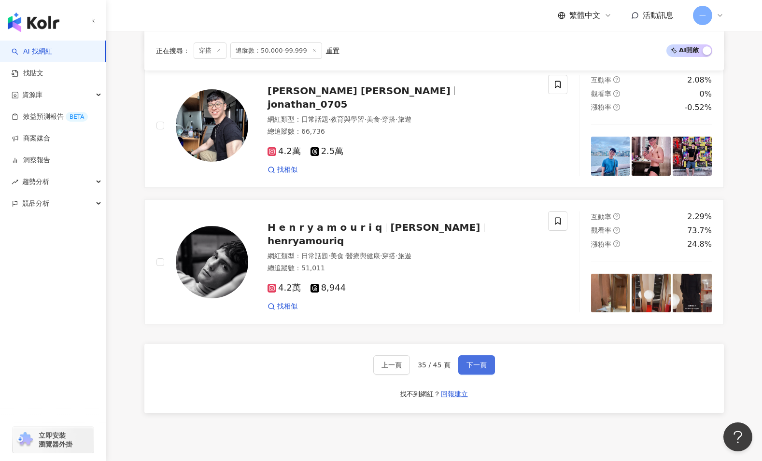
click at [478, 373] on button "下一頁" at bounding box center [476, 364] width 37 height 19
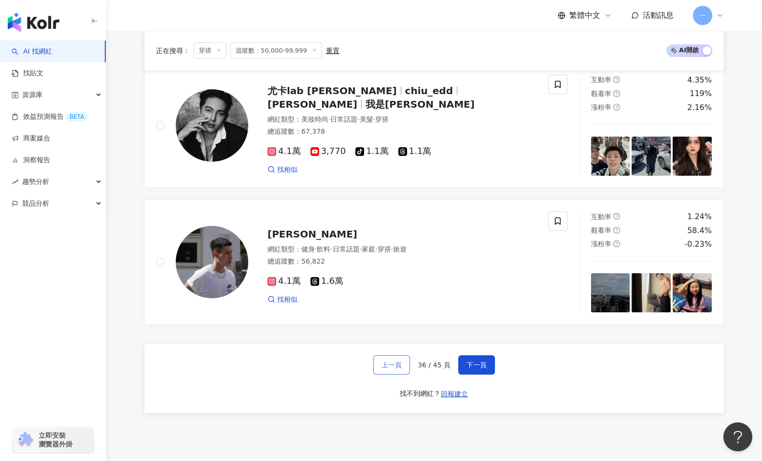
click at [394, 369] on span "上一頁" at bounding box center [392, 365] width 20 height 8
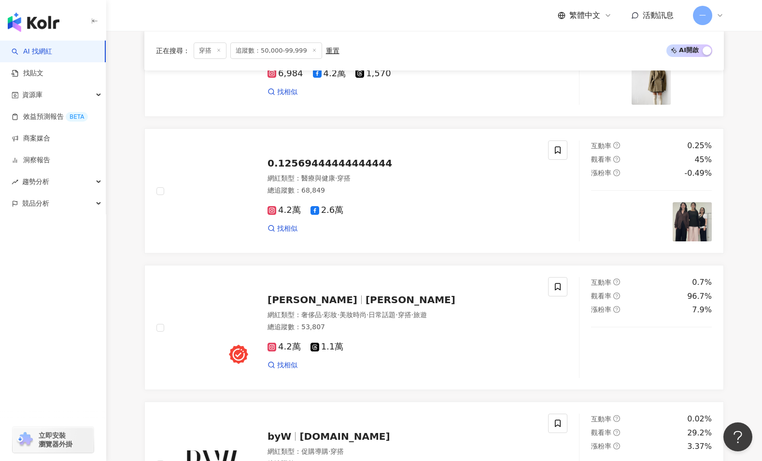
scroll to position [1445, 0]
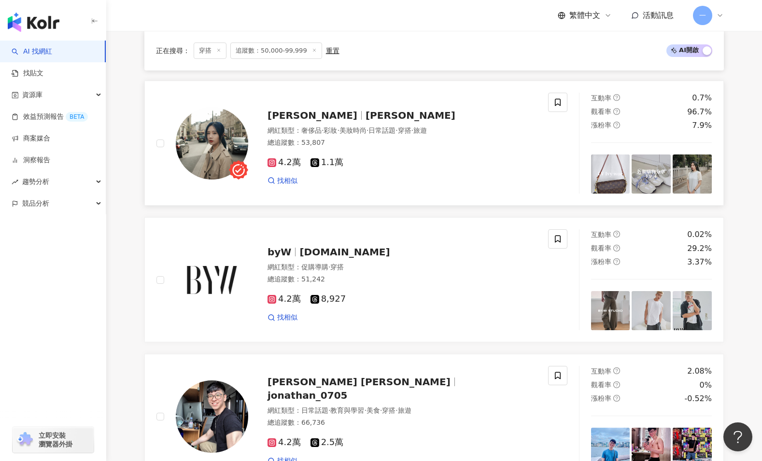
click at [366, 117] on span "黛安娜" at bounding box center [411, 116] width 90 height 12
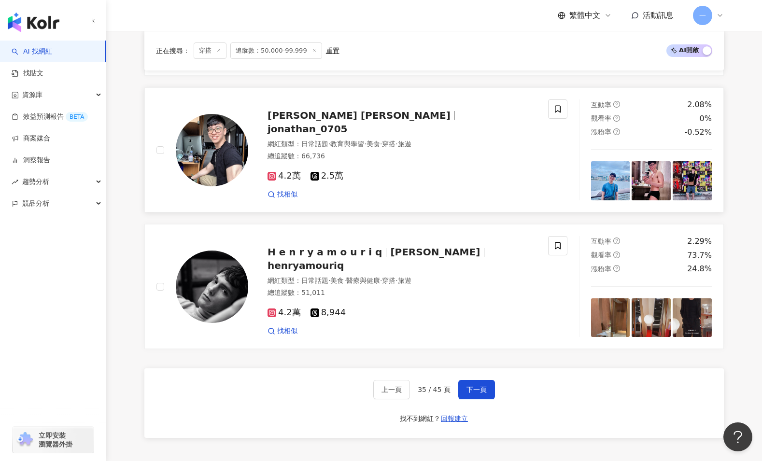
scroll to position [1820, 0]
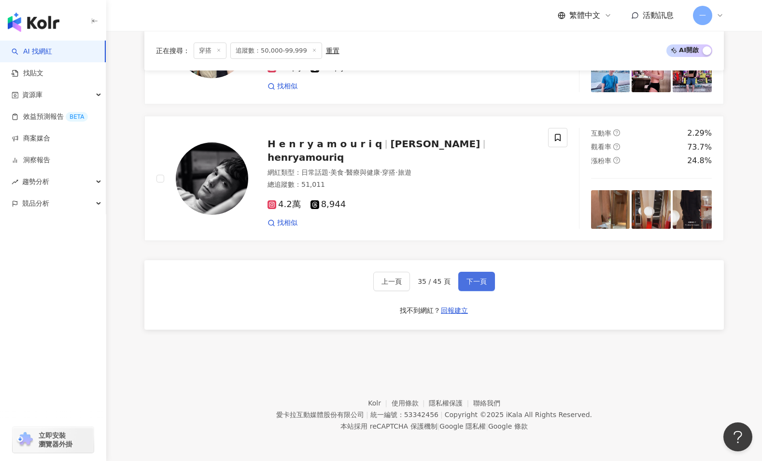
click at [486, 282] on button "下一頁" at bounding box center [476, 281] width 37 height 19
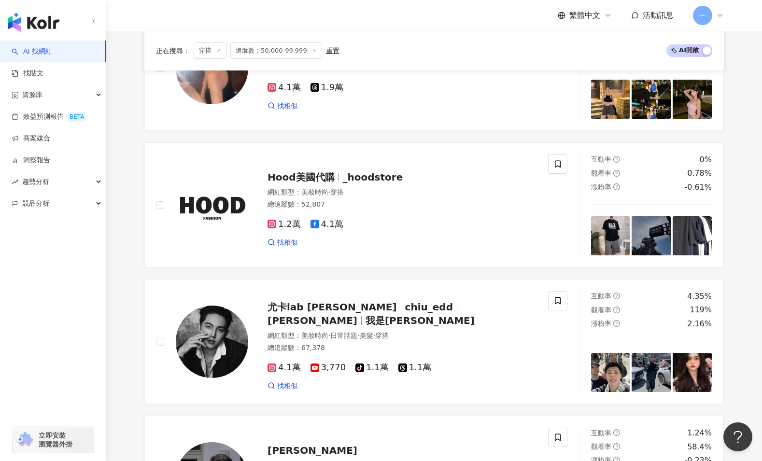
scroll to position [1792, 0]
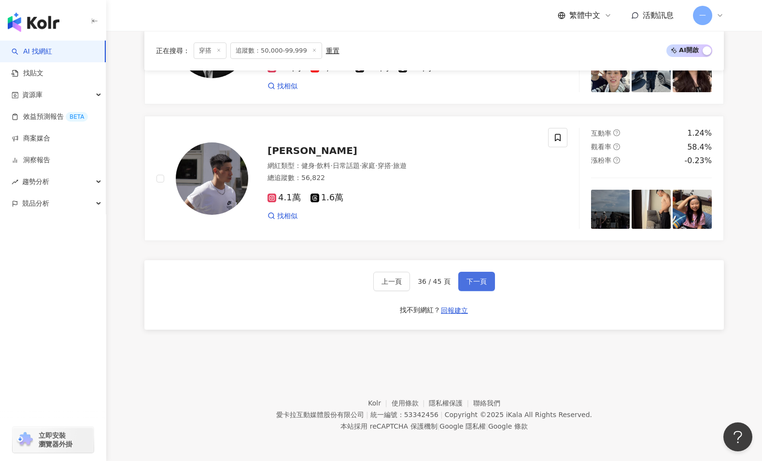
click at [475, 275] on button "下一頁" at bounding box center [476, 281] width 37 height 19
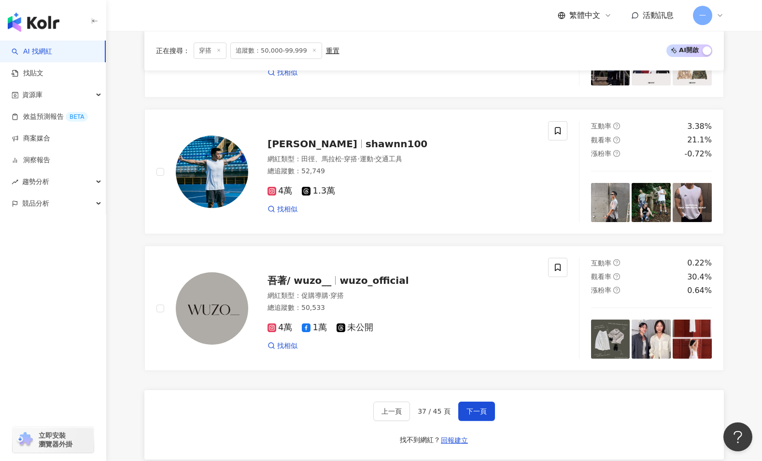
scroll to position [1664, 0]
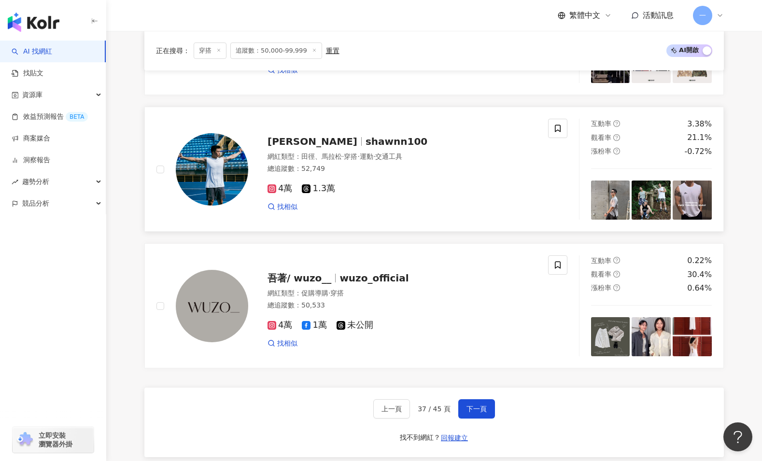
click at [317, 147] on span "Shawn Chuang" at bounding box center [313, 142] width 90 height 12
click at [473, 402] on button "下一頁" at bounding box center [476, 408] width 37 height 19
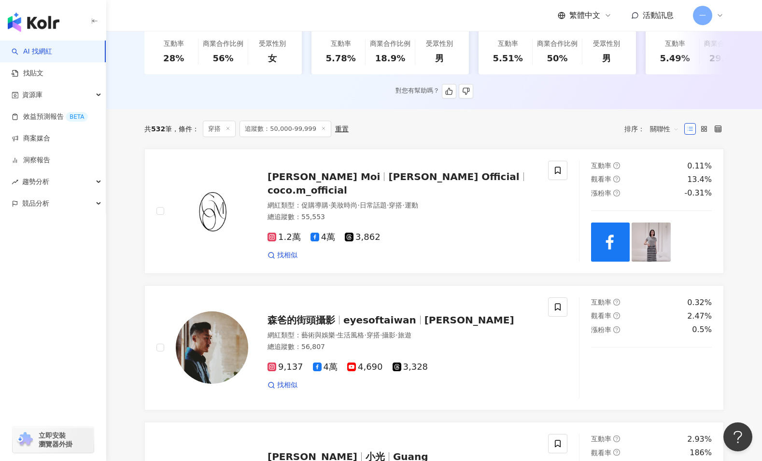
scroll to position [479, 0]
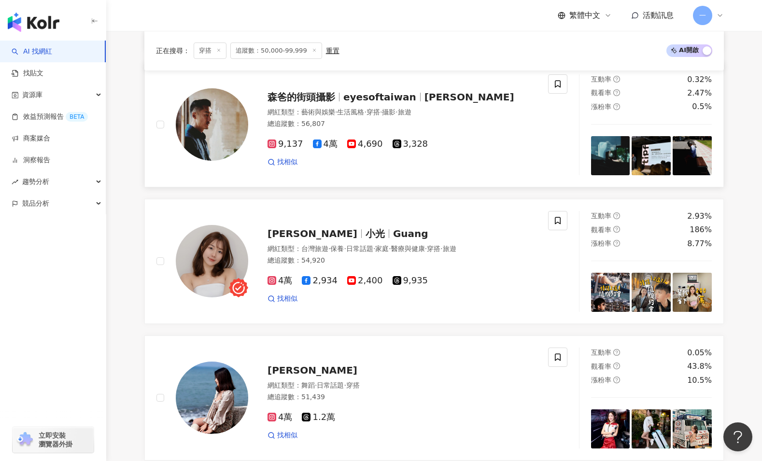
click at [356, 102] on span "eyesoftaiwan" at bounding box center [379, 97] width 73 height 12
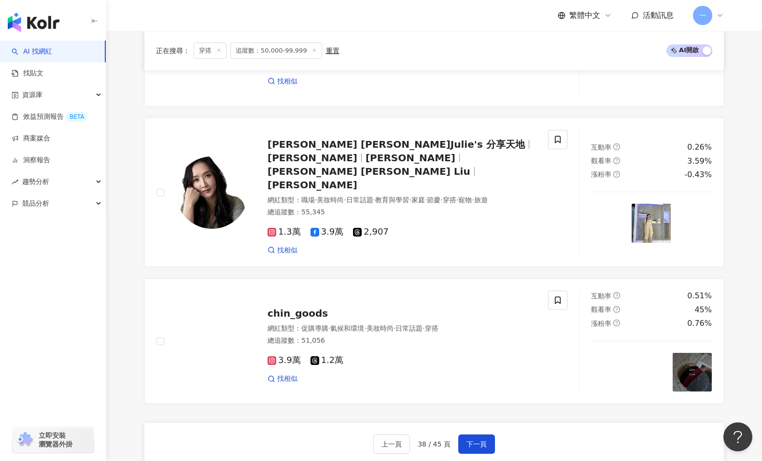
scroll to position [1756, 0]
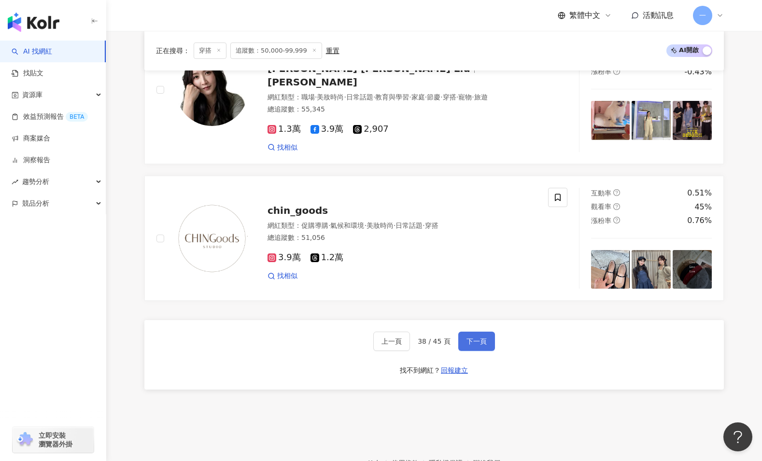
click at [490, 332] on button "下一頁" at bounding box center [476, 341] width 37 height 19
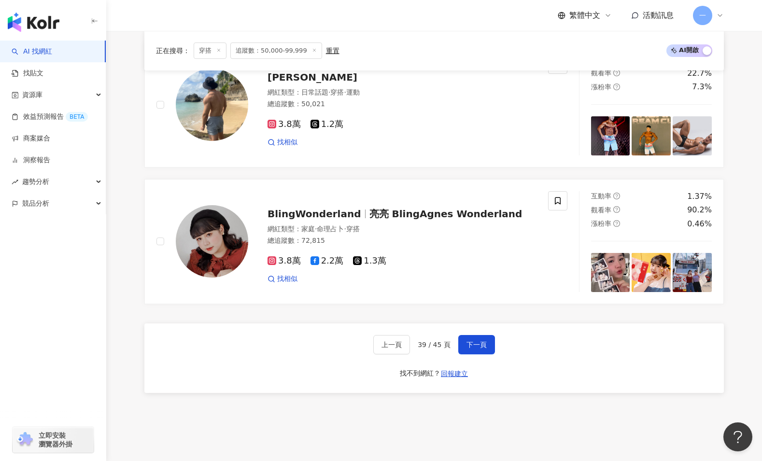
scroll to position [1841, 0]
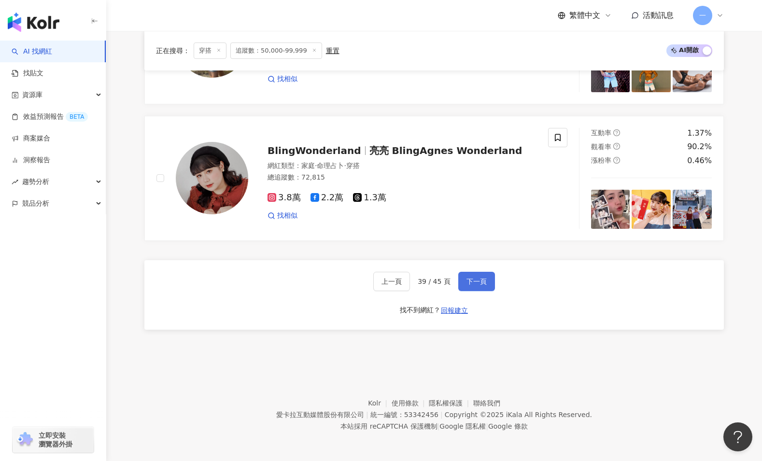
click at [468, 286] on button "下一頁" at bounding box center [476, 281] width 37 height 19
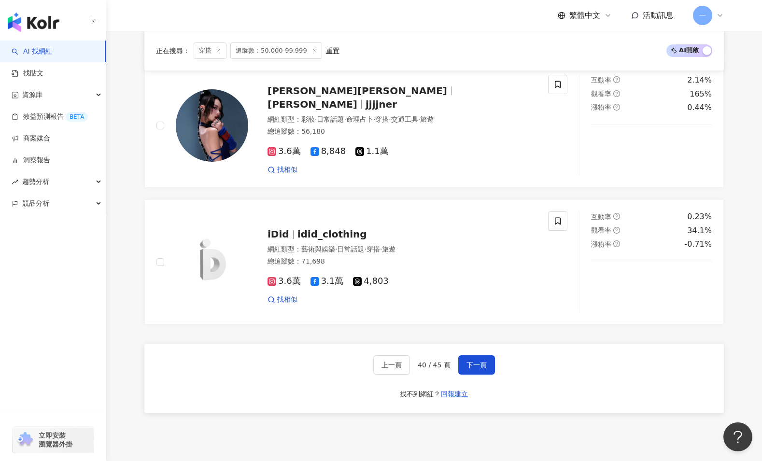
scroll to position [1738, 0]
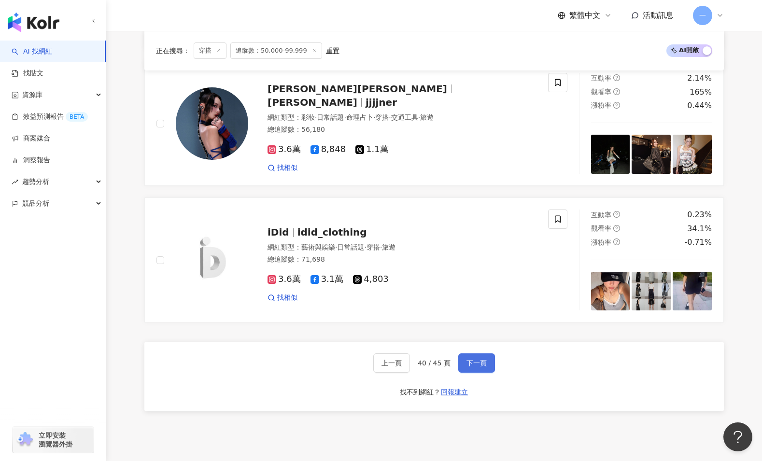
click at [488, 360] on button "下一頁" at bounding box center [476, 363] width 37 height 19
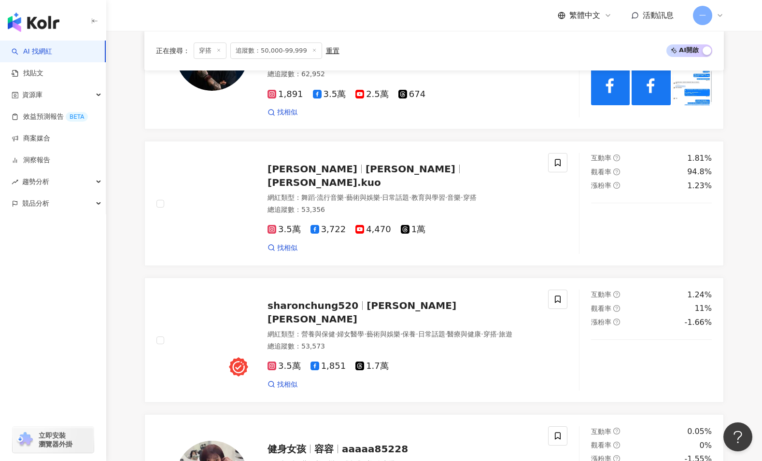
scroll to position [1083, 0]
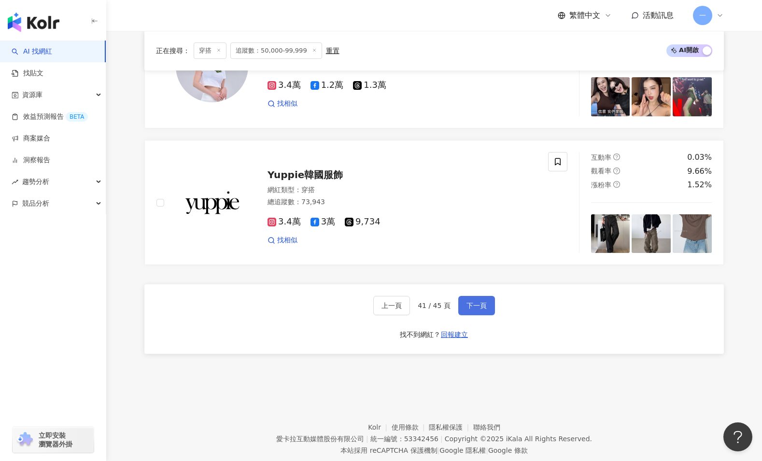
click at [460, 296] on button "下一頁" at bounding box center [476, 305] width 37 height 19
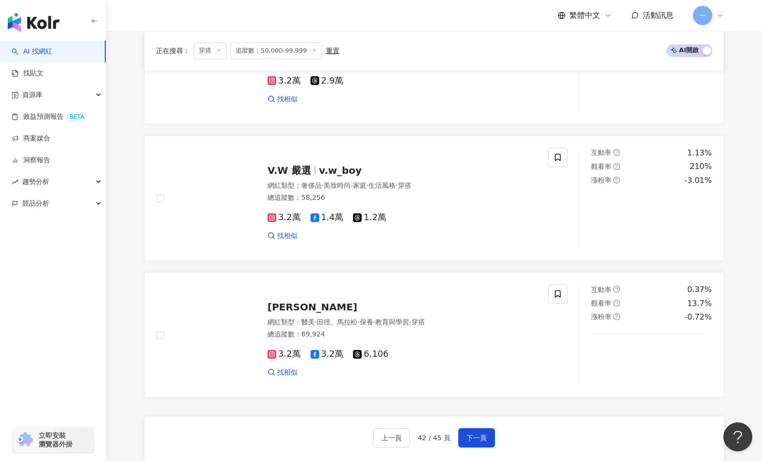
scroll to position [1742, 0]
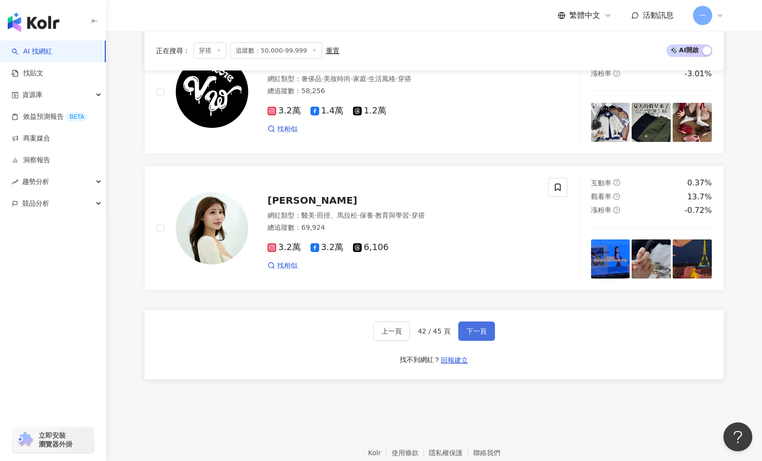
click at [462, 330] on button "下一頁" at bounding box center [476, 331] width 37 height 19
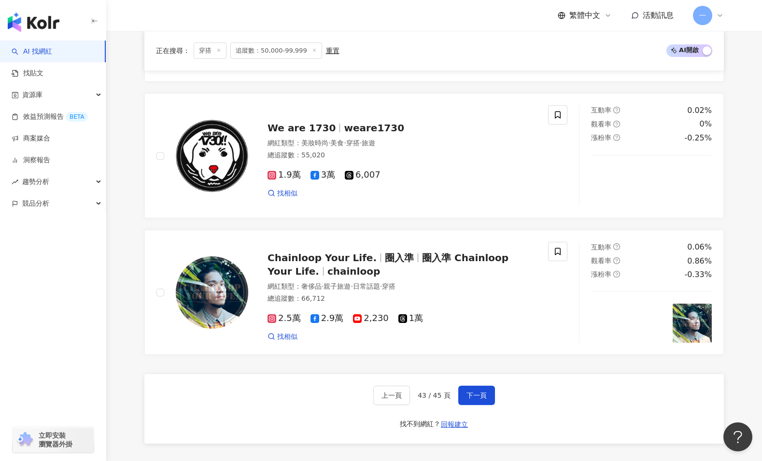
scroll to position [1792, 0]
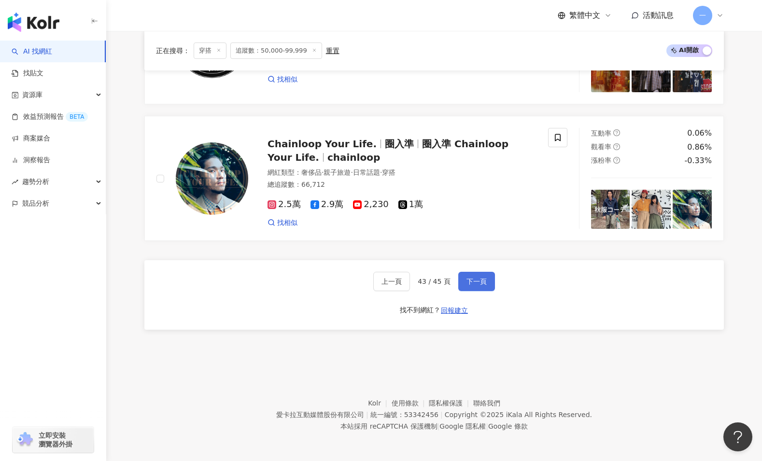
click at [482, 283] on span "下一頁" at bounding box center [477, 282] width 20 height 8
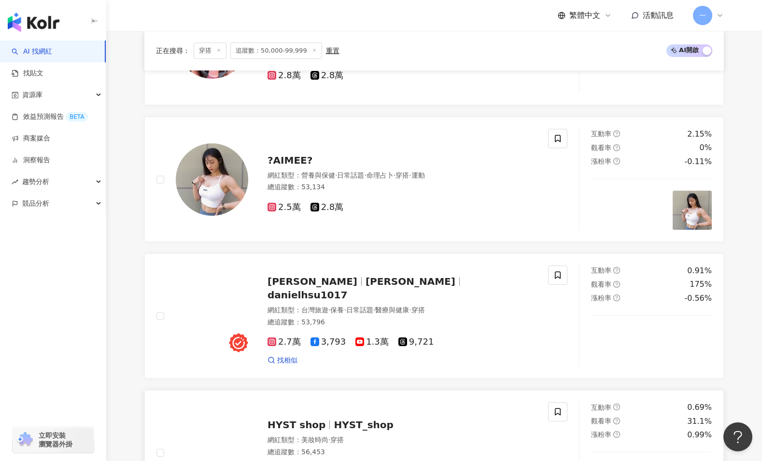
scroll to position [1184, 0]
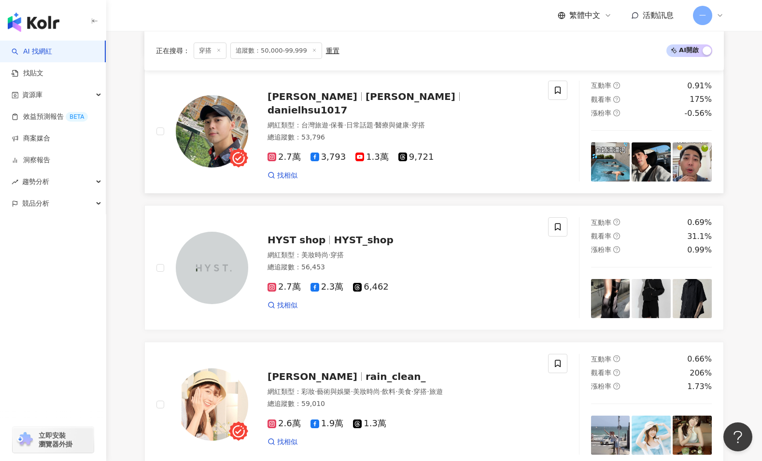
click at [366, 102] on span "丹尼爾" at bounding box center [411, 97] width 90 height 12
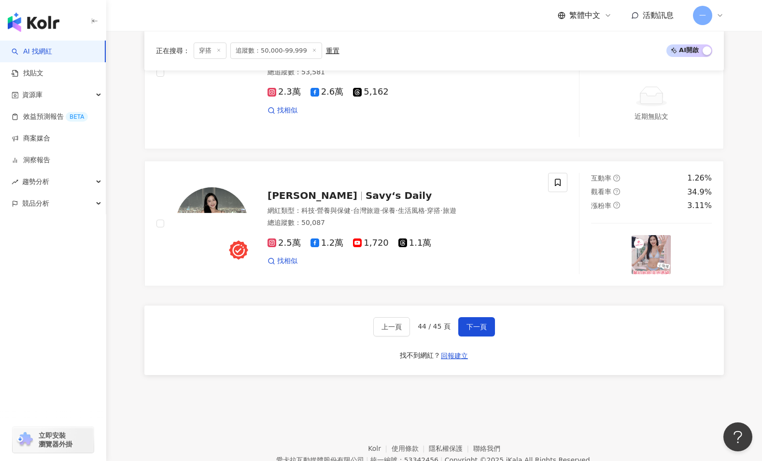
scroll to position [1618, 0]
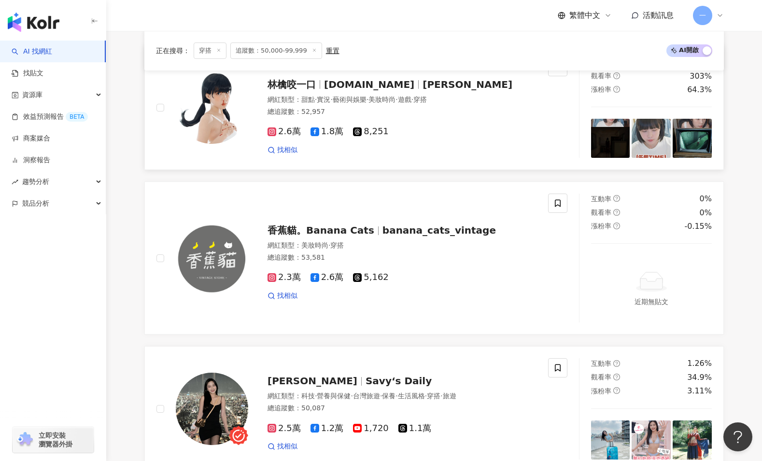
click at [293, 132] on span "2.6萬" at bounding box center [284, 132] width 33 height 10
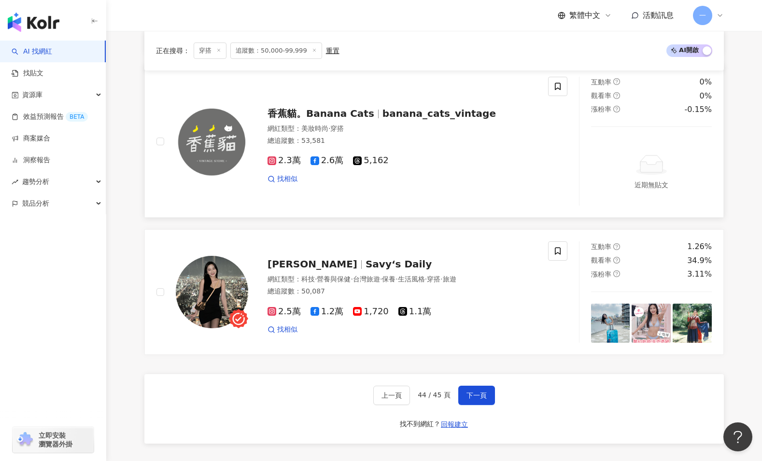
scroll to position [1848, 0]
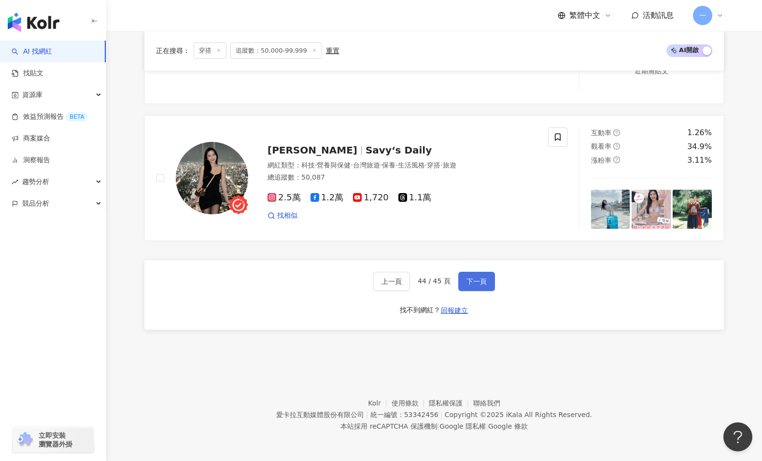
click at [490, 287] on button "下一頁" at bounding box center [476, 281] width 37 height 19
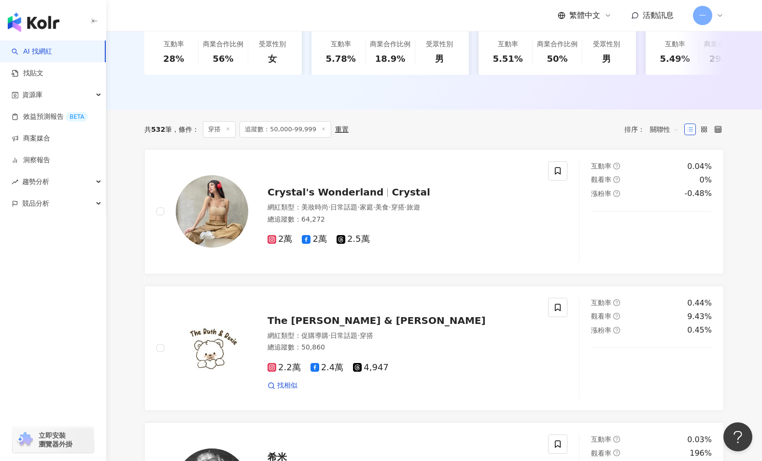
scroll to position [0, 0]
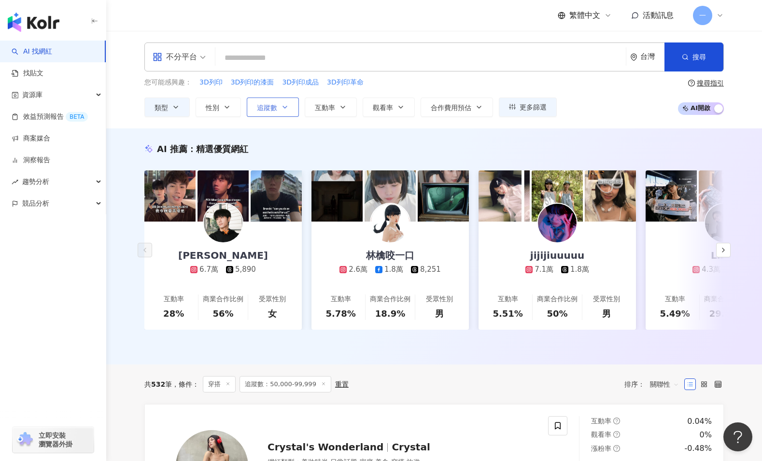
click at [275, 111] on span "追蹤數" at bounding box center [267, 108] width 20 height 8
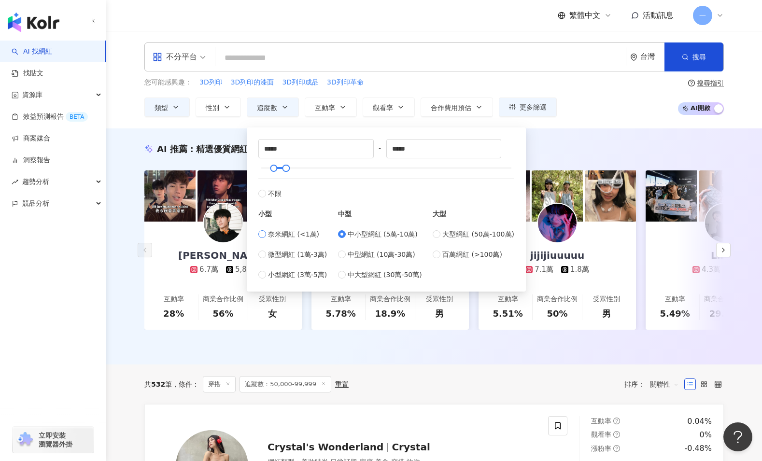
click at [298, 234] on span "奈米網紅 (<1萬)" at bounding box center [293, 234] width 51 height 11
type input "*"
type input "****"
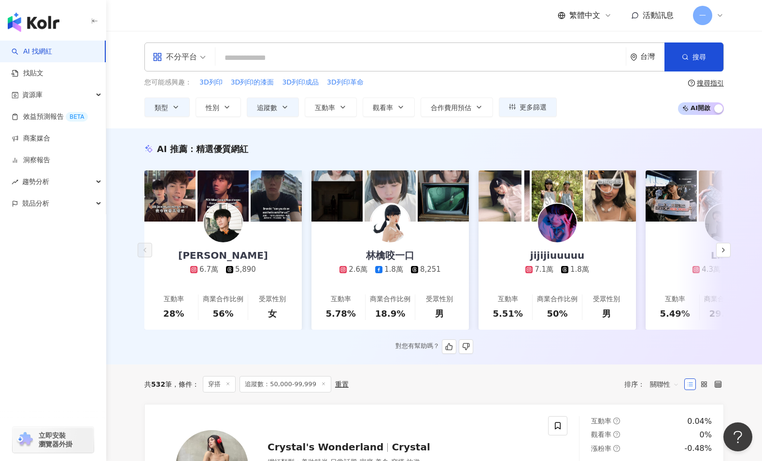
click at [595, 147] on div "AI 推薦 ： 精選優質網紅" at bounding box center [434, 149] width 580 height 12
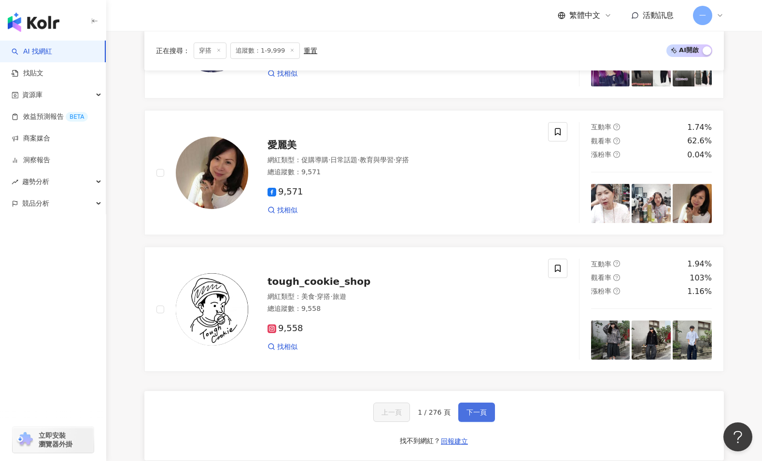
click at [477, 414] on span "下一頁" at bounding box center [477, 413] width 20 height 8
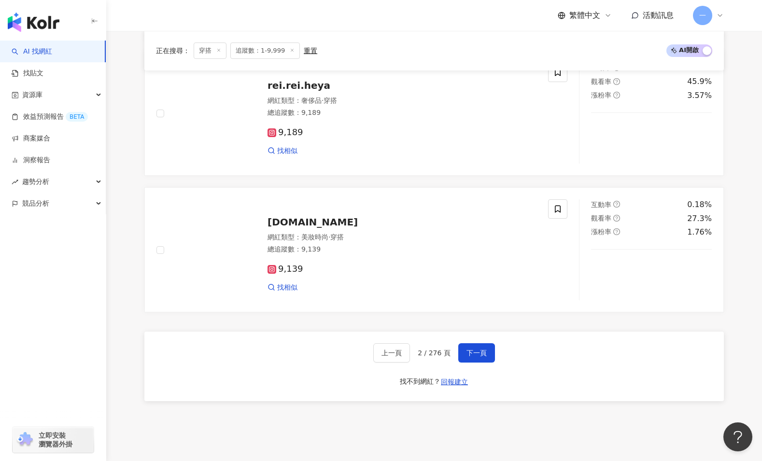
scroll to position [1780, 0]
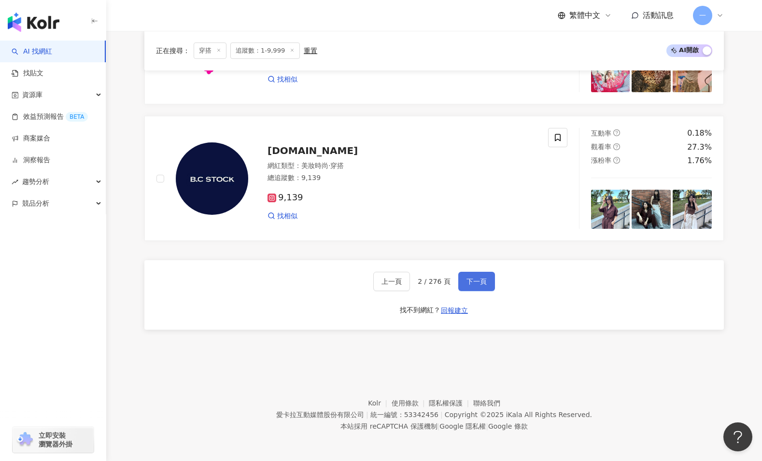
click at [474, 284] on span "下一頁" at bounding box center [477, 282] width 20 height 8
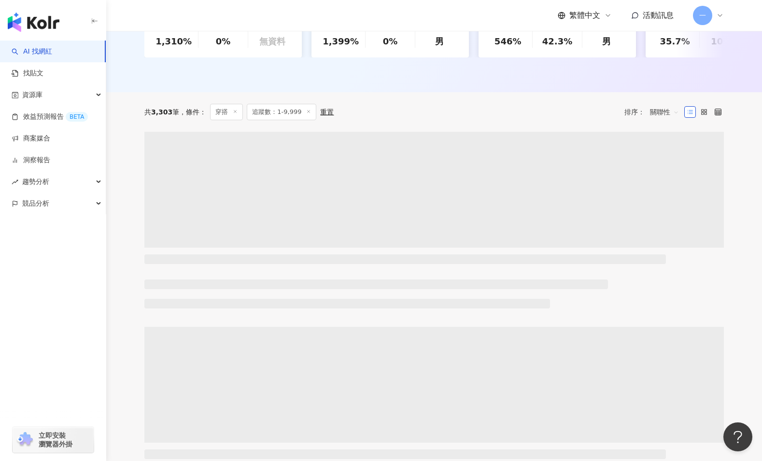
scroll to position [0, 0]
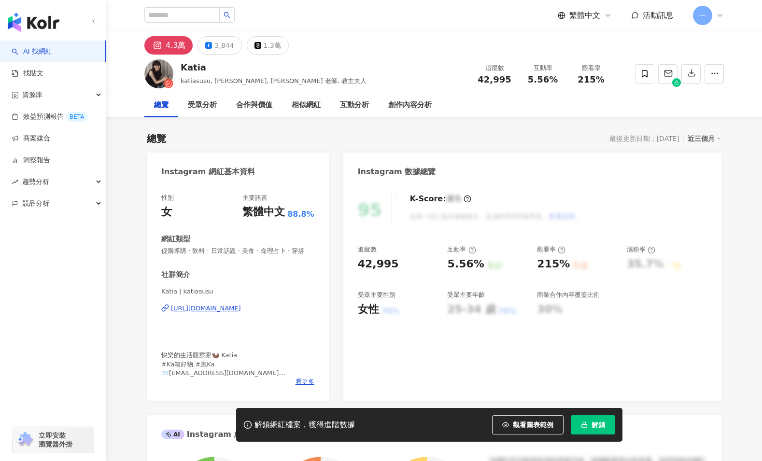
click at [241, 313] on div "https://www.instagram.com/katiasusu/" at bounding box center [206, 308] width 70 height 9
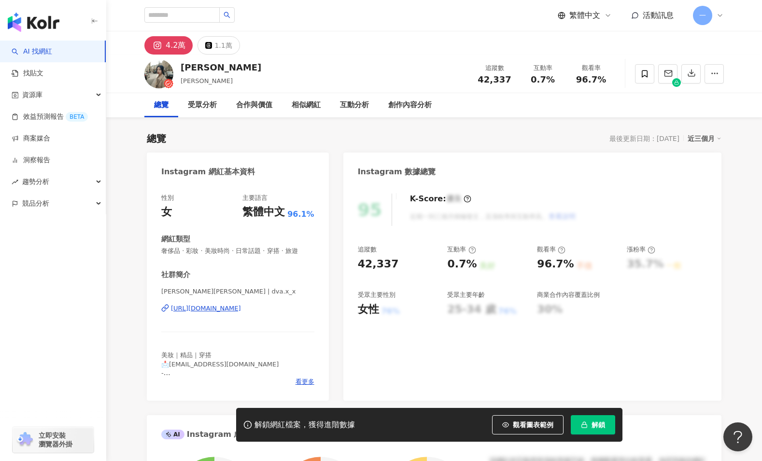
click at [214, 309] on div "[URL][DOMAIN_NAME]" at bounding box center [206, 308] width 70 height 9
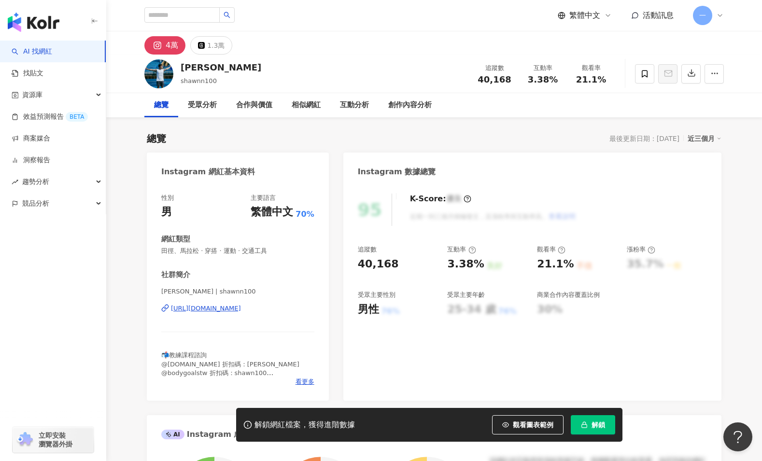
click at [241, 311] on div "[URL][DOMAIN_NAME]" at bounding box center [206, 308] width 70 height 9
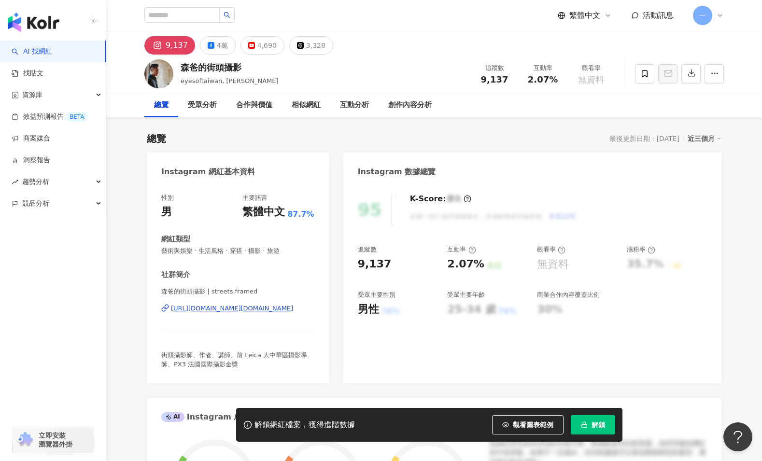
click at [252, 306] on div "https://www.instagram.com/streets.framed/" at bounding box center [232, 308] width 122 height 9
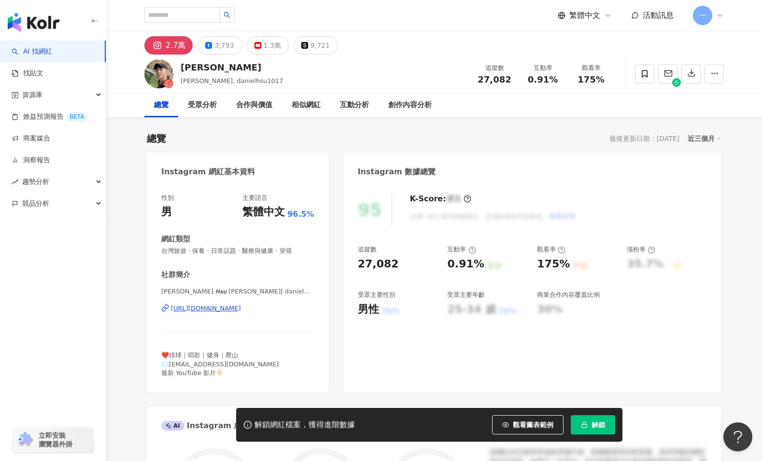
click at [265, 313] on div "𝘿𝙖𝙣𝙞𝙚𝙡 𝙃𝙨𝙪 丹尼爾 | danielhsu1017 https://www.instagram.com/danielhsu1017/" at bounding box center [237, 315] width 153 height 57
click at [241, 310] on div "https://www.instagram.com/danielhsu1017/" at bounding box center [206, 308] width 70 height 9
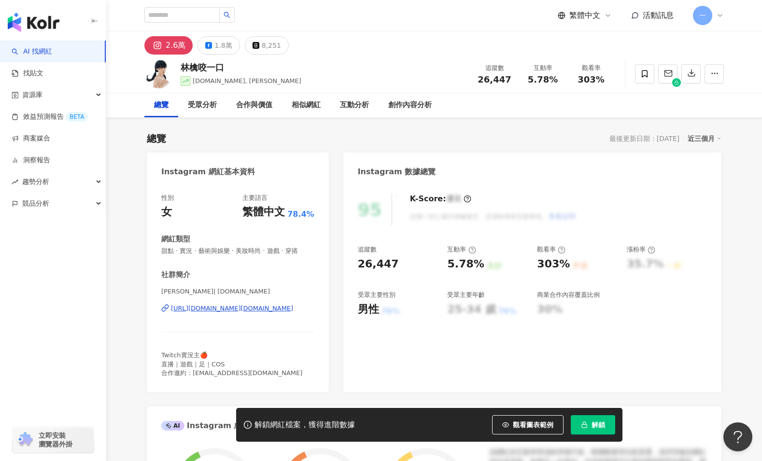
click at [239, 311] on div "[URL][DOMAIN_NAME][DOMAIN_NAME]" at bounding box center [232, 308] width 122 height 9
